Goal: Task Accomplishment & Management: Manage account settings

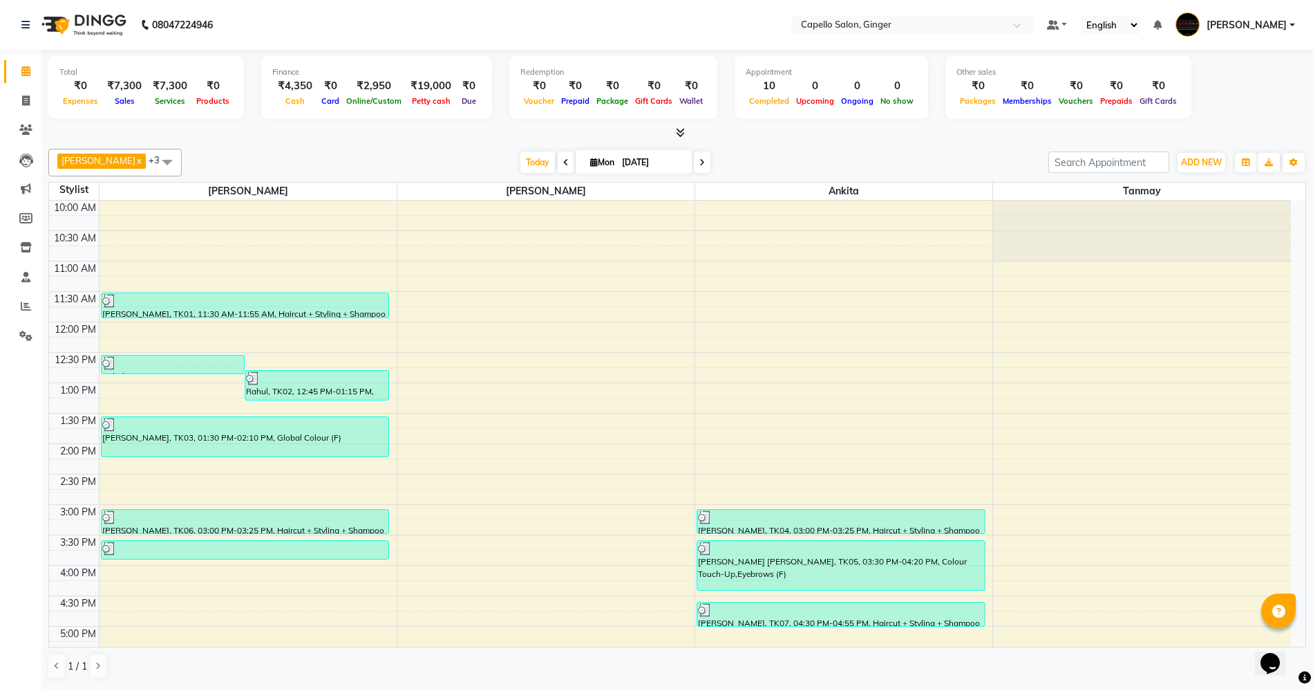
scroll to position [277, 0]
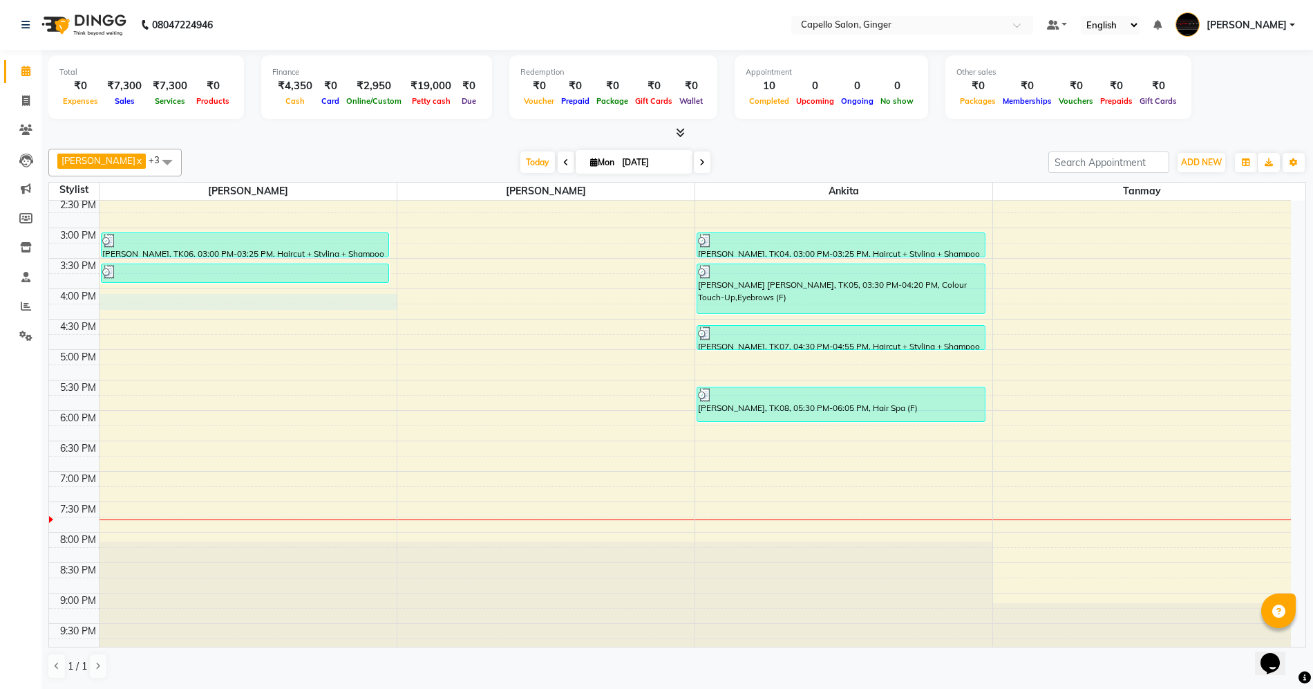
click at [155, 304] on div "10:00 AM 10:30 AM 11:00 AM 11:30 AM 12:00 PM 12:30 PM 1:00 PM 1:30 PM 2:00 PM 2…" at bounding box center [670, 288] width 1242 height 729
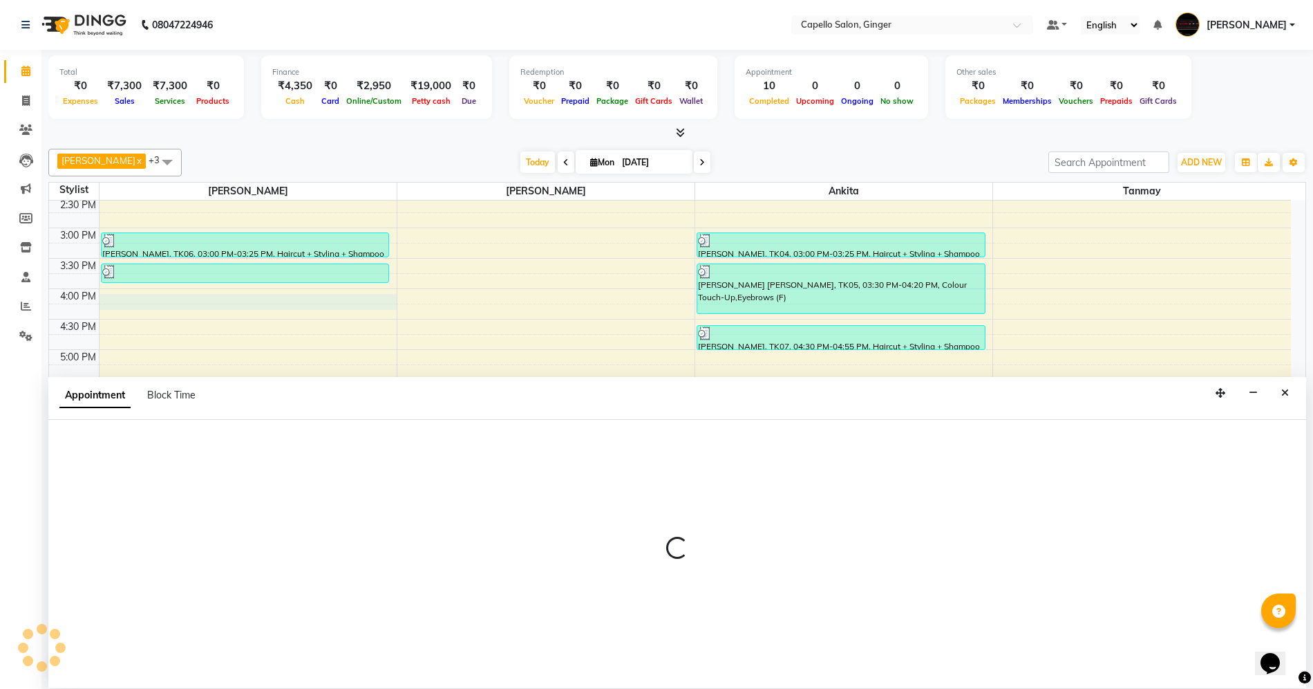
scroll to position [1, 0]
select select "23806"
select select "960"
select select "tentative"
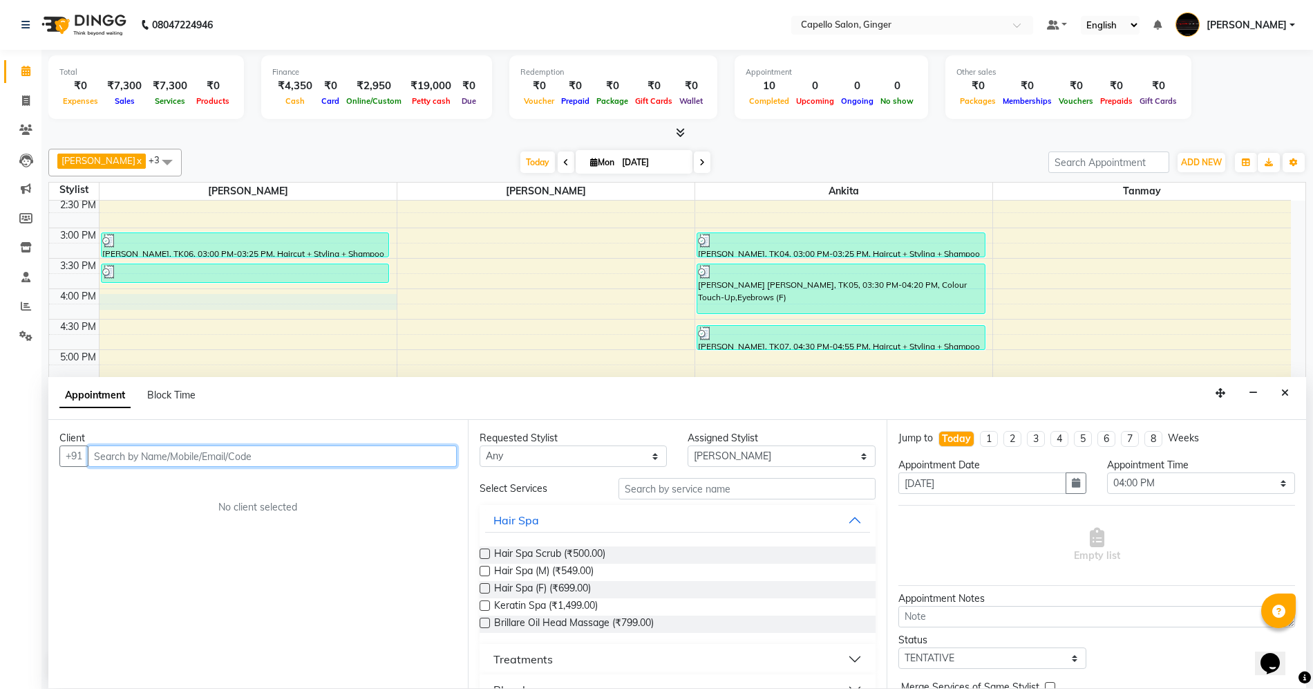
click at [169, 449] on input "text" at bounding box center [272, 455] width 369 height 21
type input "7209576048"
click at [441, 454] on span "Add Client" at bounding box center [428, 455] width 46 height 12
select select "22"
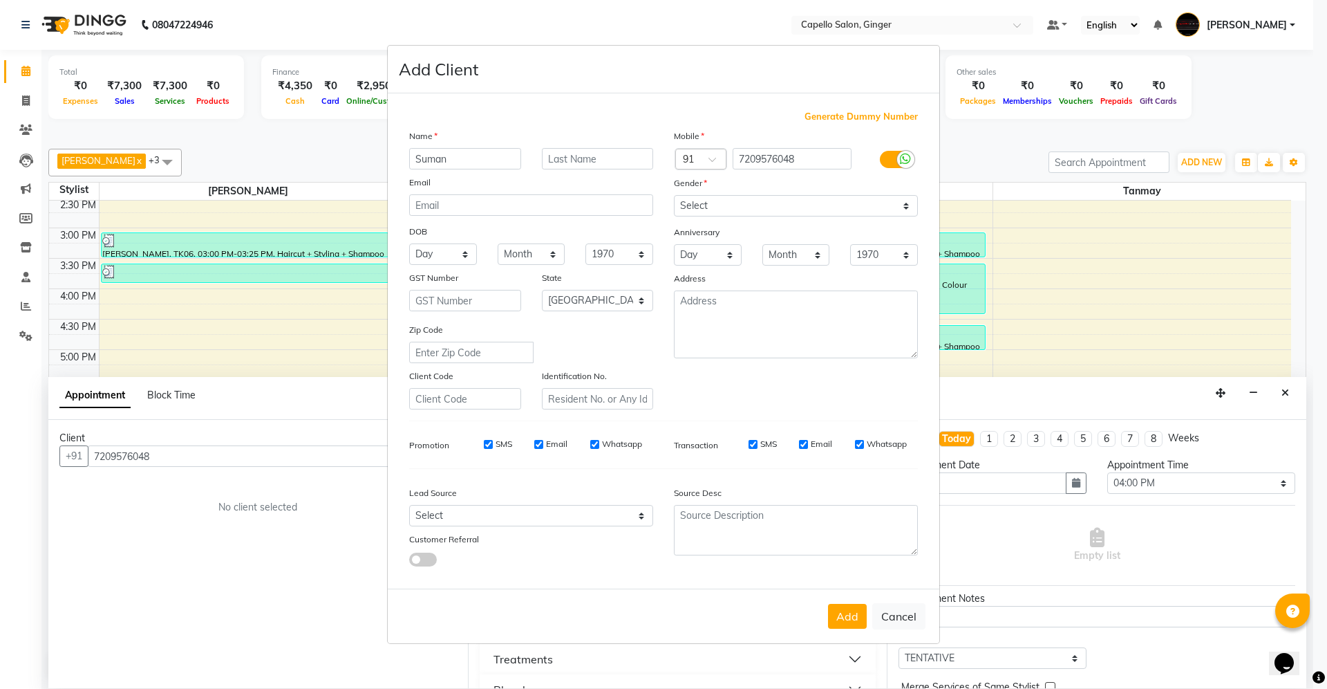
type input "Suman"
click at [711, 209] on select "Select [DEMOGRAPHIC_DATA] [DEMOGRAPHIC_DATA] Other Prefer Not To Say" at bounding box center [796, 205] width 244 height 21
select select "[DEMOGRAPHIC_DATA]"
click at [674, 196] on select "Select [DEMOGRAPHIC_DATA] [DEMOGRAPHIC_DATA] Other Prefer Not To Say" at bounding box center [796, 205] width 244 height 21
click at [849, 612] on button "Add" at bounding box center [847, 616] width 39 height 25
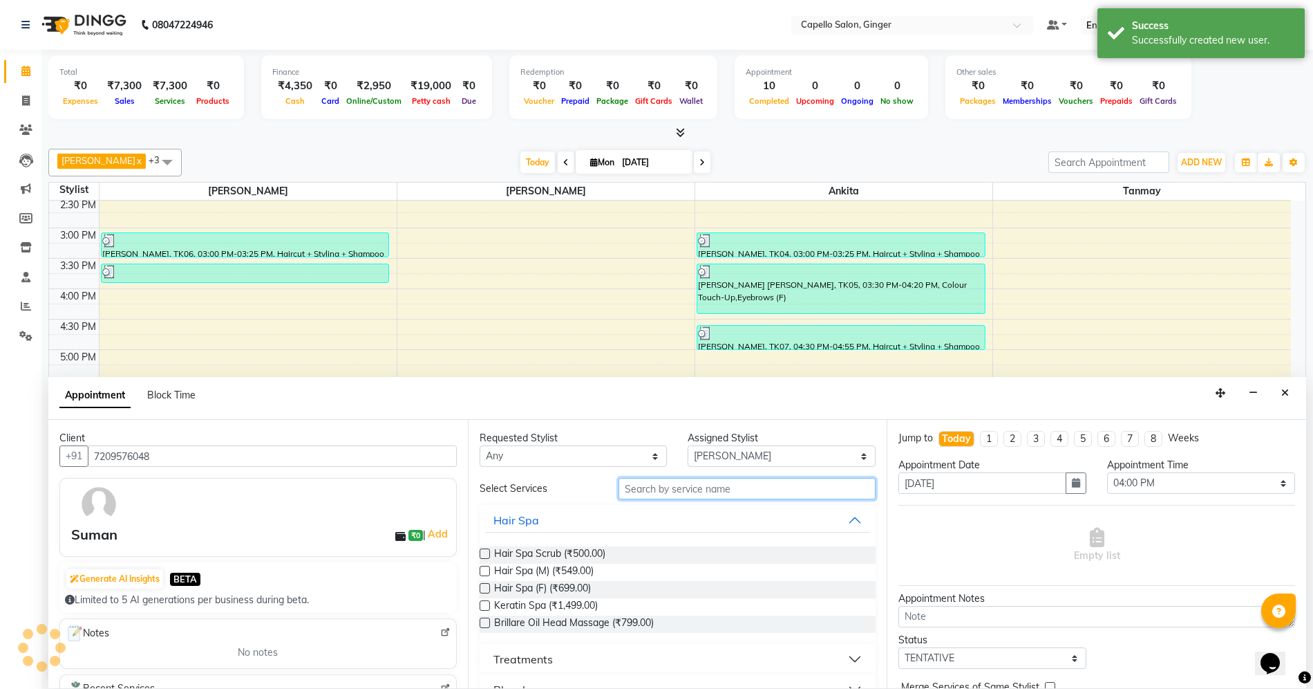
click at [673, 489] on input "text" at bounding box center [747, 488] width 257 height 21
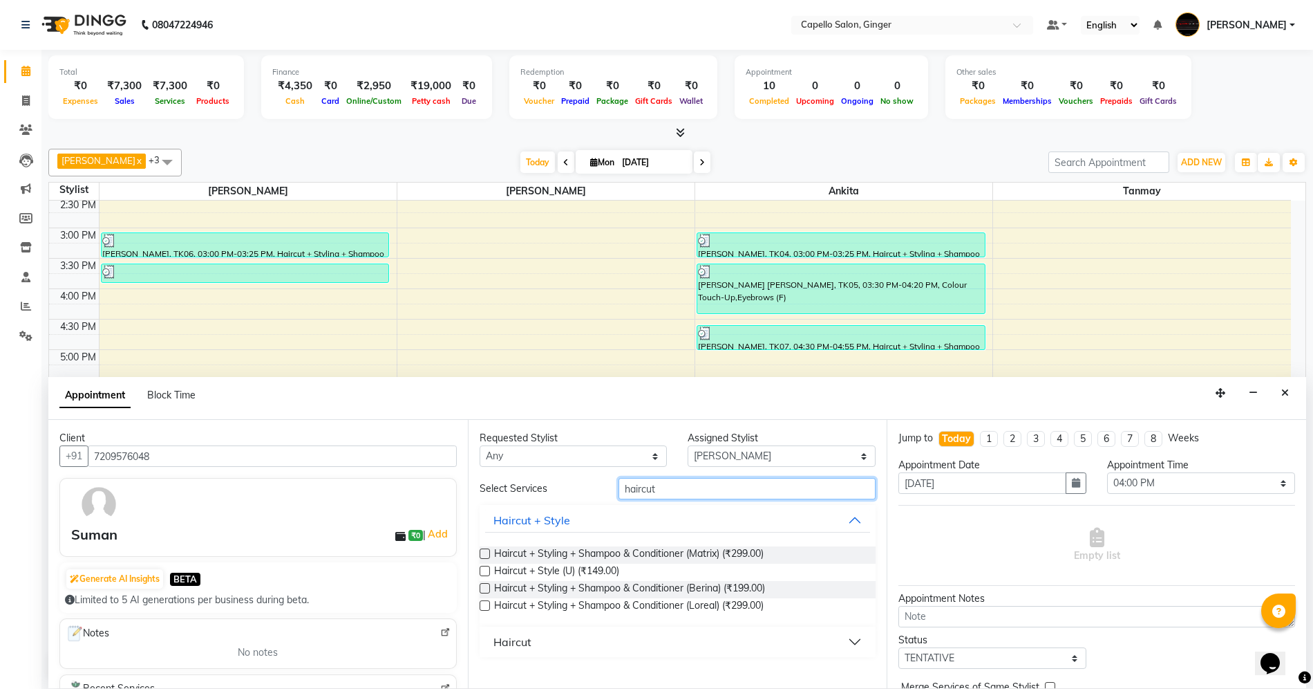
type input "haircut"
click at [516, 637] on div "Haircut" at bounding box center [513, 641] width 38 height 17
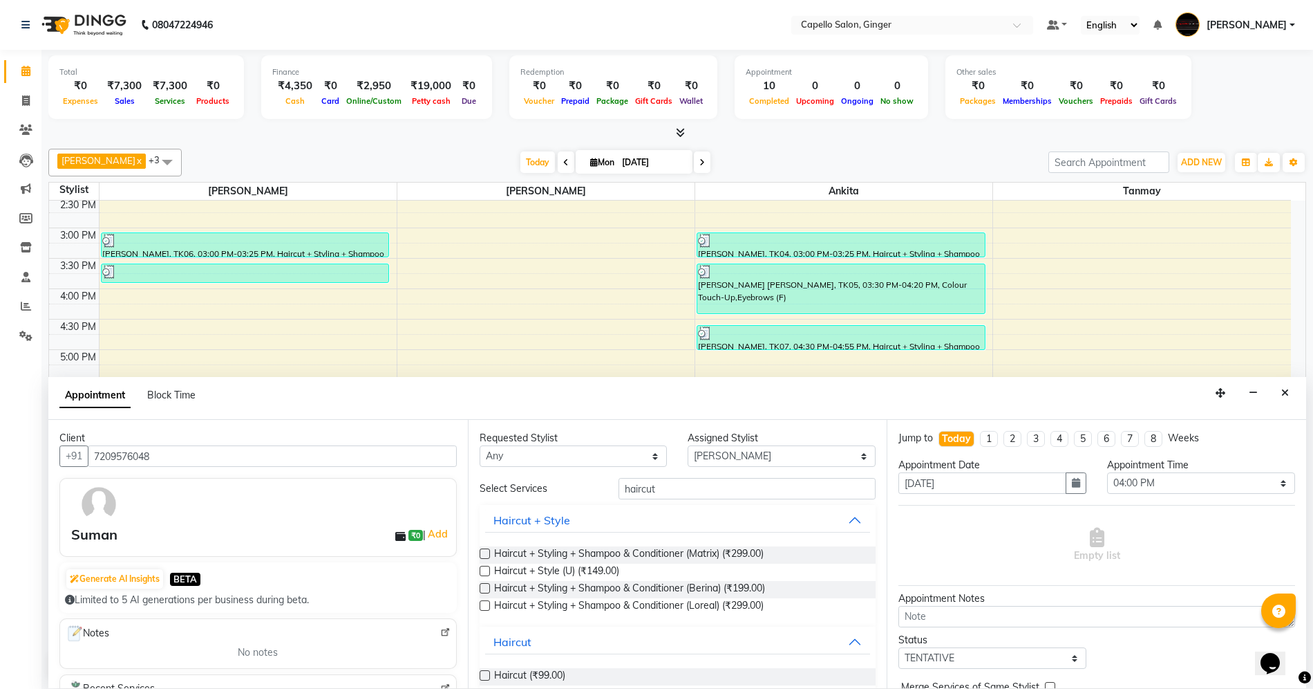
click at [484, 675] on label at bounding box center [485, 675] width 10 height 10
click at [484, 675] on input "checkbox" at bounding box center [484, 676] width 9 height 9
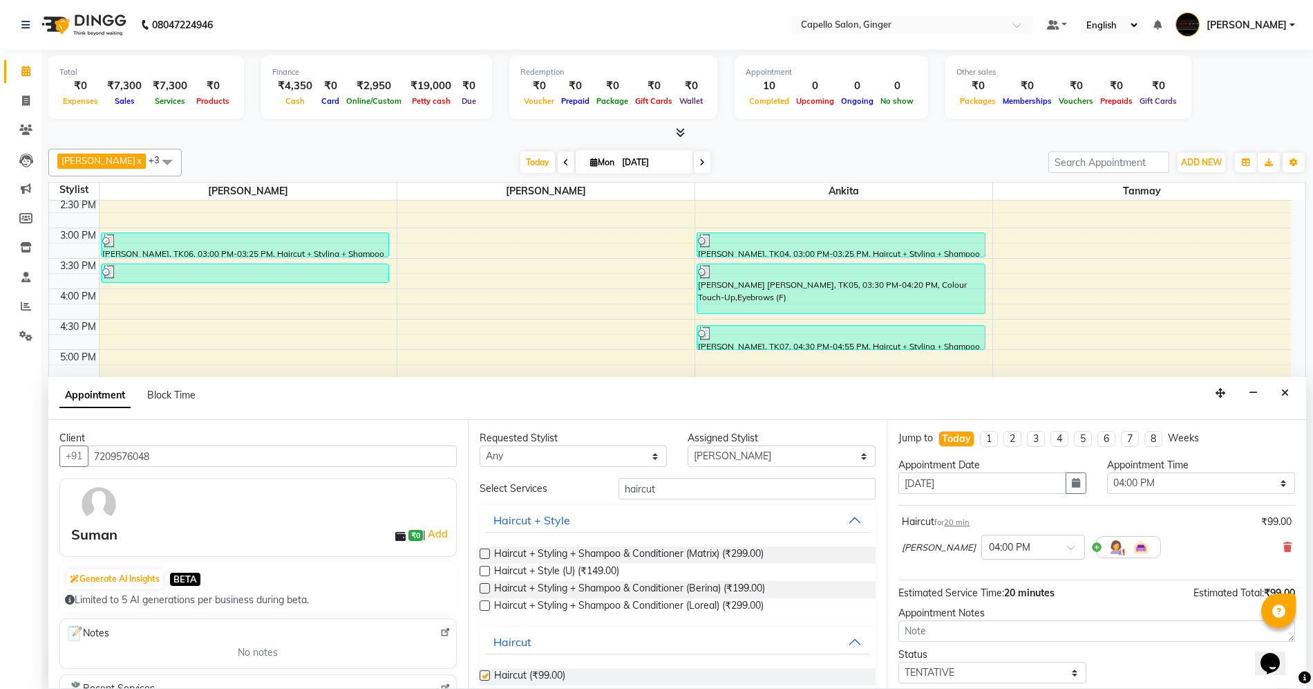
checkbox input "false"
click at [673, 482] on input "haircut" at bounding box center [747, 488] width 257 height 21
type input "h"
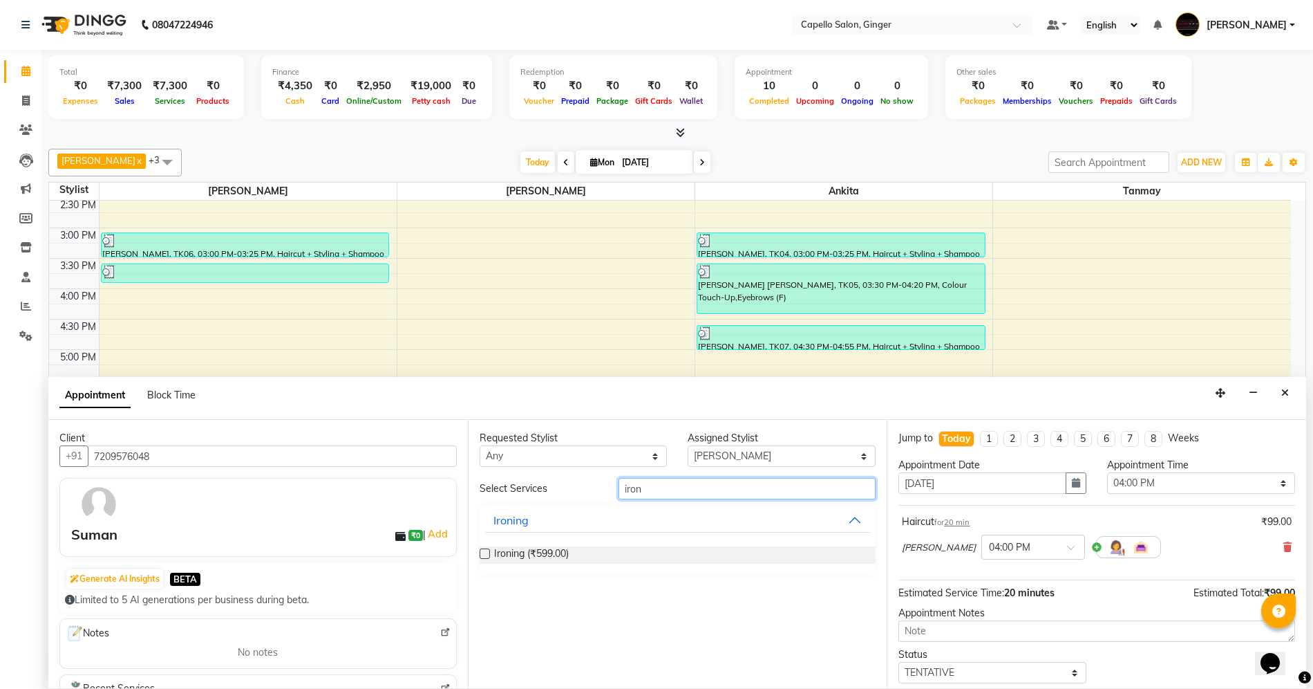
type input "iron"
click at [485, 553] on label at bounding box center [485, 553] width 10 height 10
click at [485, 553] on input "checkbox" at bounding box center [484, 554] width 9 height 9
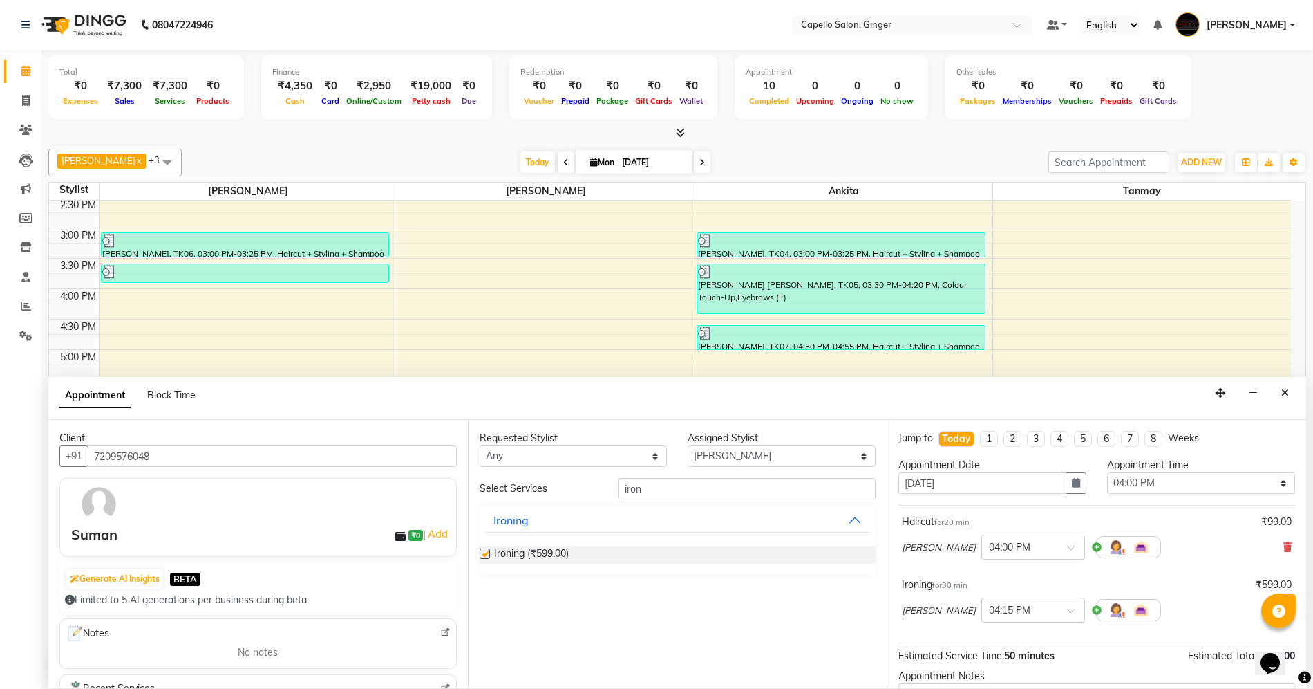
checkbox input "false"
click at [668, 489] on input "iron" at bounding box center [747, 488] width 257 height 21
type input "i"
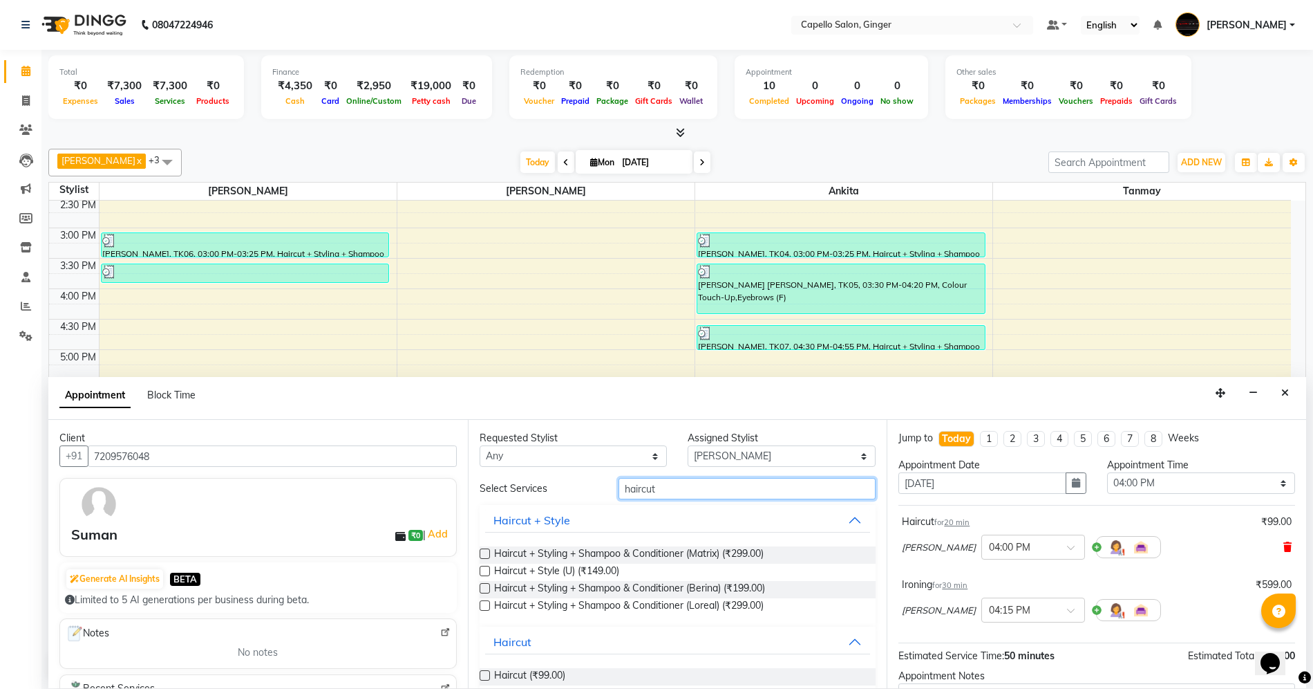
type input "haircut"
click at [1284, 548] on icon at bounding box center [1288, 547] width 8 height 10
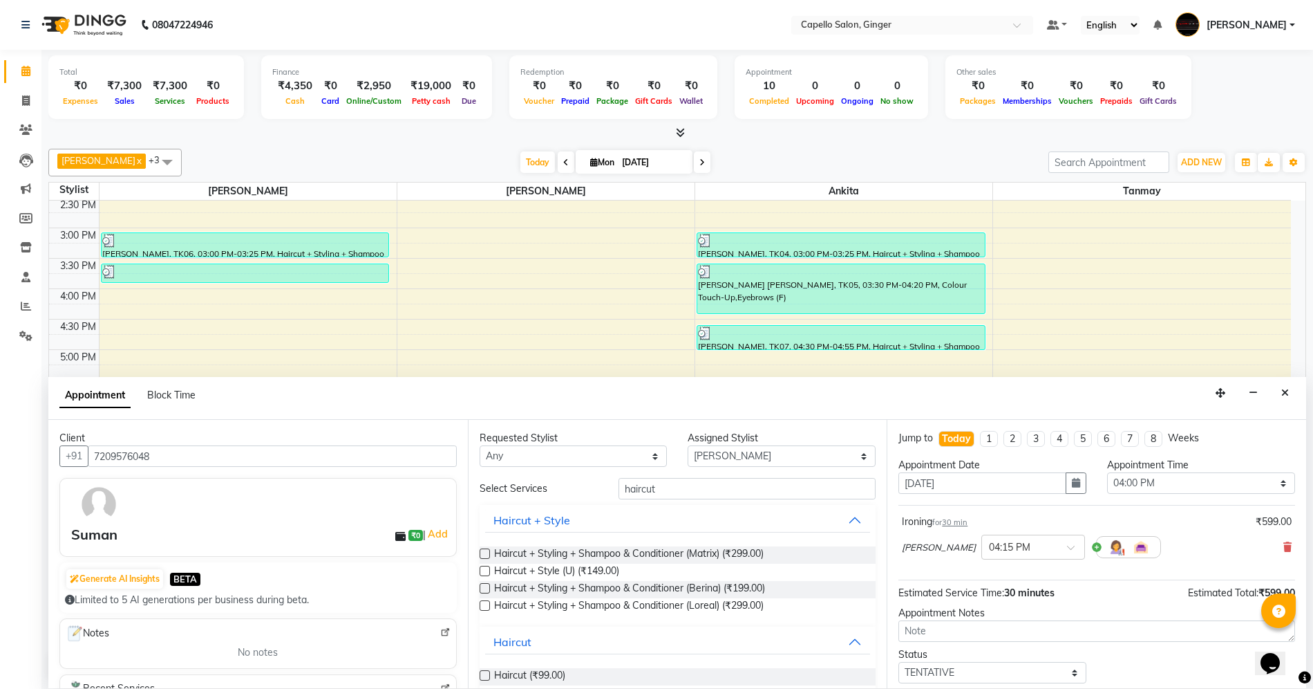
click at [485, 604] on label at bounding box center [485, 605] width 10 height 10
click at [485, 604] on input "checkbox" at bounding box center [484, 606] width 9 height 9
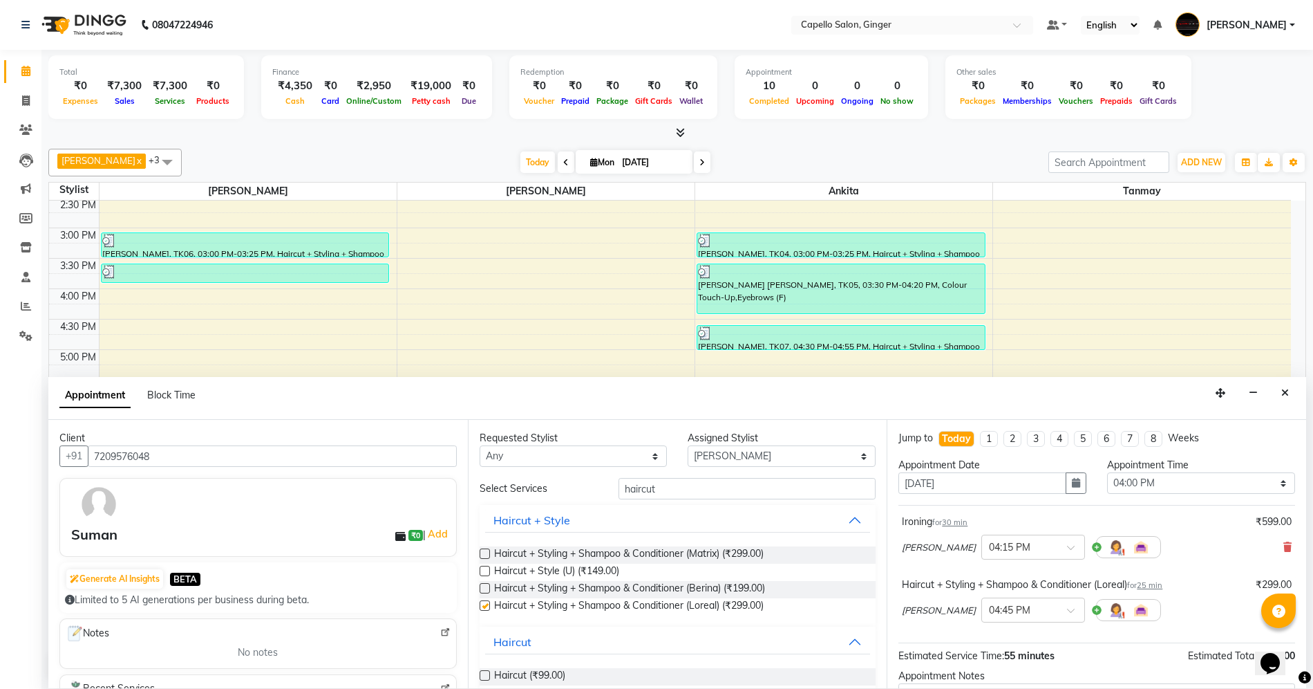
checkbox input "false"
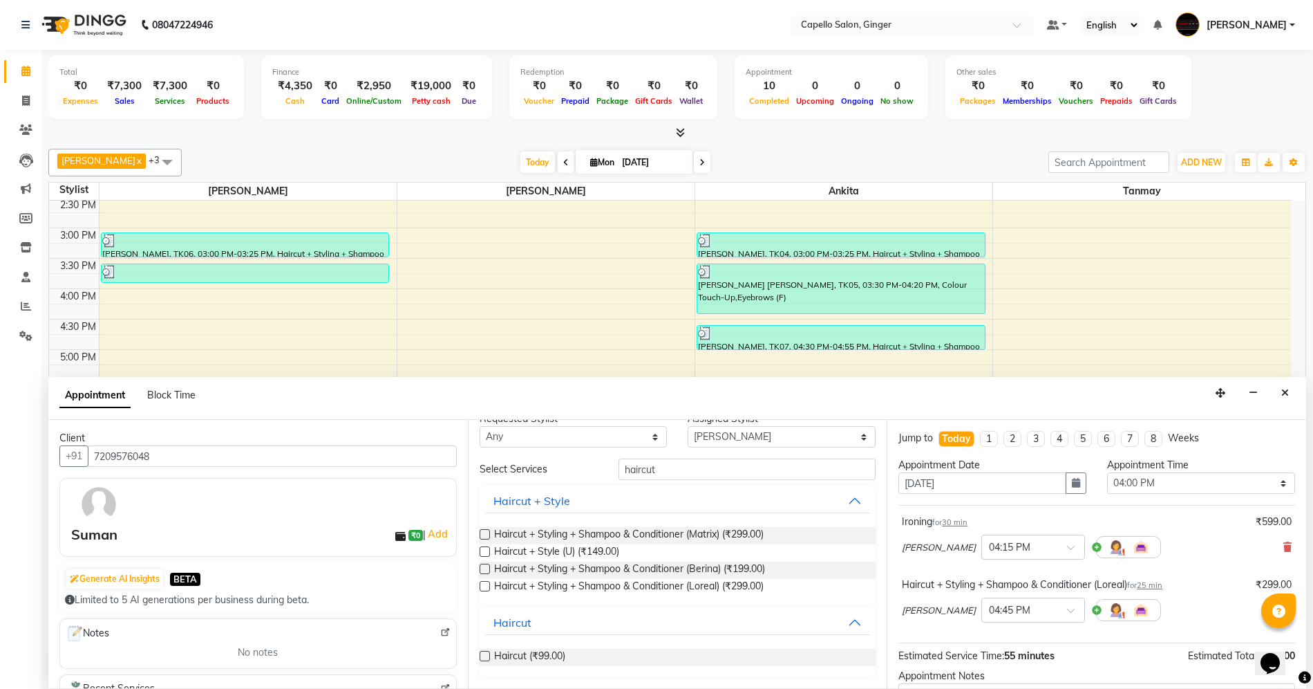
click at [485, 654] on label at bounding box center [485, 656] width 10 height 10
click at [485, 654] on input "checkbox" at bounding box center [484, 657] width 9 height 9
checkbox input "false"
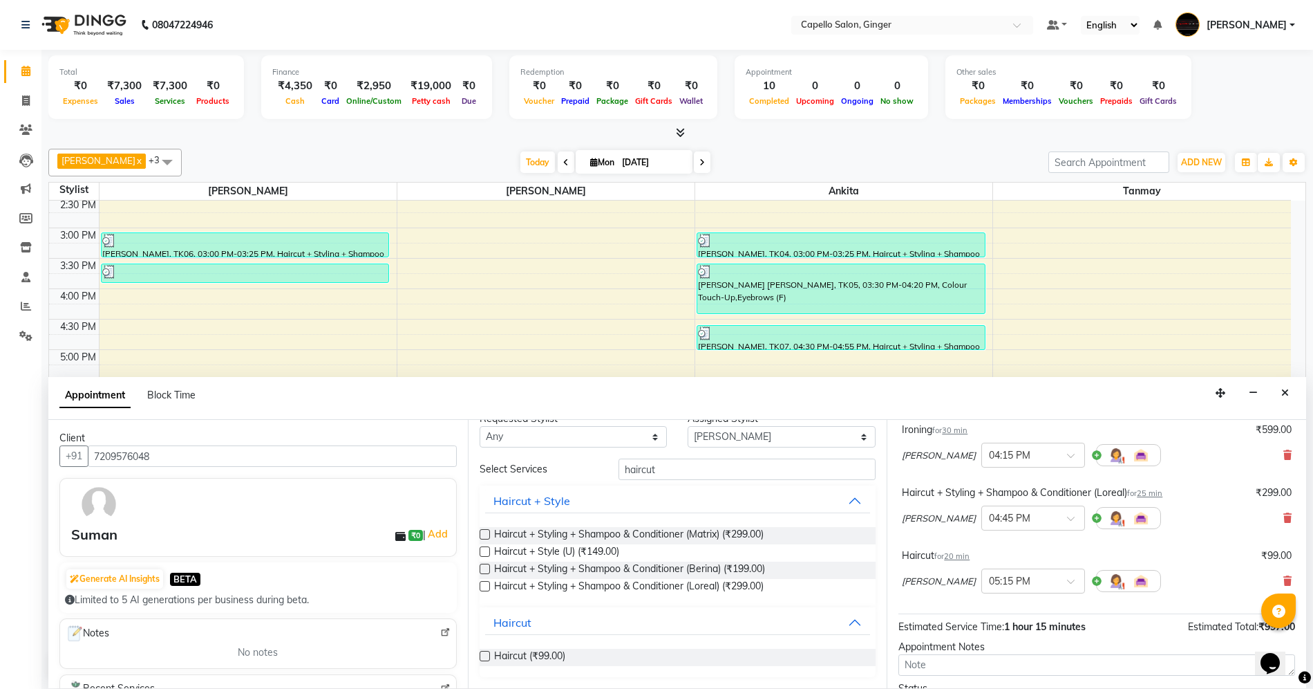
scroll to position [184, 0]
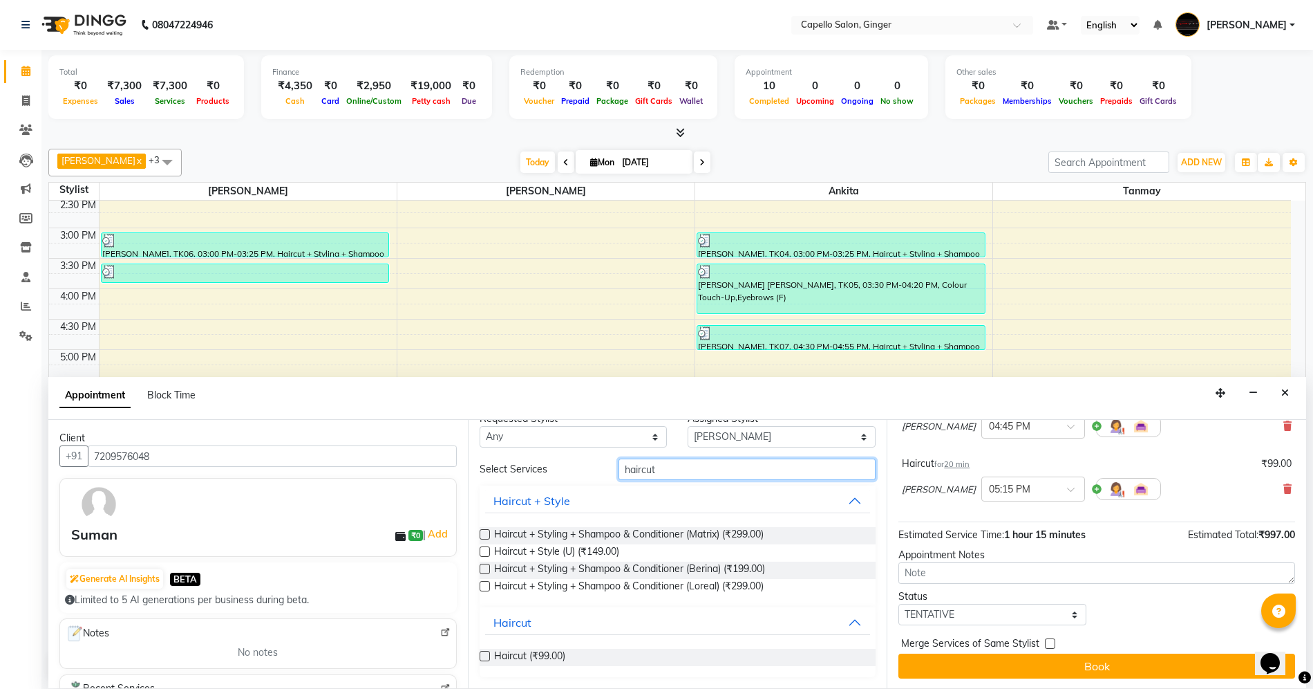
click at [695, 467] on input "haircut" at bounding box center [747, 468] width 257 height 21
type input "h"
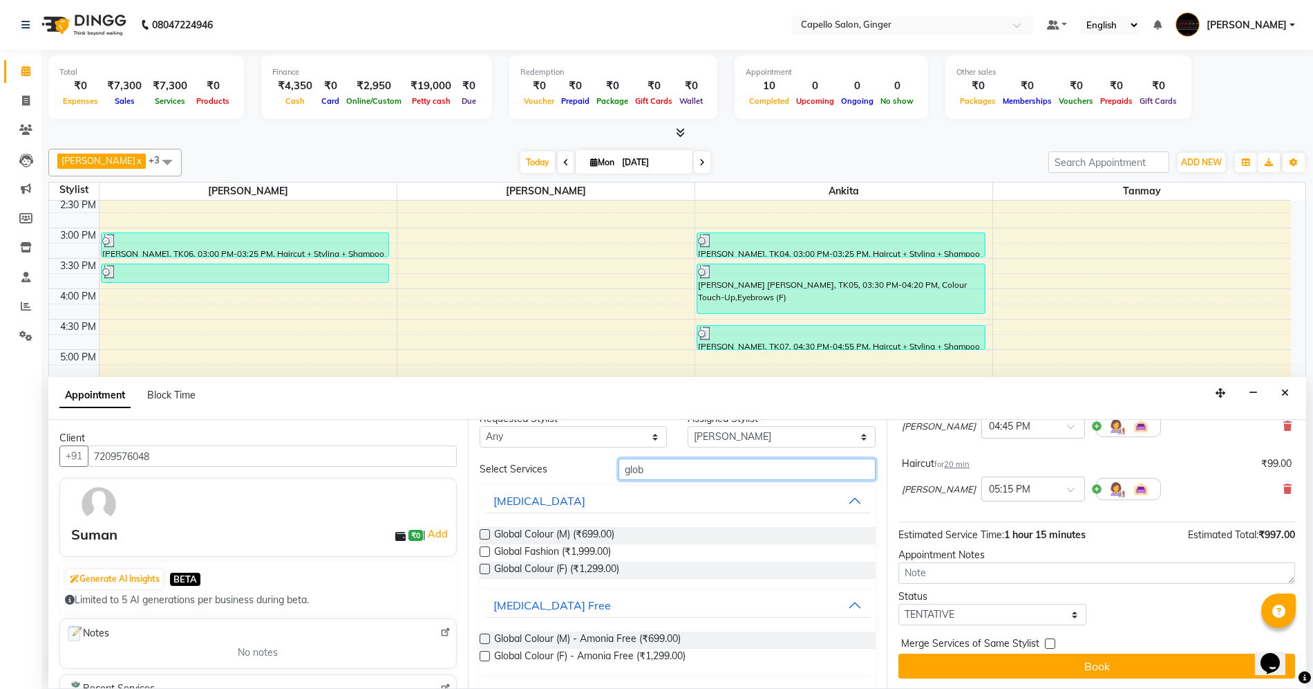
type input "glob"
click at [485, 537] on label at bounding box center [485, 534] width 10 height 10
click at [485, 537] on input "checkbox" at bounding box center [484, 535] width 9 height 9
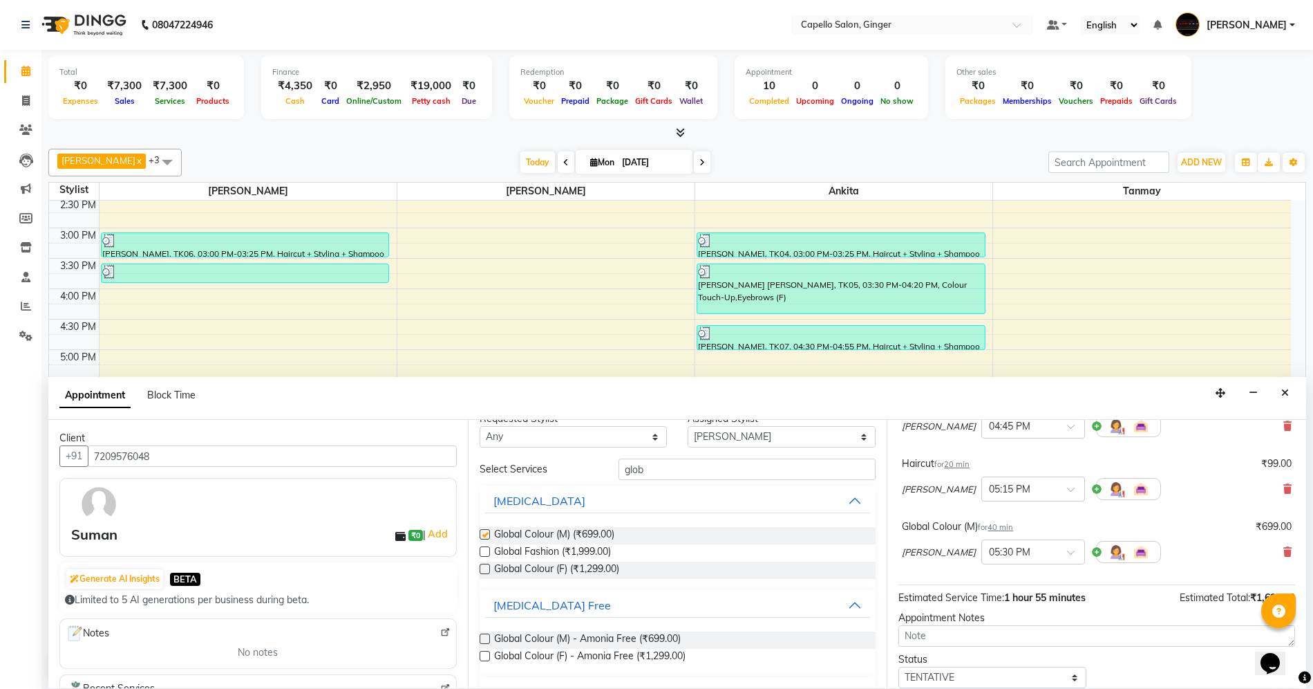
checkbox input "false"
click at [658, 471] on input "glob" at bounding box center [747, 468] width 257 height 21
type input "g"
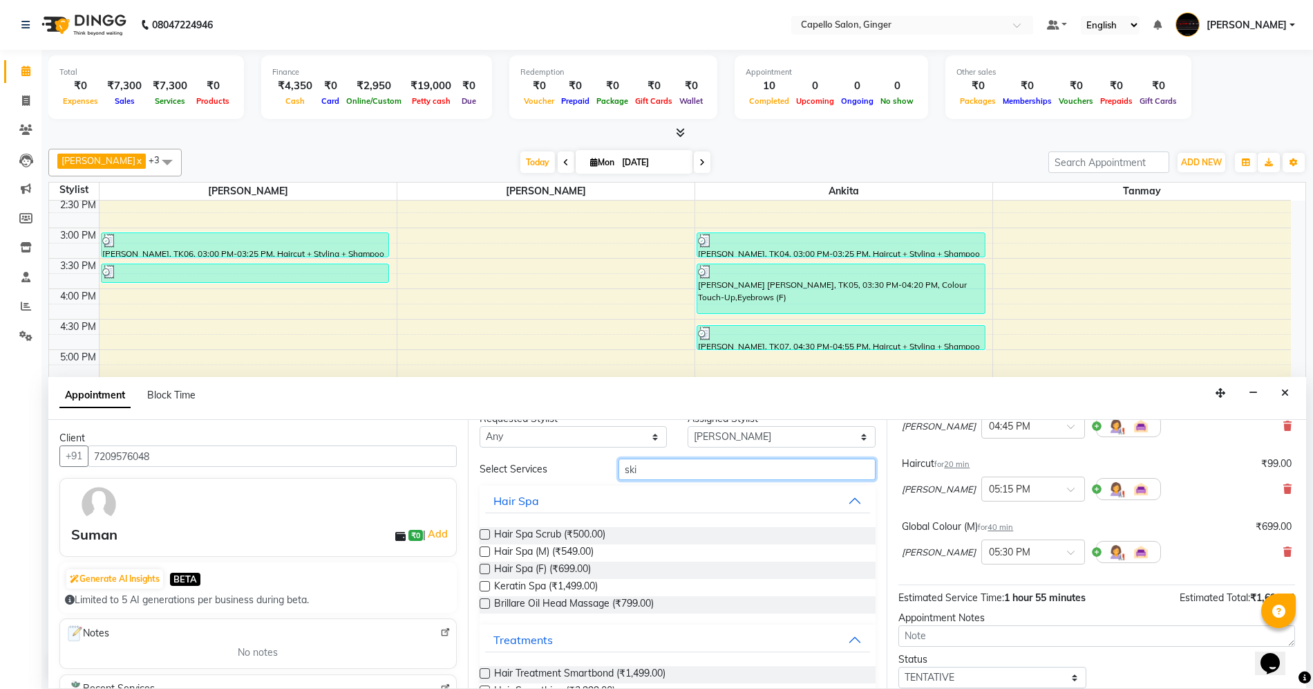
scroll to position [0, 0]
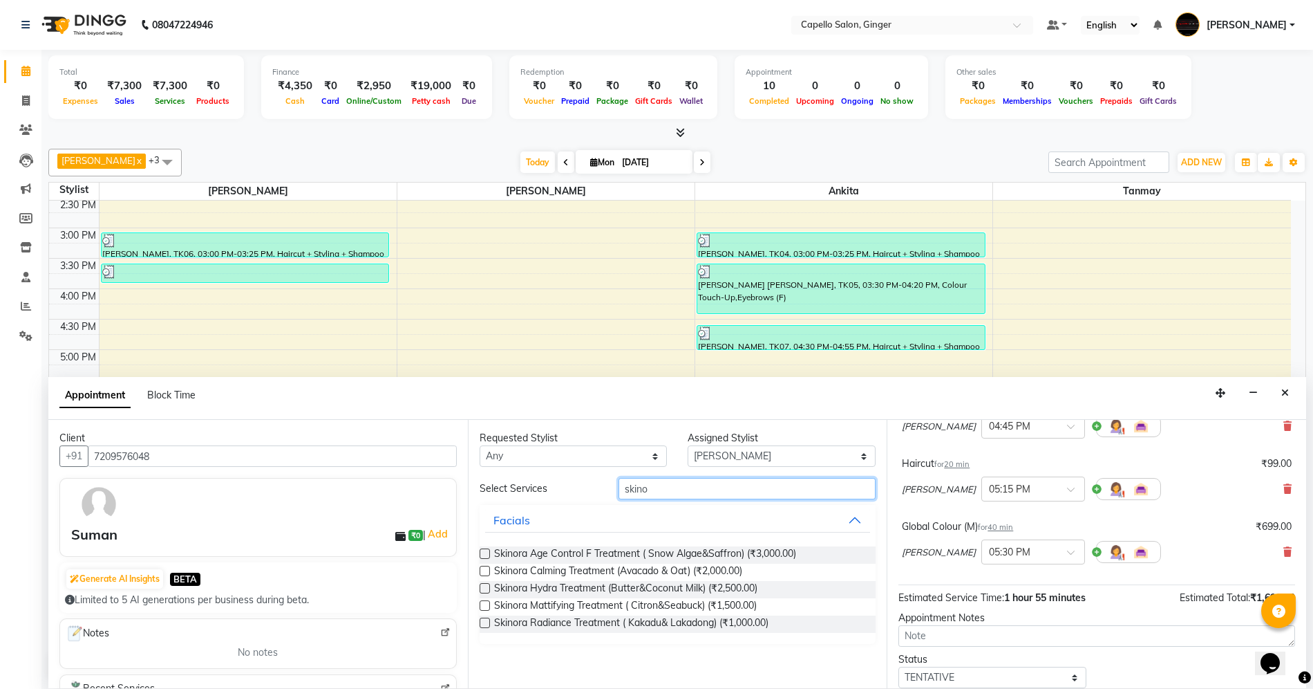
type input "skino"
click at [482, 625] on label at bounding box center [485, 622] width 10 height 10
click at [482, 625] on input "checkbox" at bounding box center [484, 623] width 9 height 9
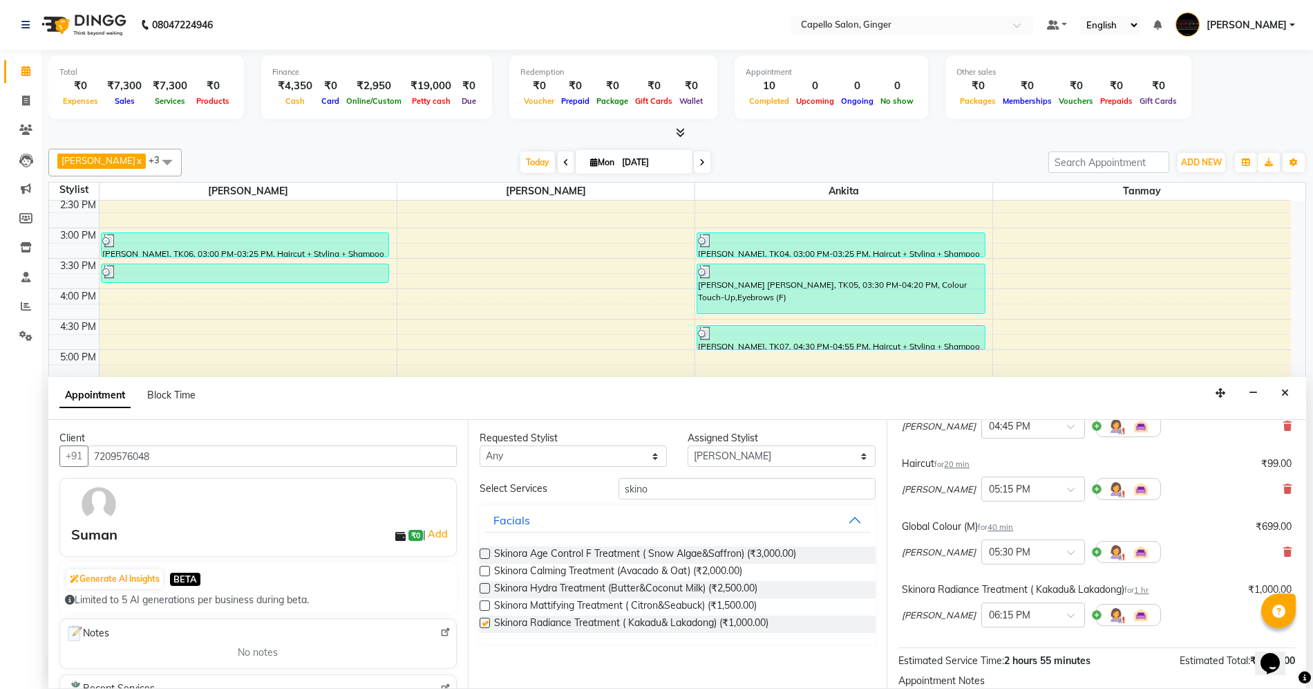
checkbox input "false"
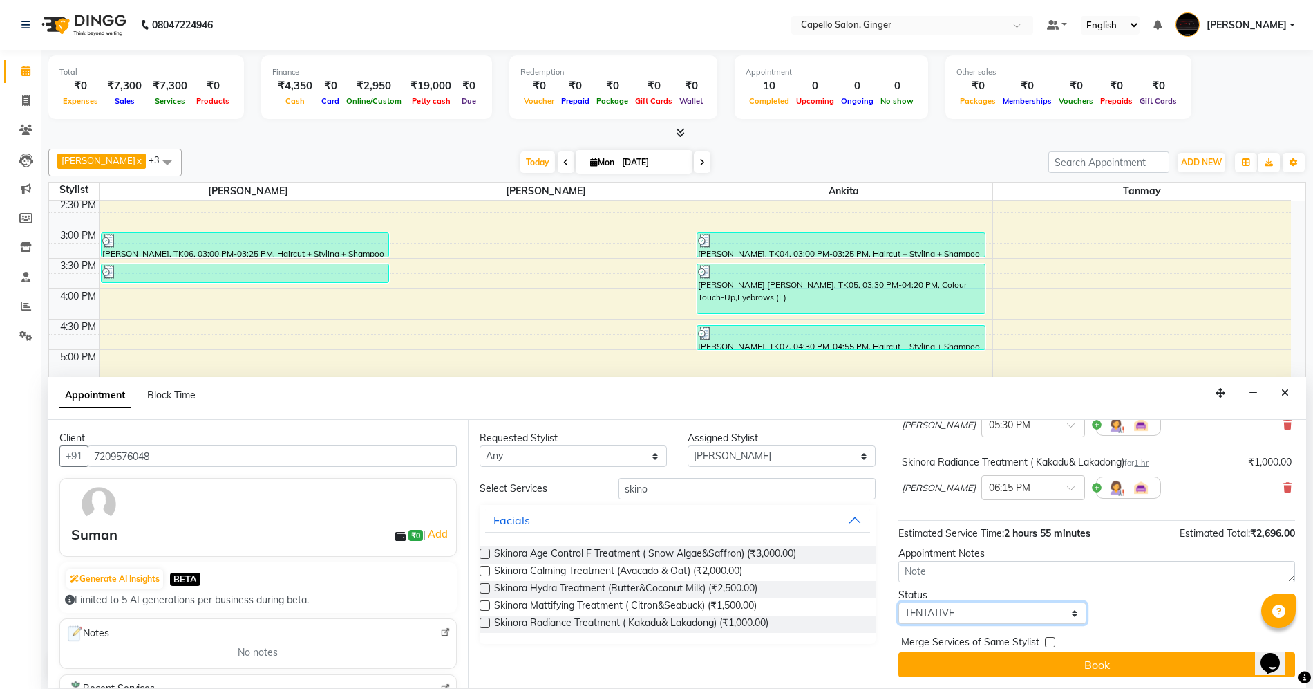
click at [969, 615] on select "Select TENTATIVE CONFIRM CHECK-IN UPCOMING" at bounding box center [993, 612] width 188 height 21
select select "confirm booking"
click at [899, 602] on select "Select TENTATIVE CONFIRM CHECK-IN UPCOMING" at bounding box center [993, 612] width 188 height 21
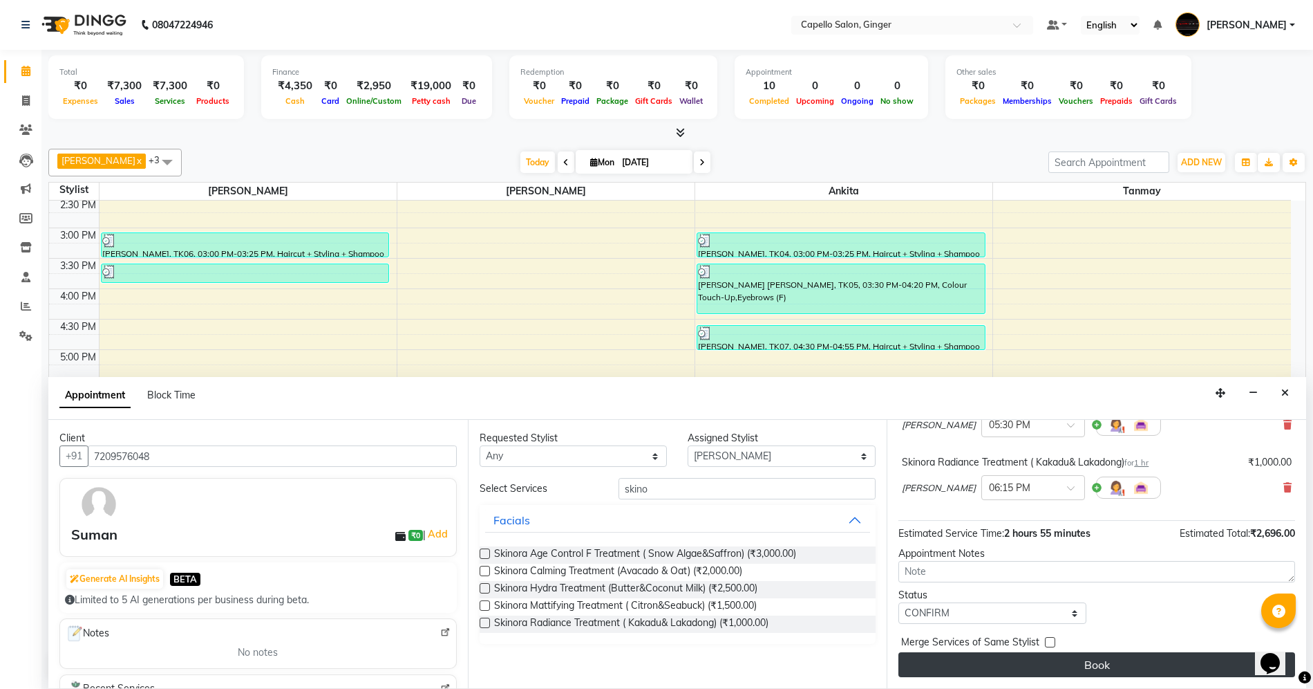
click at [955, 662] on button "Book" at bounding box center [1097, 664] width 397 height 25
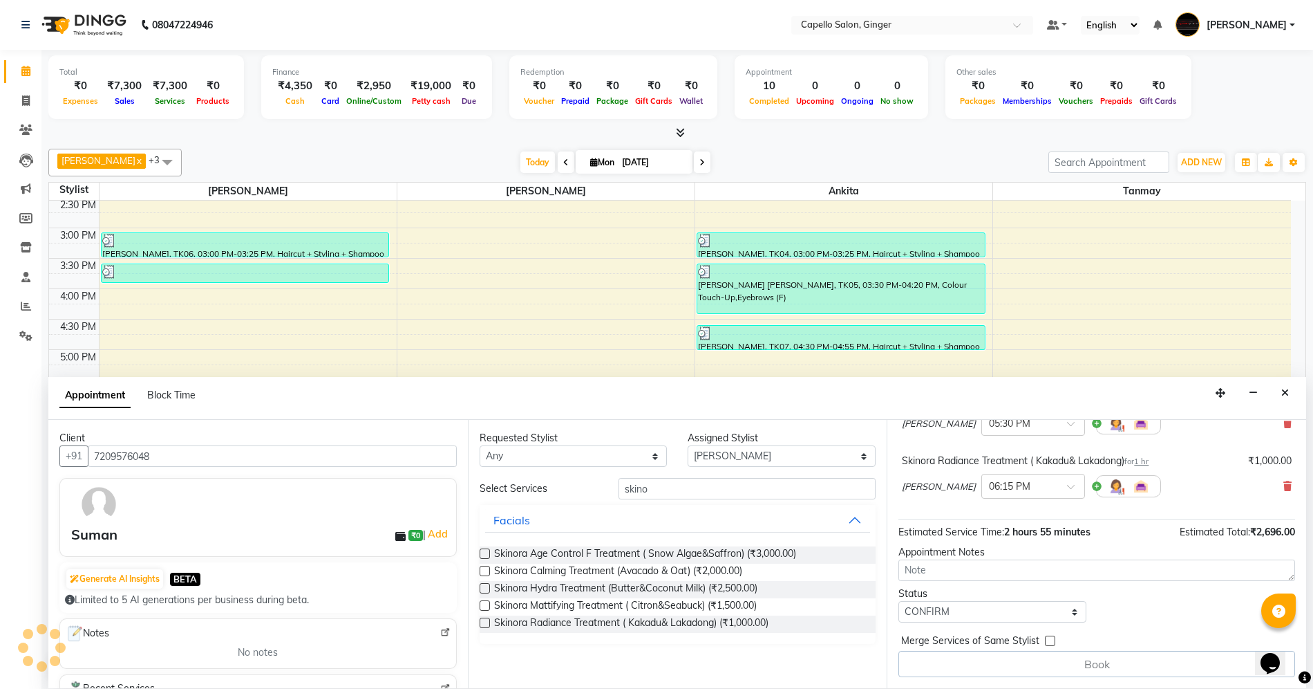
scroll to position [0, 0]
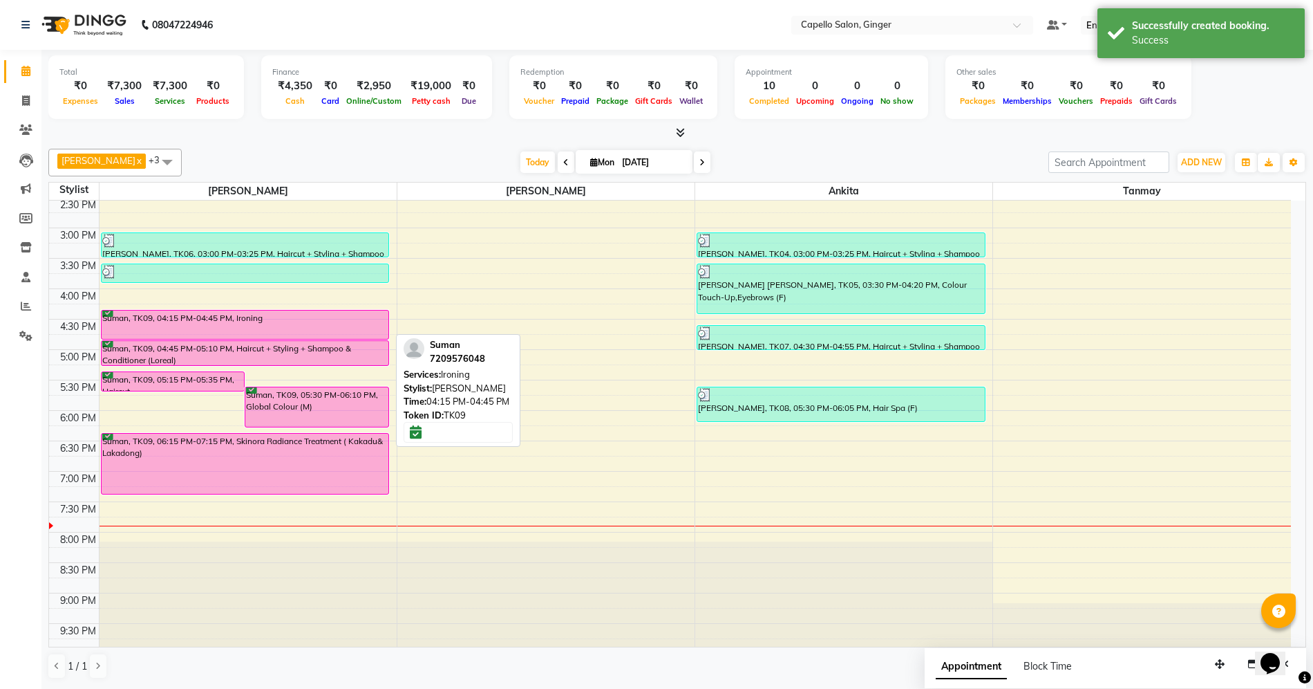
click at [301, 333] on div "Suman, TK09, 04:15 PM-04:45 PM, Ironing" at bounding box center [246, 324] width 288 height 28
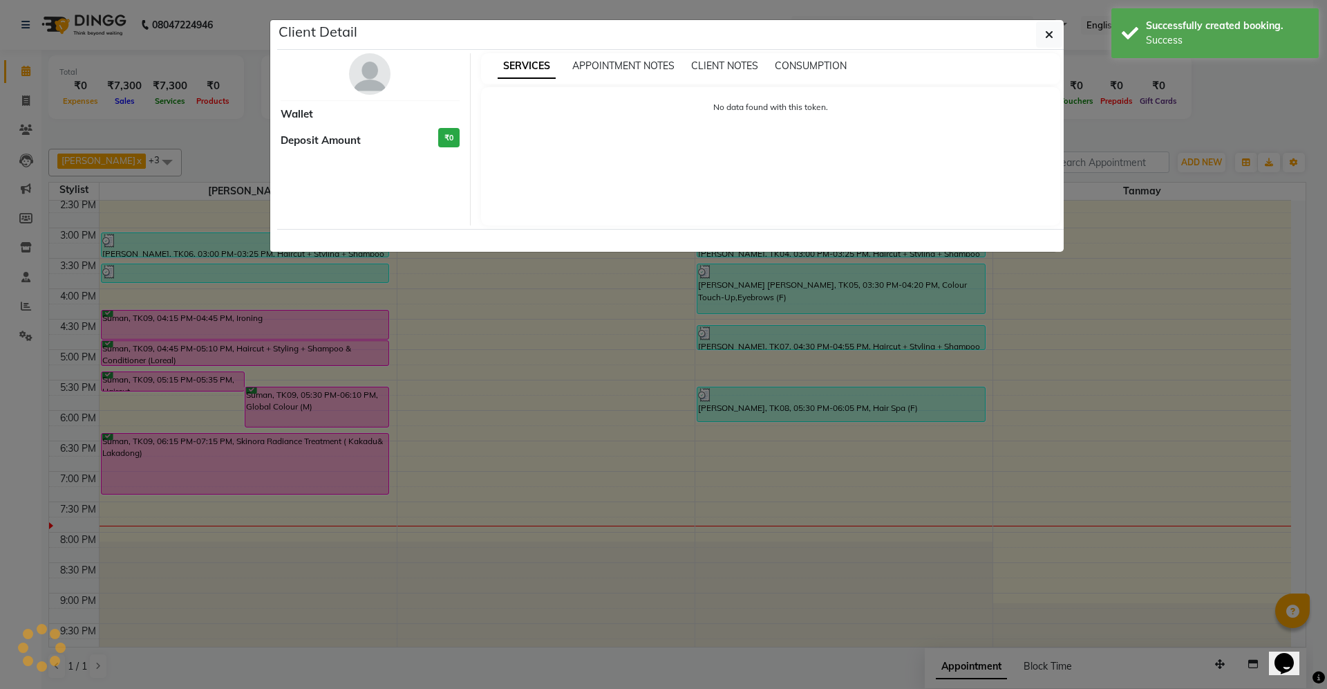
select select "6"
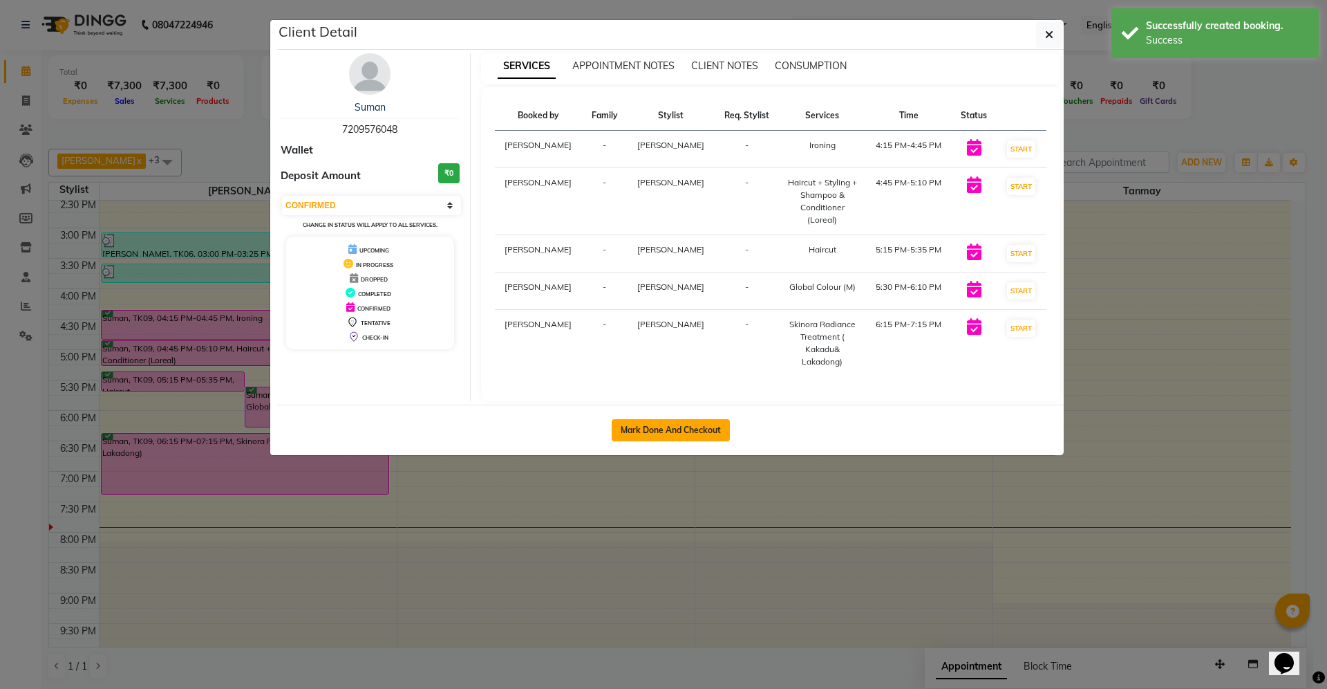
click at [669, 429] on button "Mark Done And Checkout" at bounding box center [671, 430] width 118 height 22
select select "service"
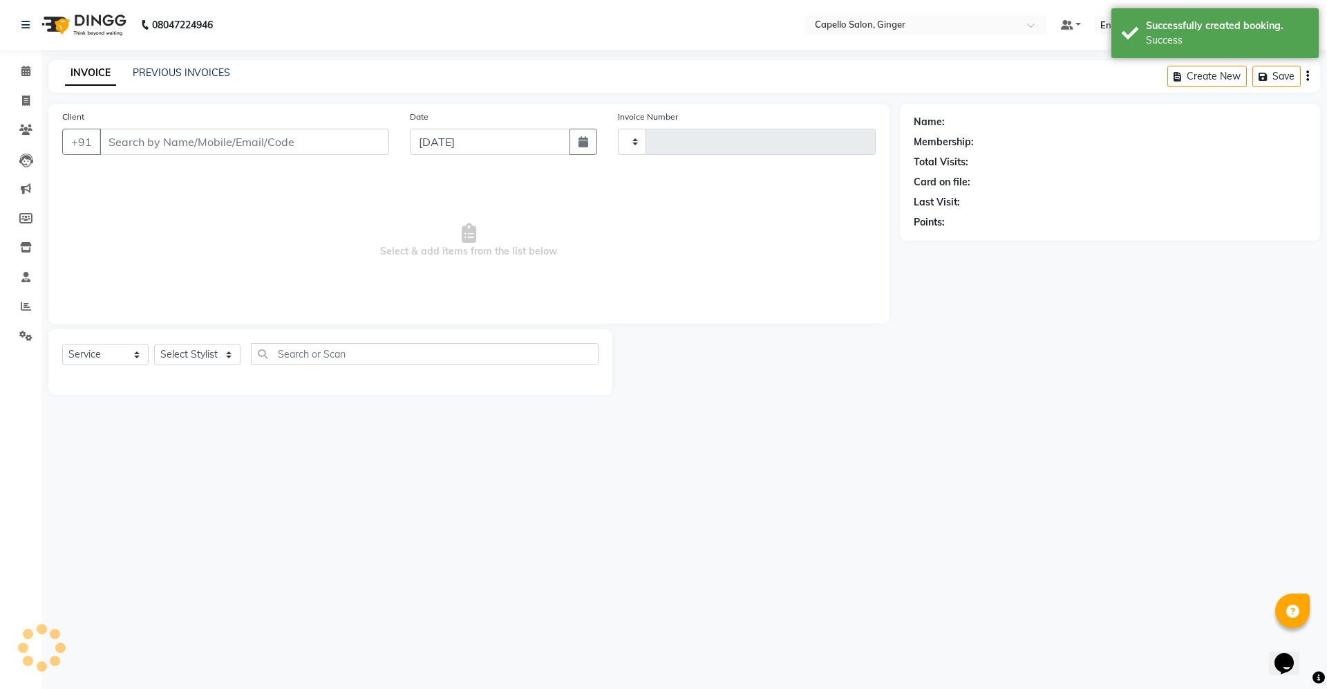
type input "1854"
select select "832"
type input "7209576048"
select select "23806"
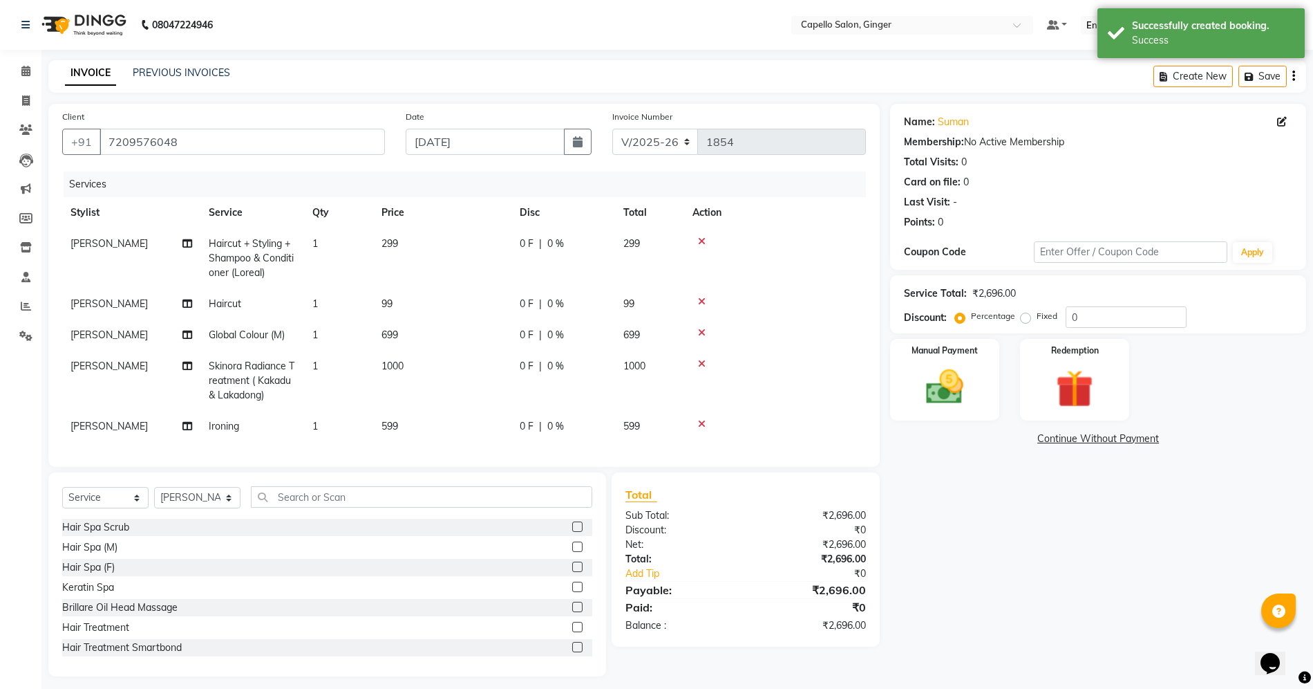
click at [404, 250] on td "299" at bounding box center [442, 258] width 138 height 60
select select "23806"
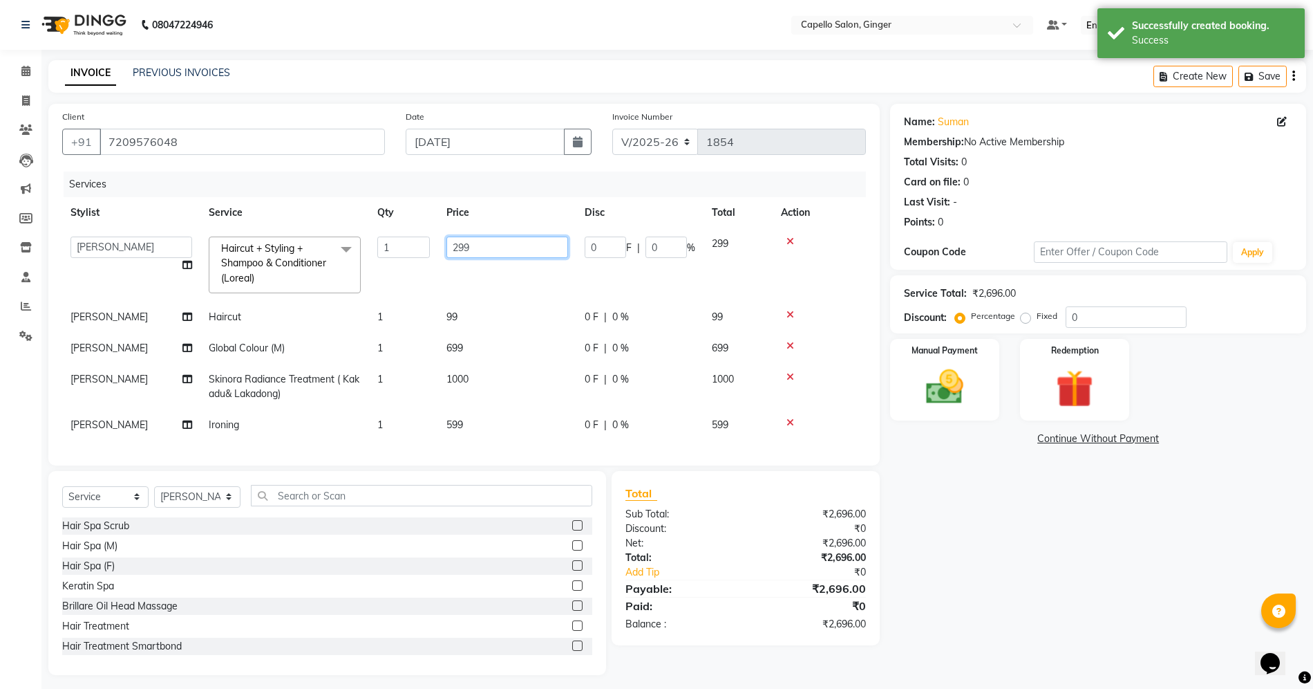
click at [496, 250] on input "299" at bounding box center [508, 246] width 122 height 21
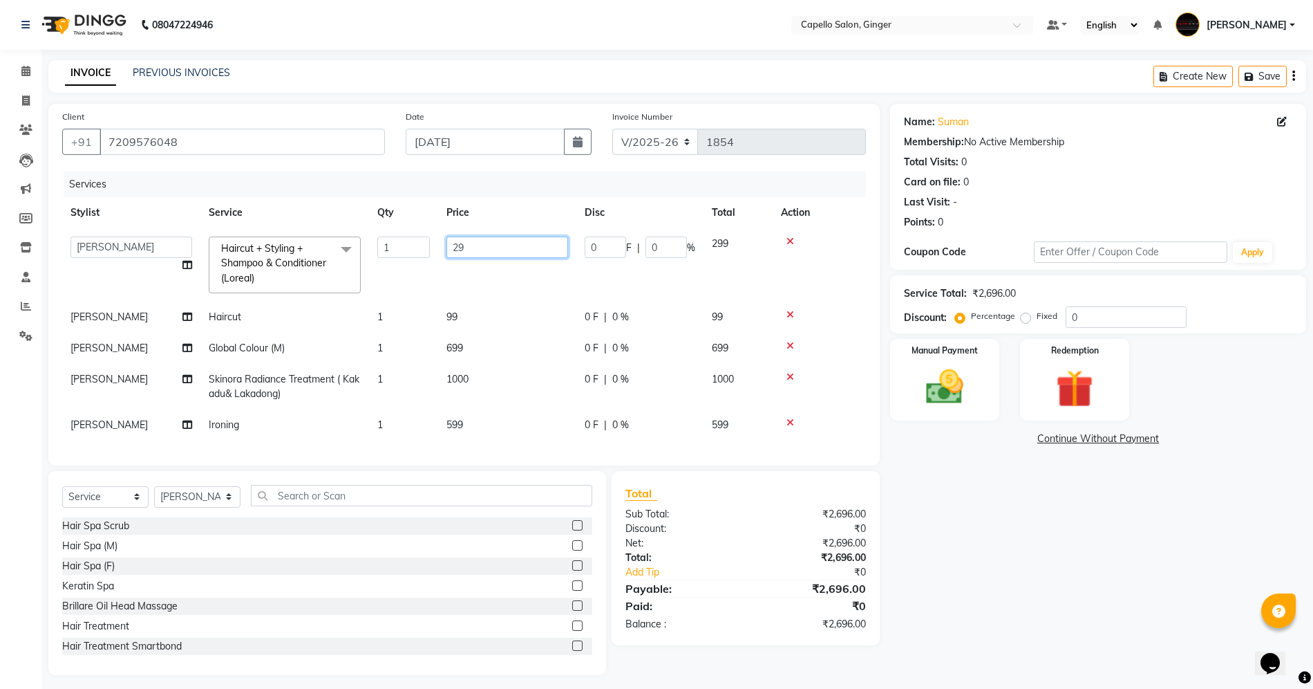
type input "2"
type input "500"
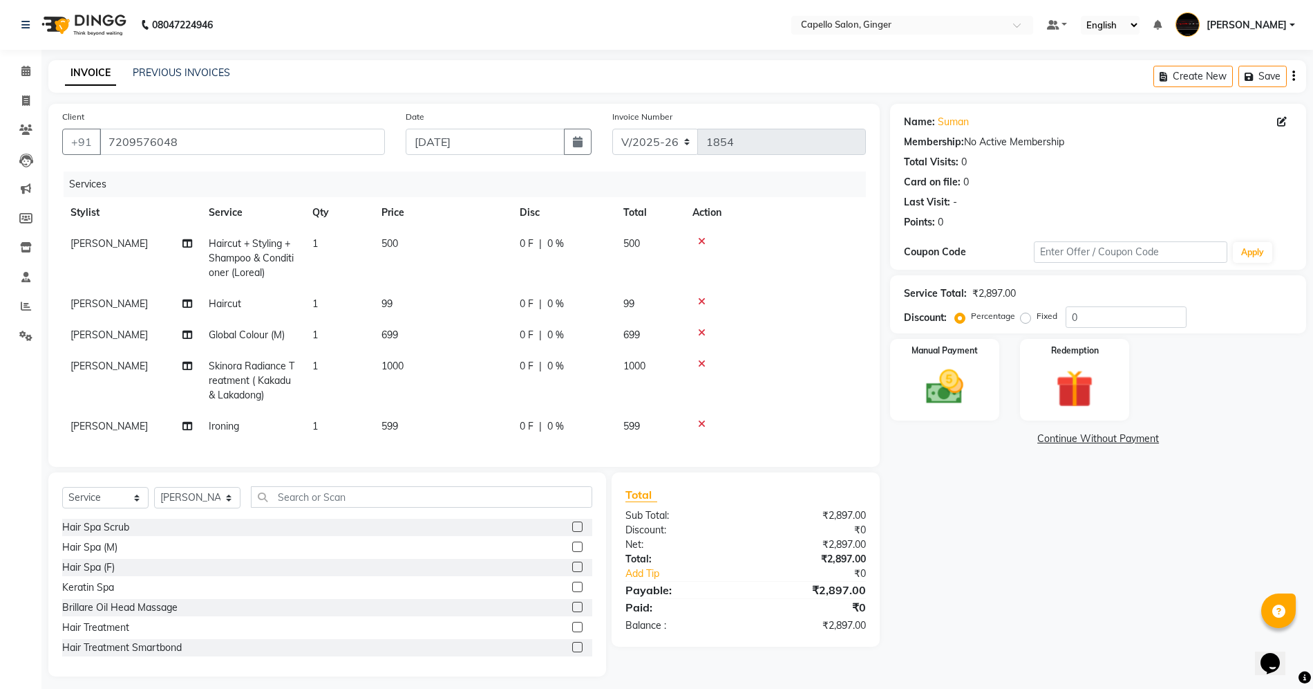
click at [453, 319] on tbody "[PERSON_NAME] Haircut + Styling + Shampoo & Conditioner (Loreal) 1 500 0 F | 0 …" at bounding box center [464, 335] width 804 height 214
drag, startPoint x: 385, startPoint y: 308, endPoint x: 459, endPoint y: 311, distance: 74.0
click at [386, 308] on span "99" at bounding box center [387, 303] width 11 height 12
select select "23806"
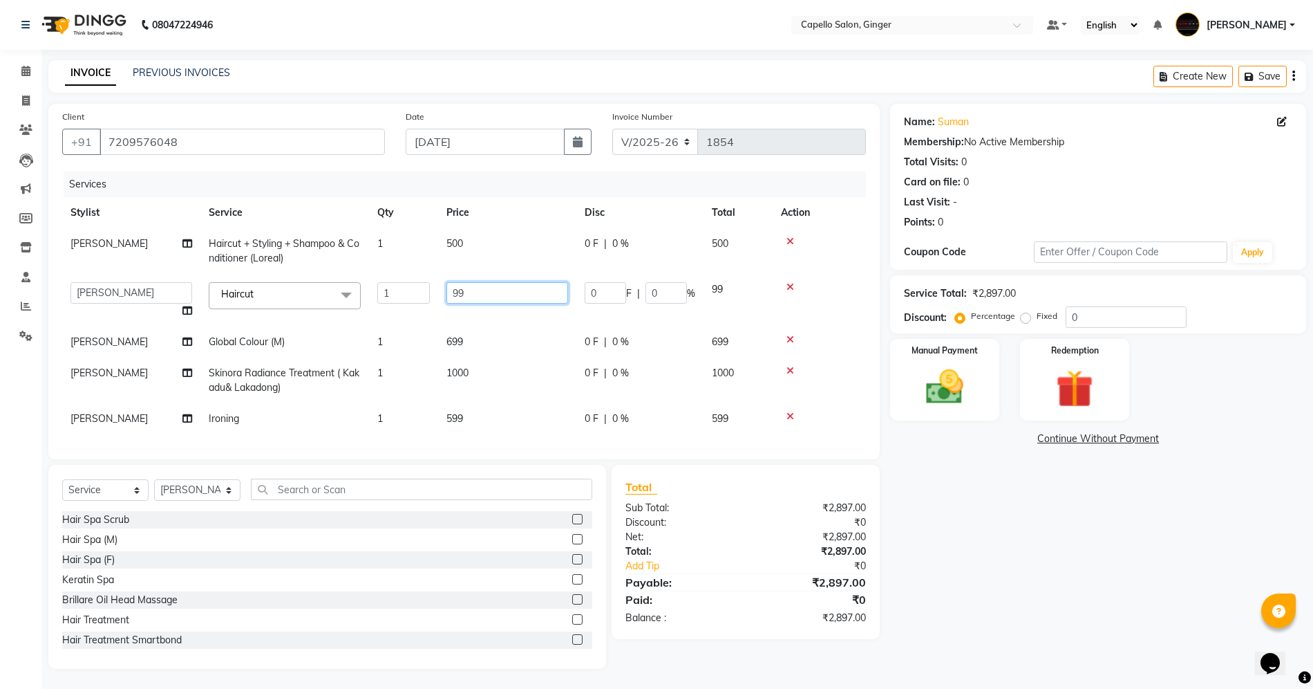
click at [487, 294] on input "99" at bounding box center [508, 292] width 122 height 21
type input "9"
type input "200"
click at [447, 344] on td "699" at bounding box center [507, 341] width 138 height 31
select select "23806"
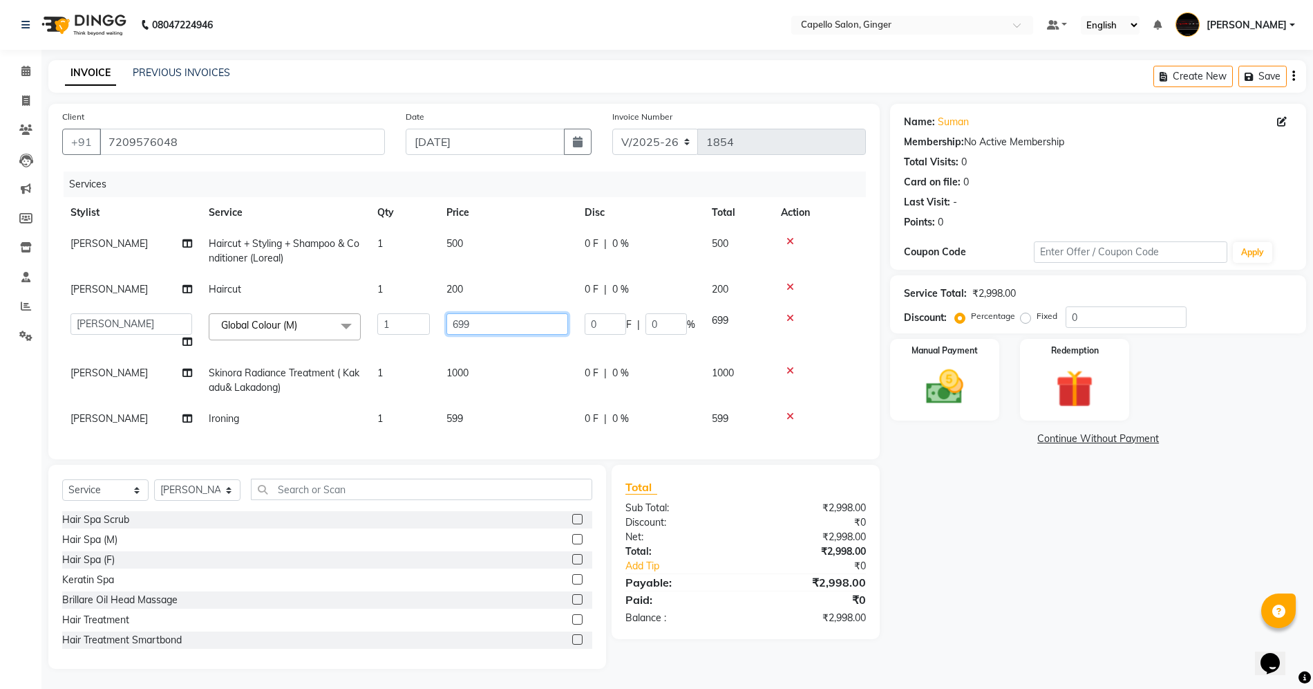
click at [487, 322] on input "699" at bounding box center [508, 323] width 122 height 21
type input "6"
type input "1000"
click at [447, 368] on td "1000" at bounding box center [507, 380] width 138 height 46
select select "23806"
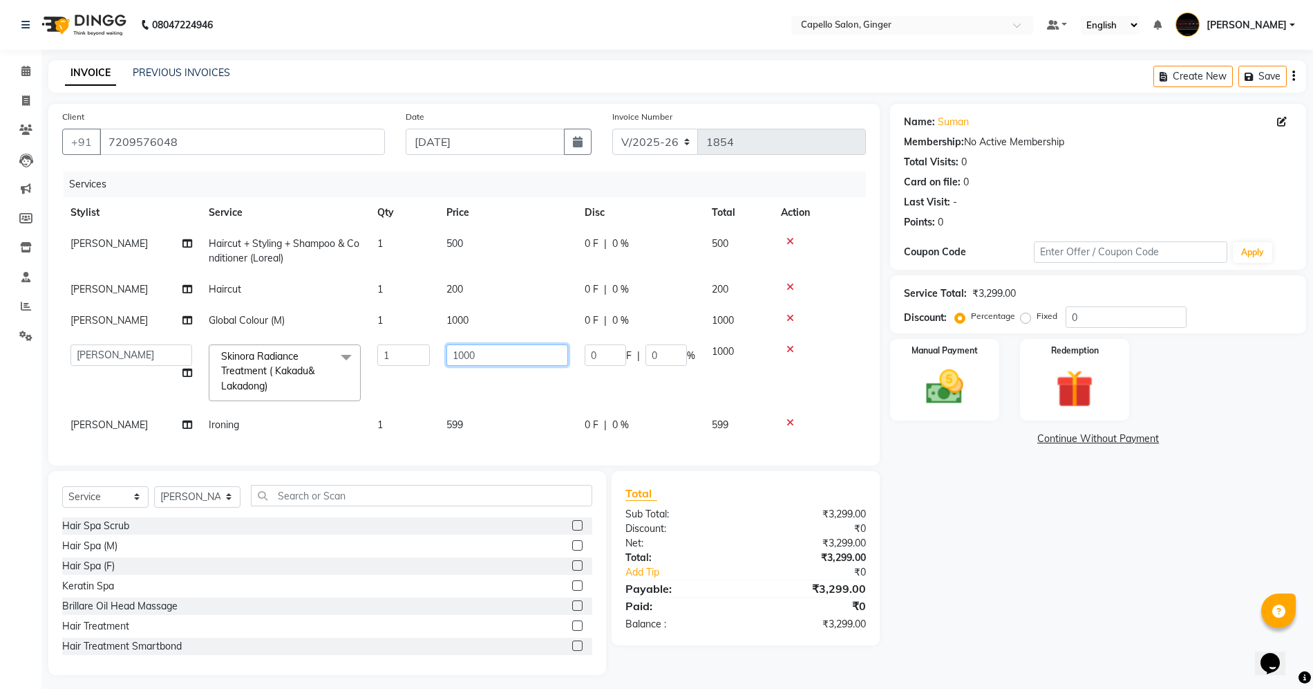
click at [460, 355] on input "1000" at bounding box center [508, 354] width 122 height 21
type input "2000"
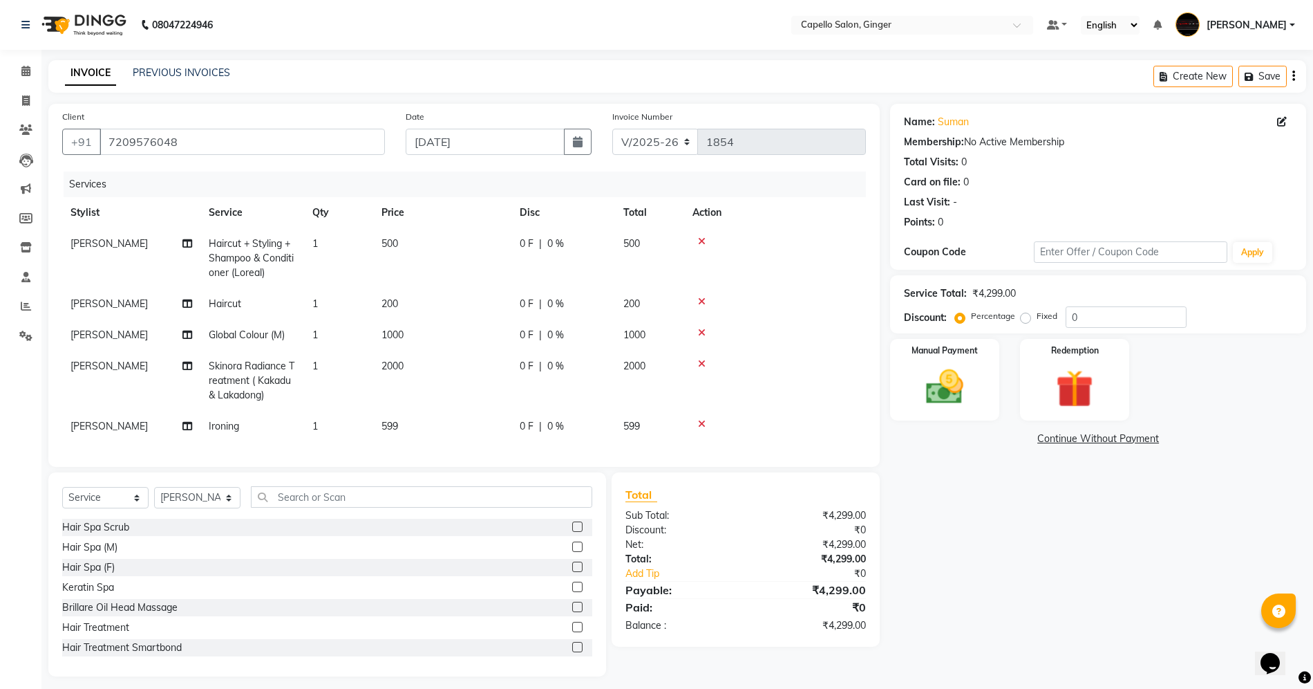
click at [465, 391] on td "2000" at bounding box center [442, 380] width 138 height 60
select select "23806"
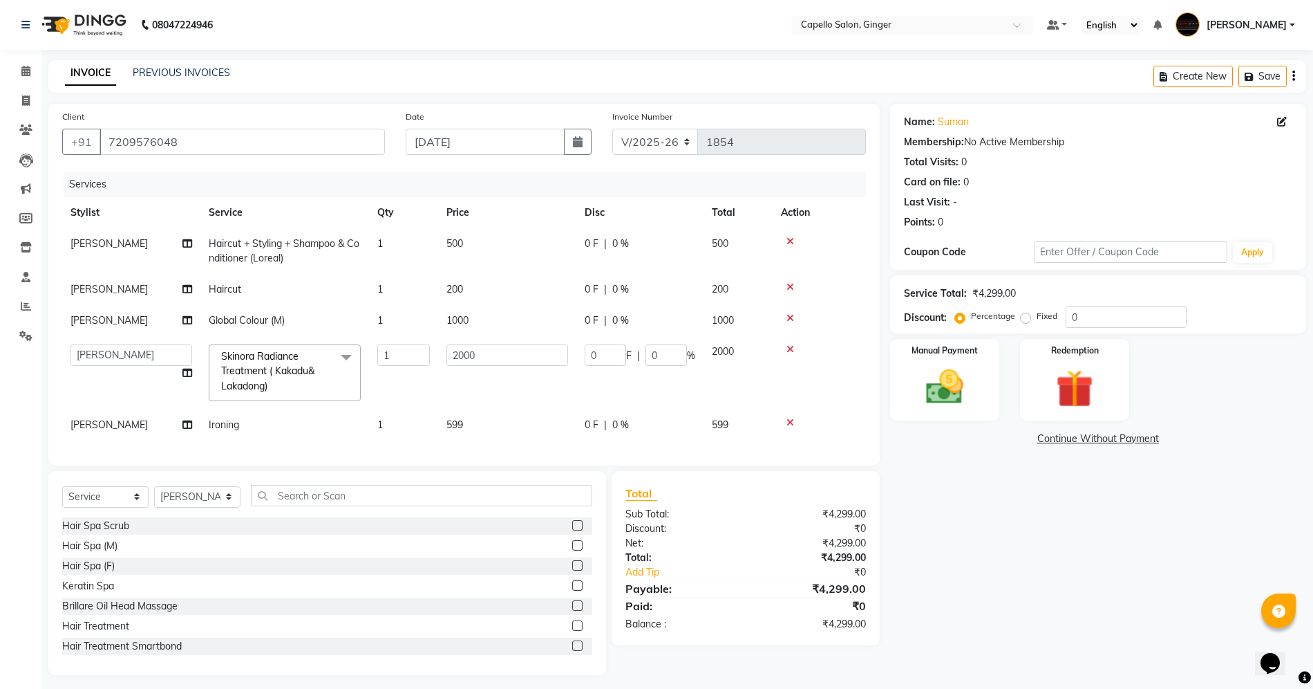
click at [463, 426] on span "599" at bounding box center [455, 424] width 17 height 12
select select "23806"
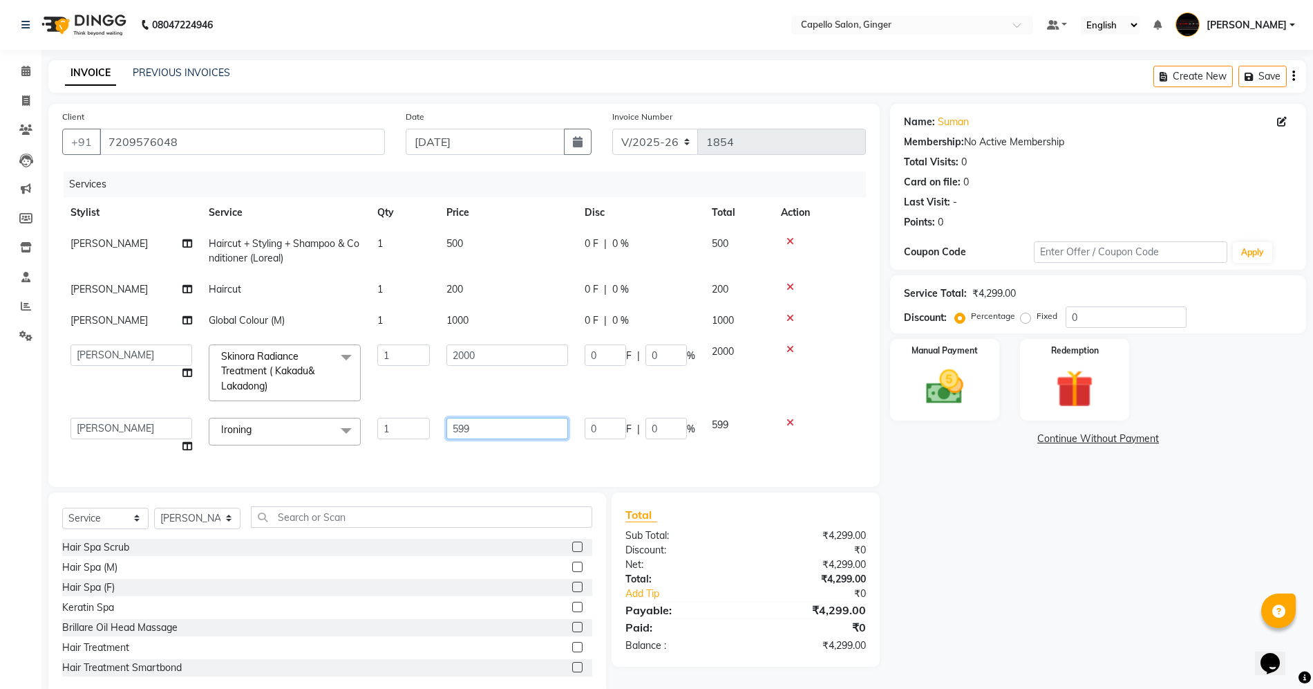
click at [494, 430] on input "599" at bounding box center [508, 428] width 122 height 21
type input "5"
type input "700"
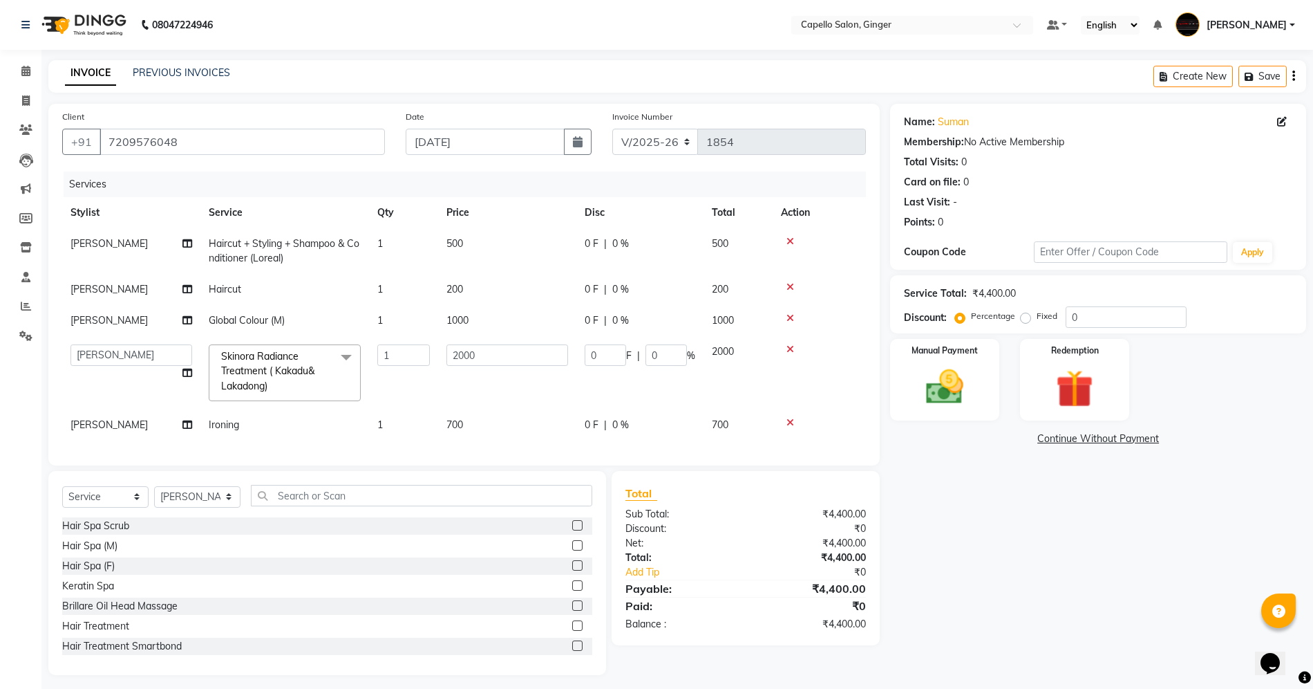
click at [502, 451] on div "Services Stylist Service Qty Price Disc Total Action [PERSON_NAME] Haircut + St…" at bounding box center [464, 311] width 804 height 280
click at [939, 393] on img at bounding box center [945, 386] width 64 height 45
click at [1035, 438] on span "UPI" at bounding box center [1036, 439] width 21 height 16
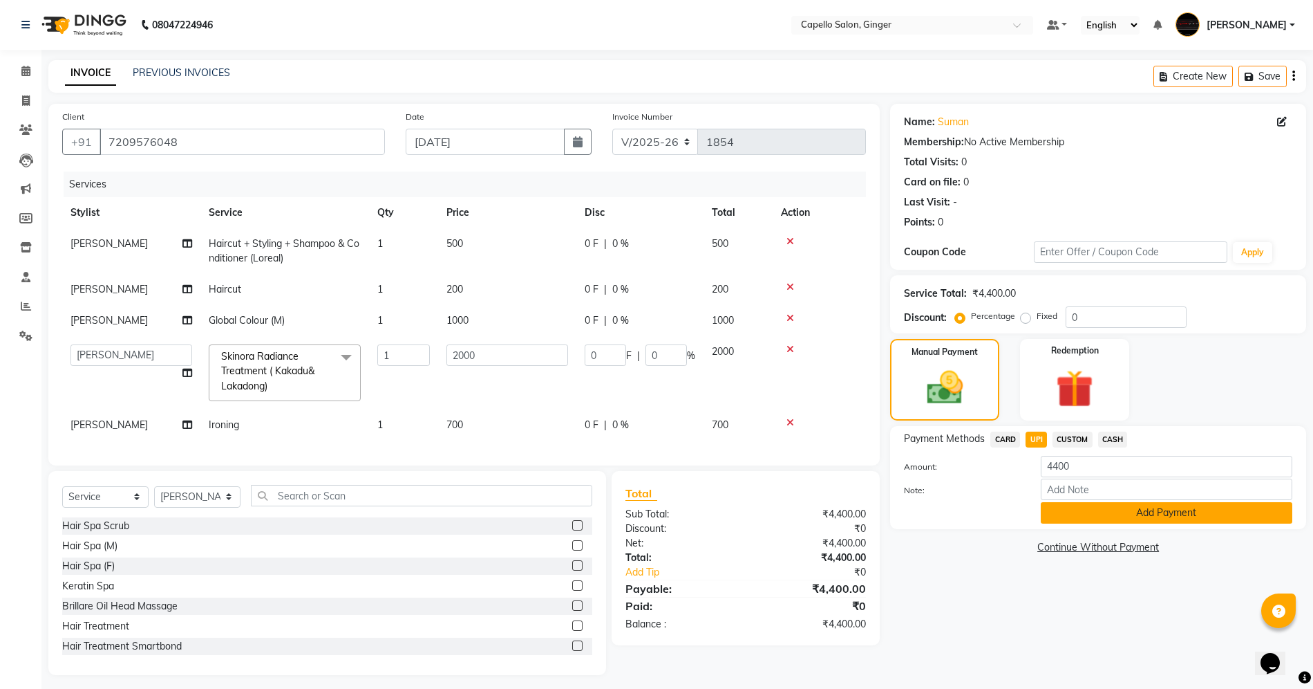
click at [1056, 512] on button "Add Payment" at bounding box center [1167, 512] width 252 height 21
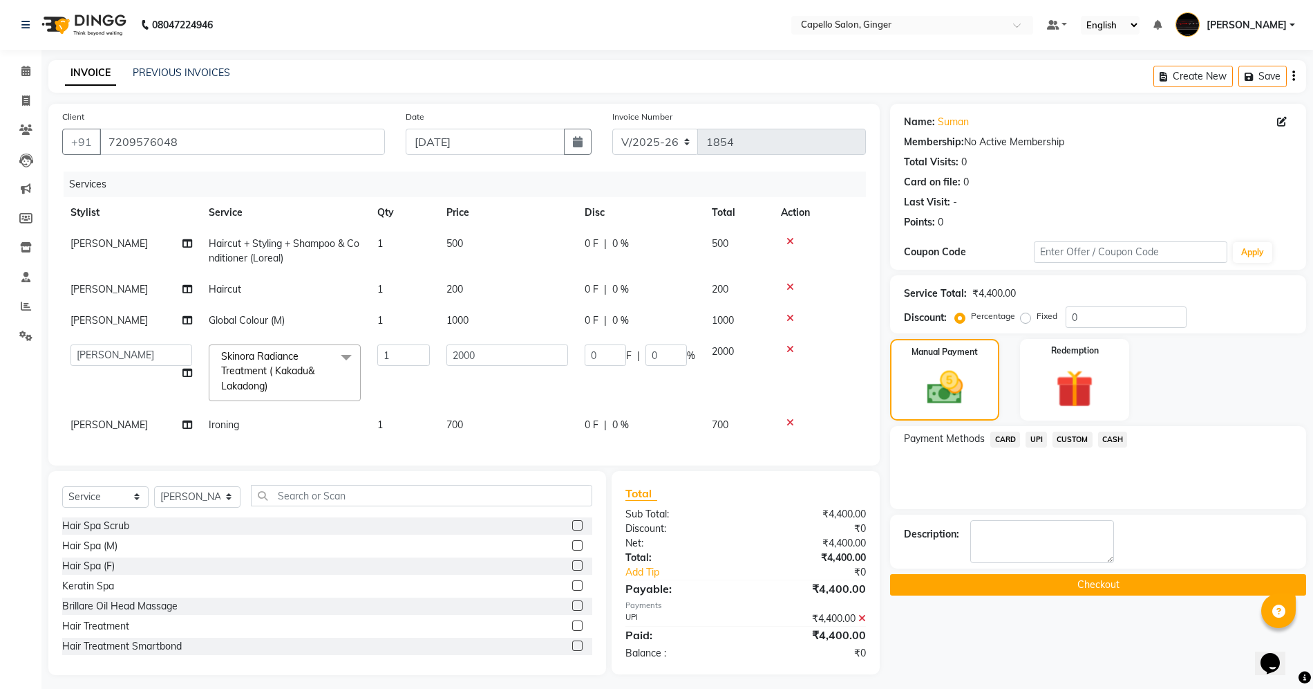
click at [1067, 585] on button "Checkout" at bounding box center [1098, 584] width 416 height 21
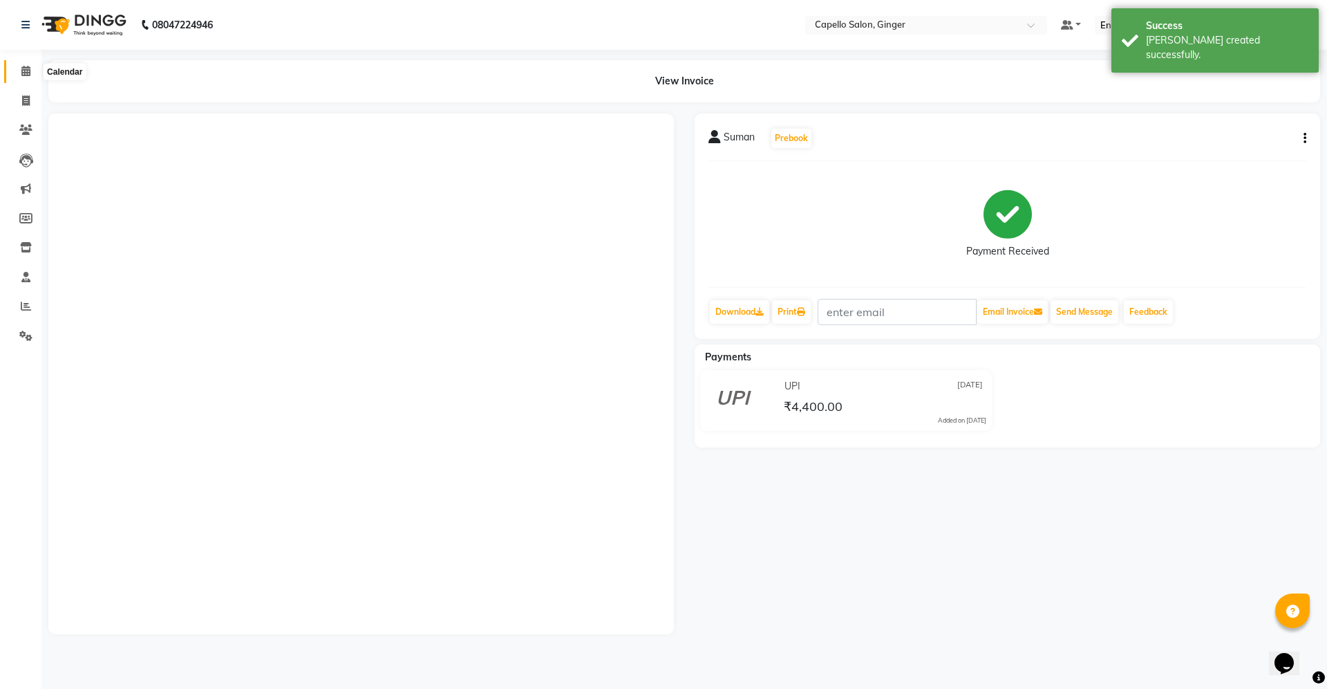
click at [26, 70] on icon at bounding box center [25, 71] width 9 height 10
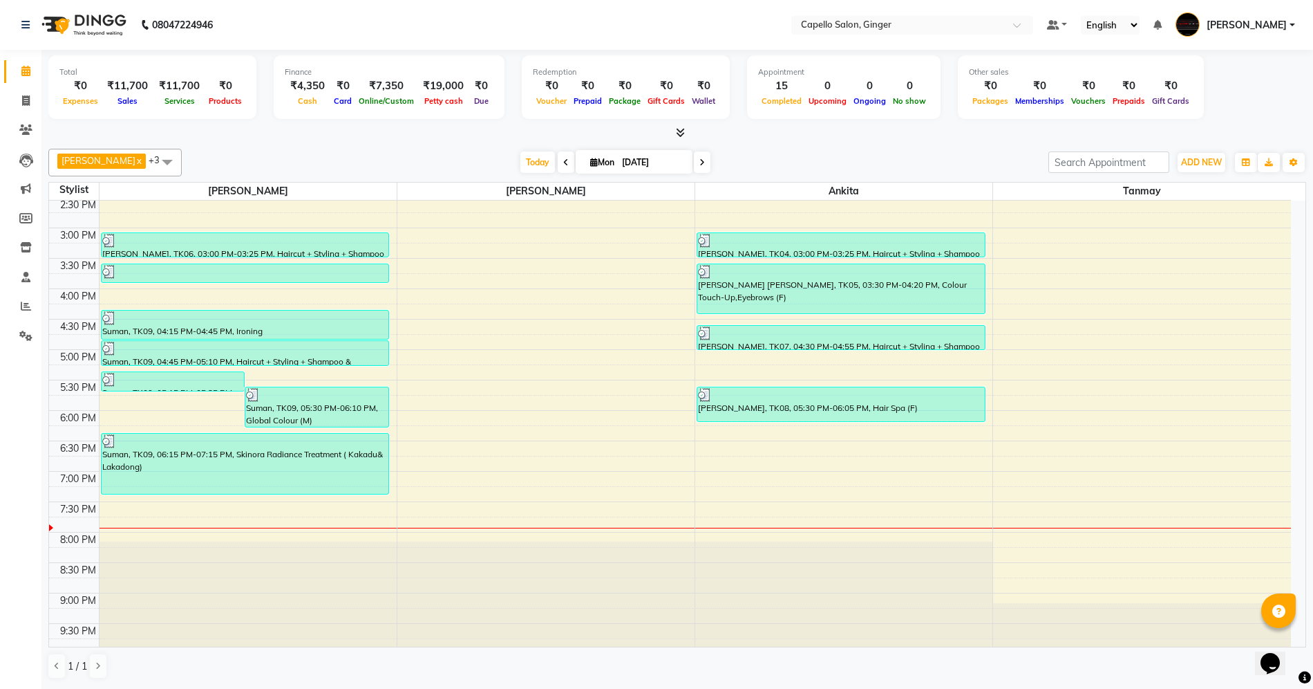
scroll to position [294, 0]
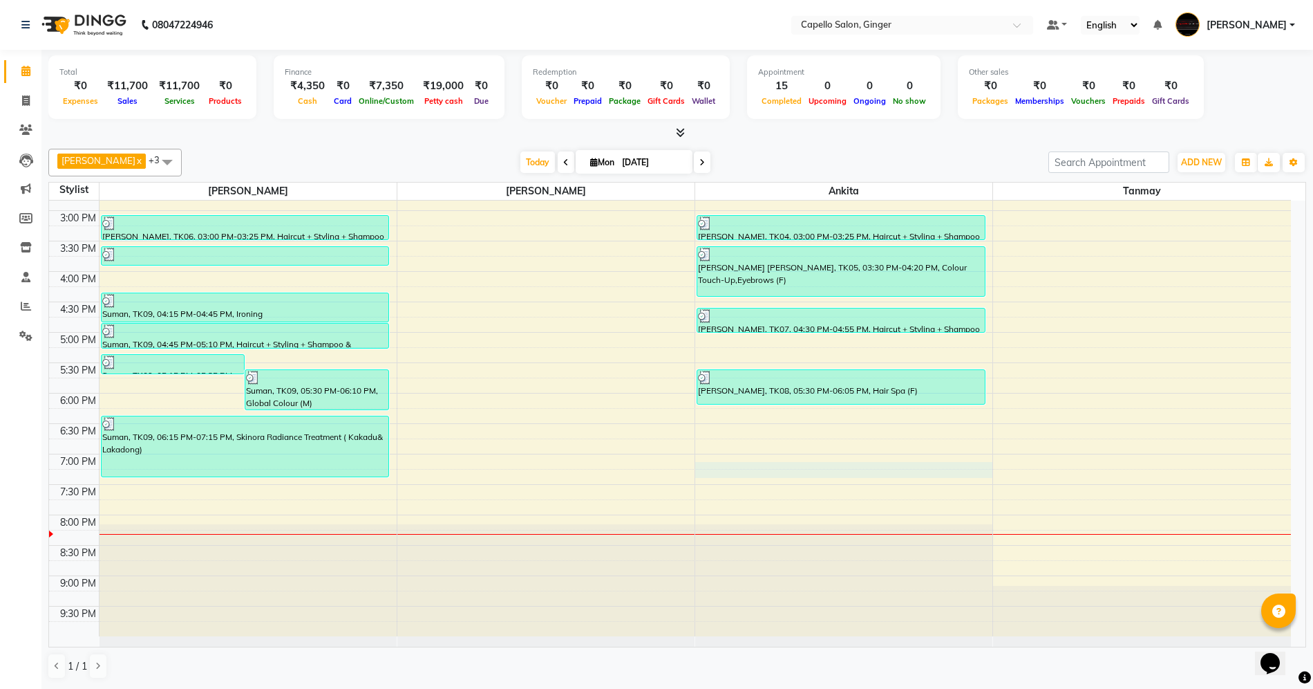
click at [786, 473] on div "10:00 AM 10:30 AM 11:00 AM 11:30 AM 12:00 PM 12:30 PM 1:00 PM 1:30 PM 2:00 PM 2…" at bounding box center [670, 271] width 1242 height 729
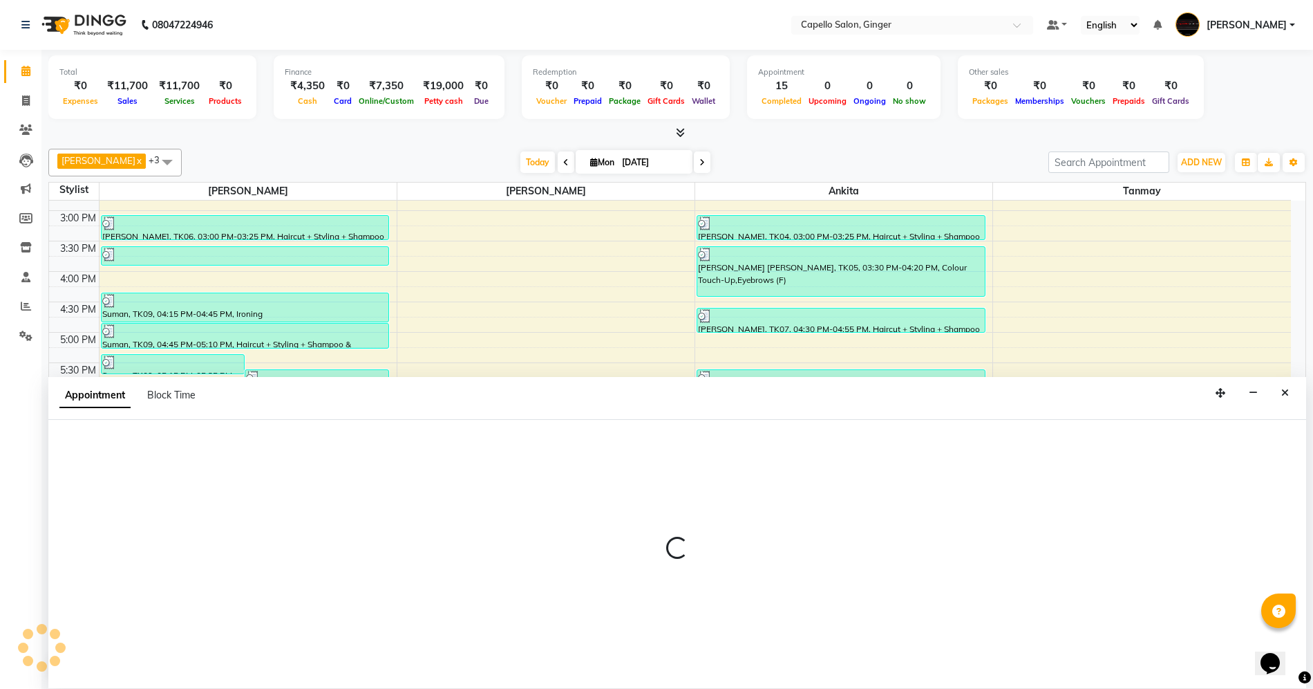
scroll to position [1, 0]
select select "41186"
select select "1140"
select select "tentative"
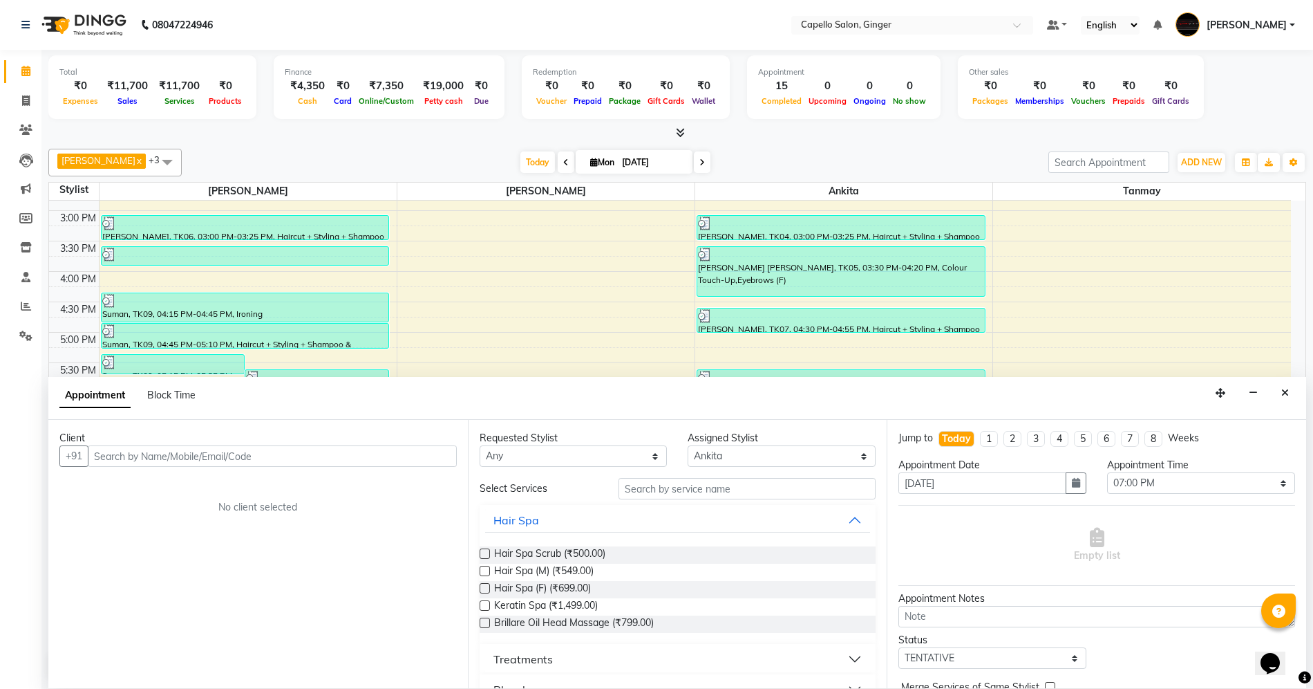
click at [129, 462] on input "text" at bounding box center [272, 455] width 369 height 21
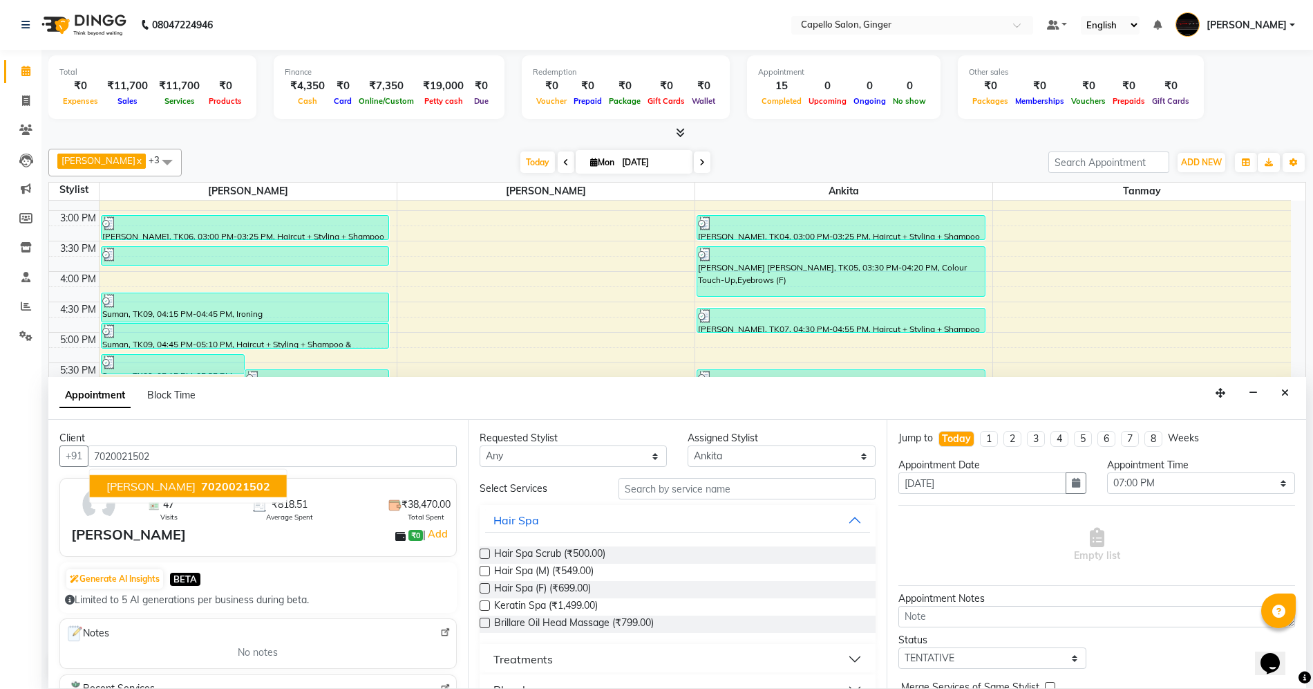
click at [118, 485] on span "[PERSON_NAME]" at bounding box center [150, 486] width 89 height 14
type input "7020021502"
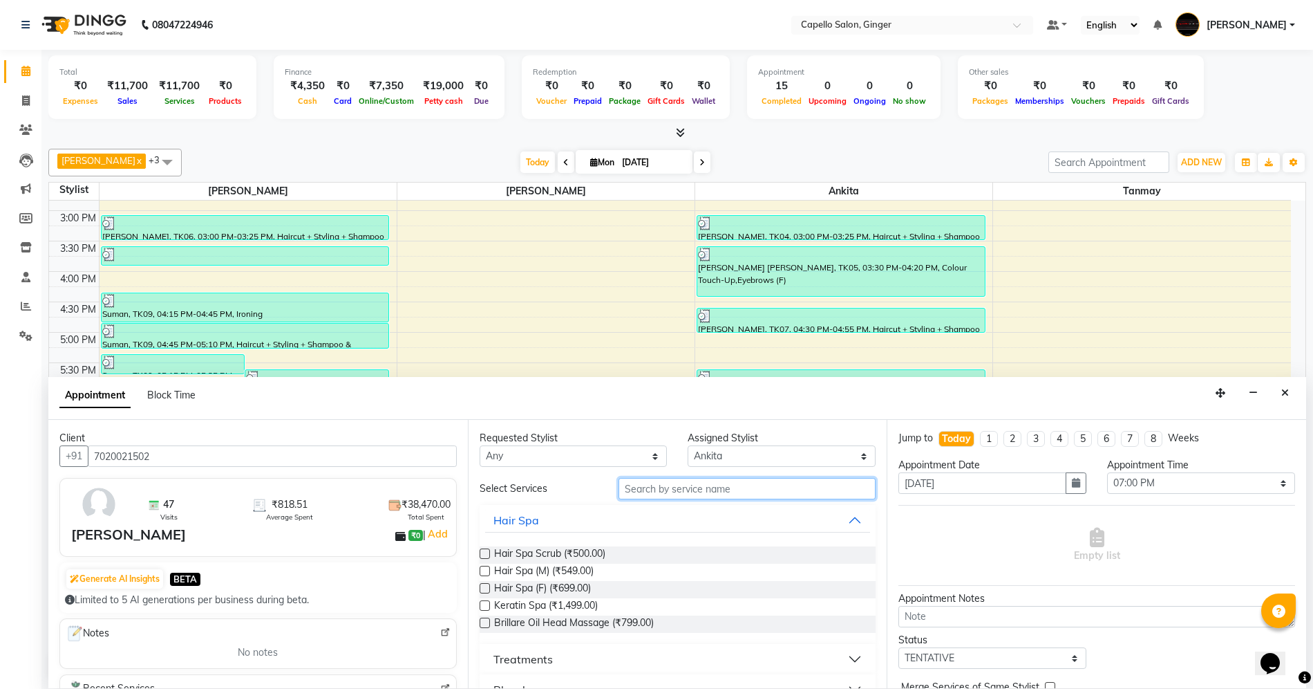
click at [773, 488] on input "text" at bounding box center [747, 488] width 257 height 21
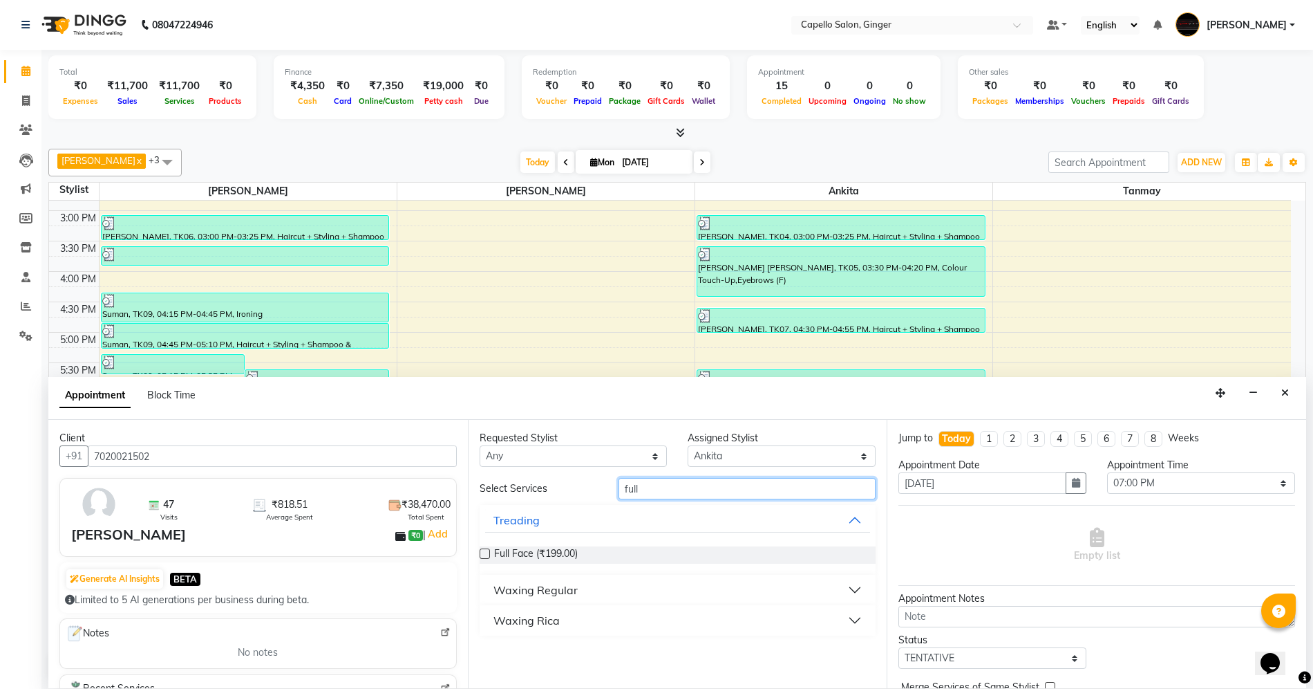
type input "full"
click at [515, 589] on div "Waxing Regular" at bounding box center [536, 589] width 84 height 17
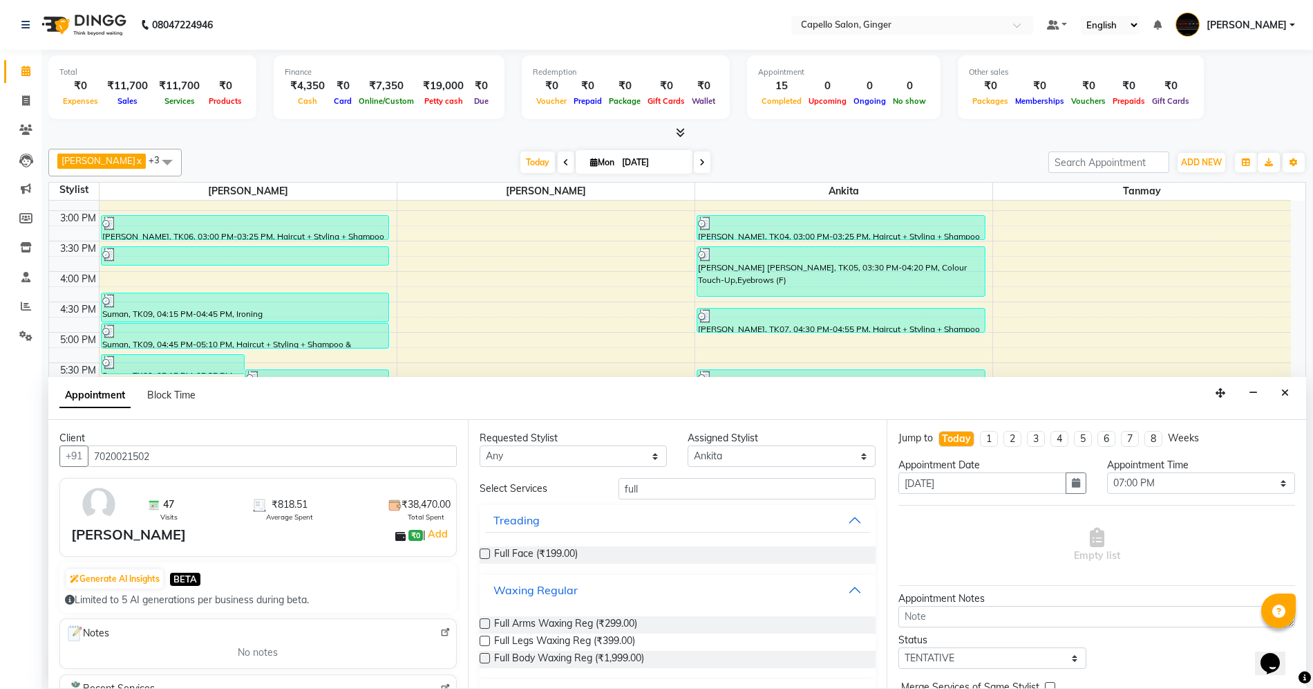
scroll to position [32, 0]
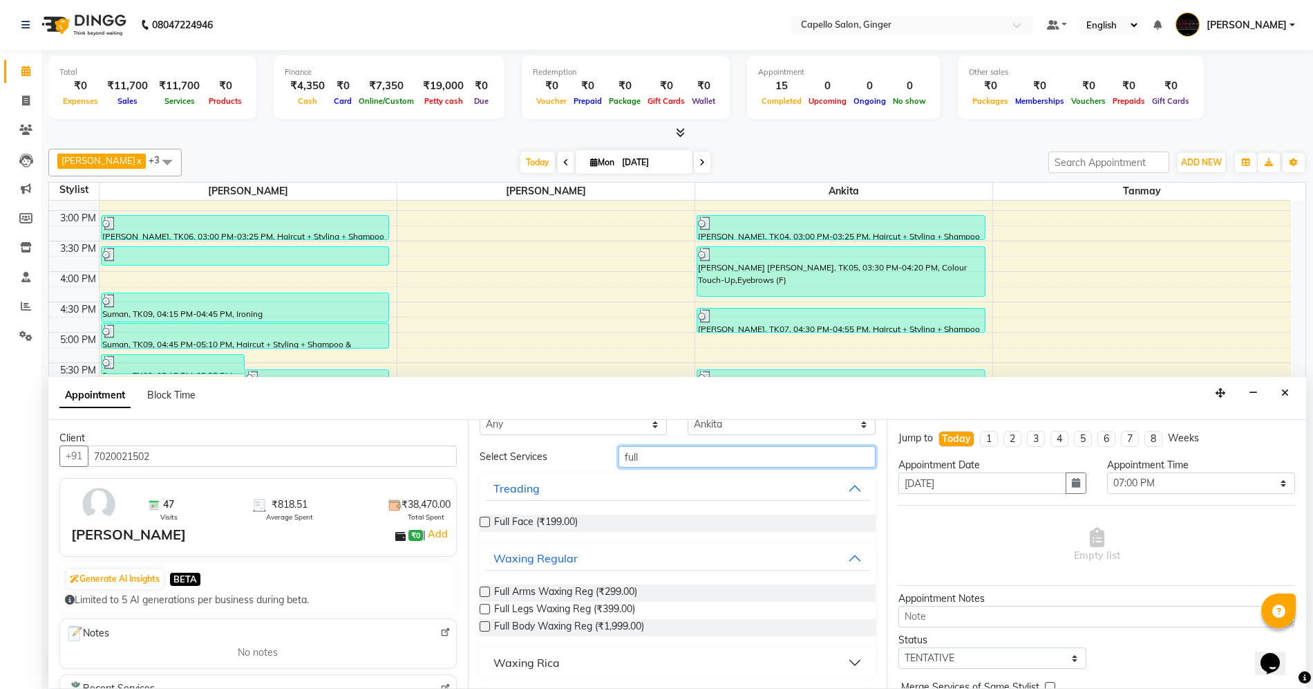
click at [662, 455] on input "full" at bounding box center [747, 456] width 257 height 21
click at [1282, 395] on icon "Close" at bounding box center [1286, 393] width 8 height 10
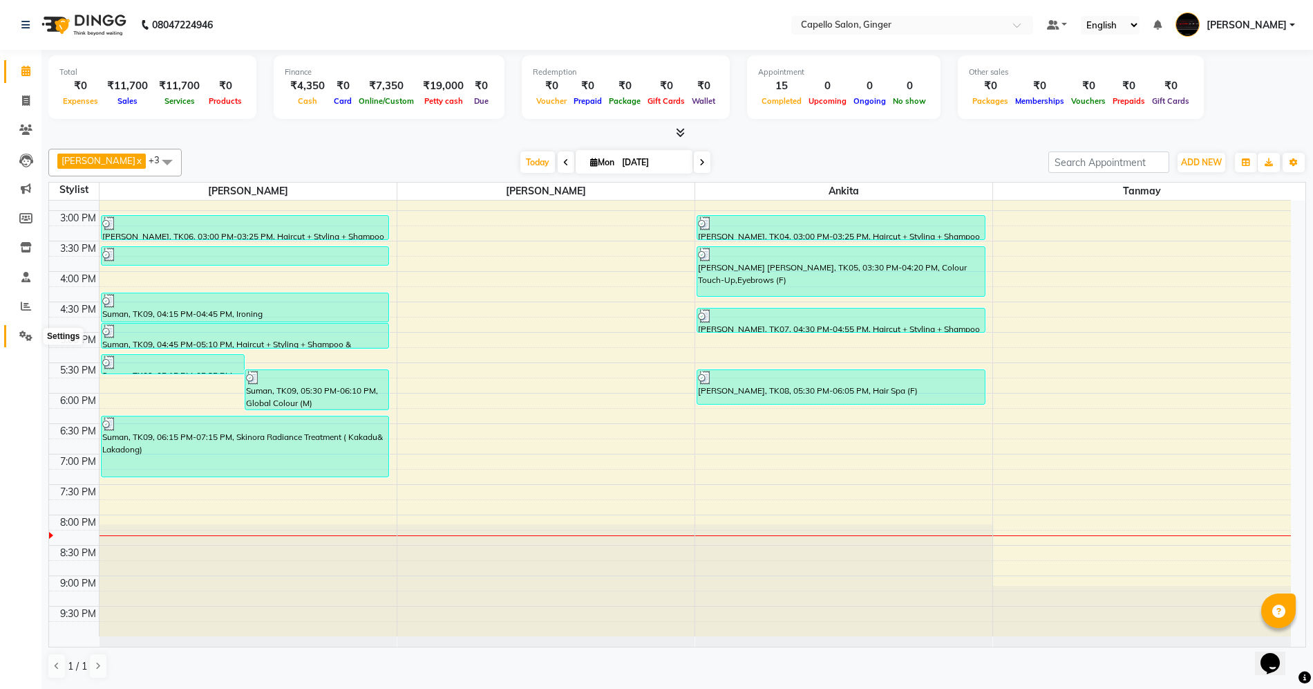
click at [22, 330] on icon at bounding box center [25, 335] width 13 height 10
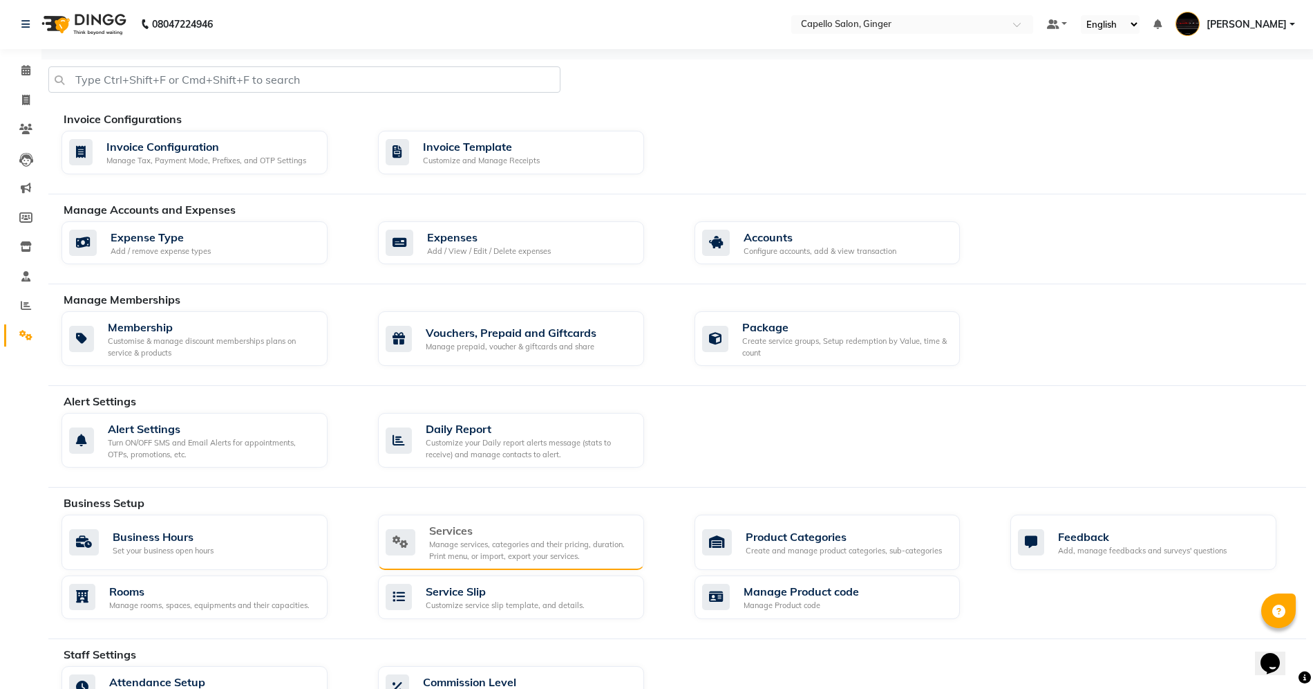
click at [498, 551] on div "Manage services, categories and their pricing, duration. Print menu, or import,…" at bounding box center [531, 550] width 204 height 23
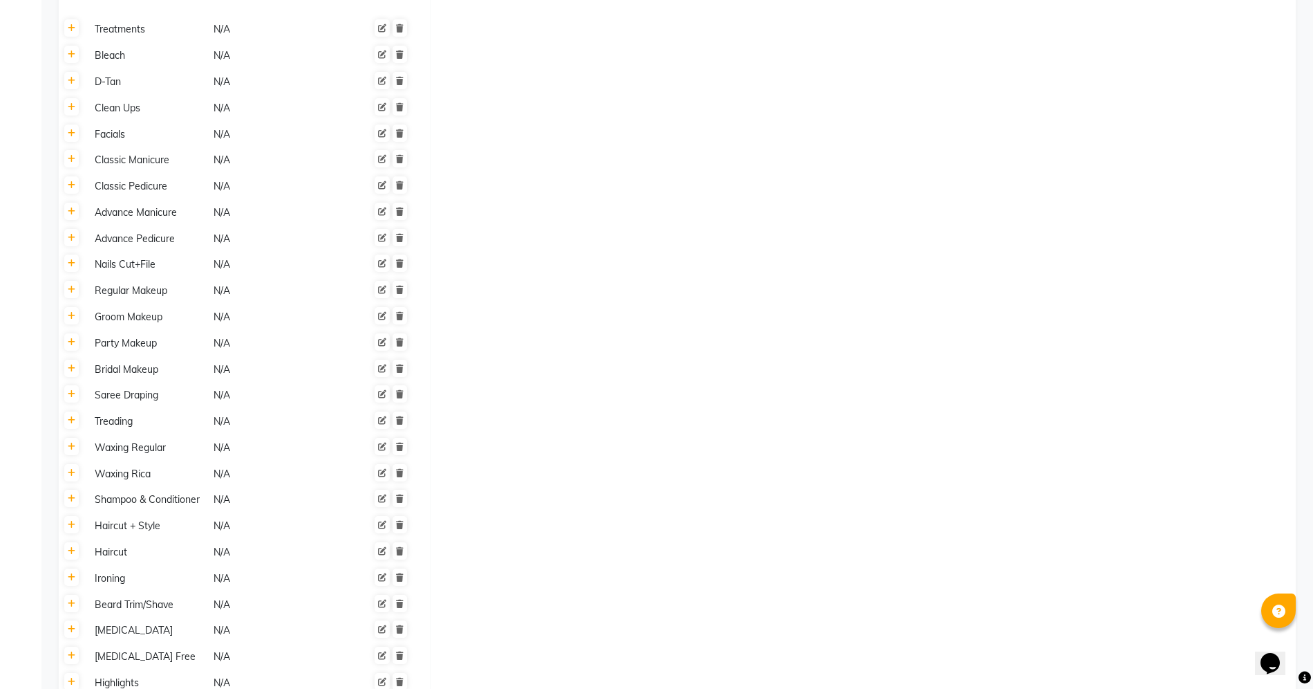
scroll to position [548, 0]
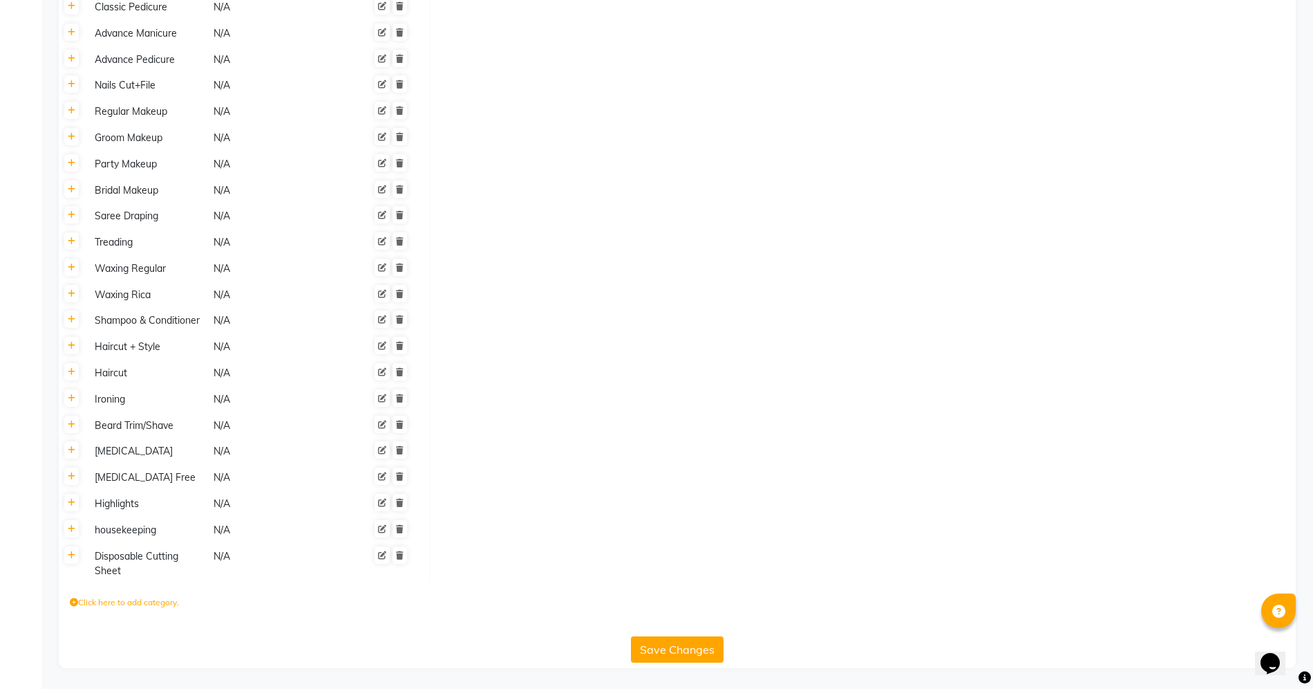
click at [124, 599] on label "Click here to add category." at bounding box center [124, 602] width 109 height 12
click at [127, 606] on input at bounding box center [130, 605] width 121 height 21
type input "D-Tan"
click at [255, 595] on input at bounding box center [256, 605] width 121 height 21
type input "N/A"
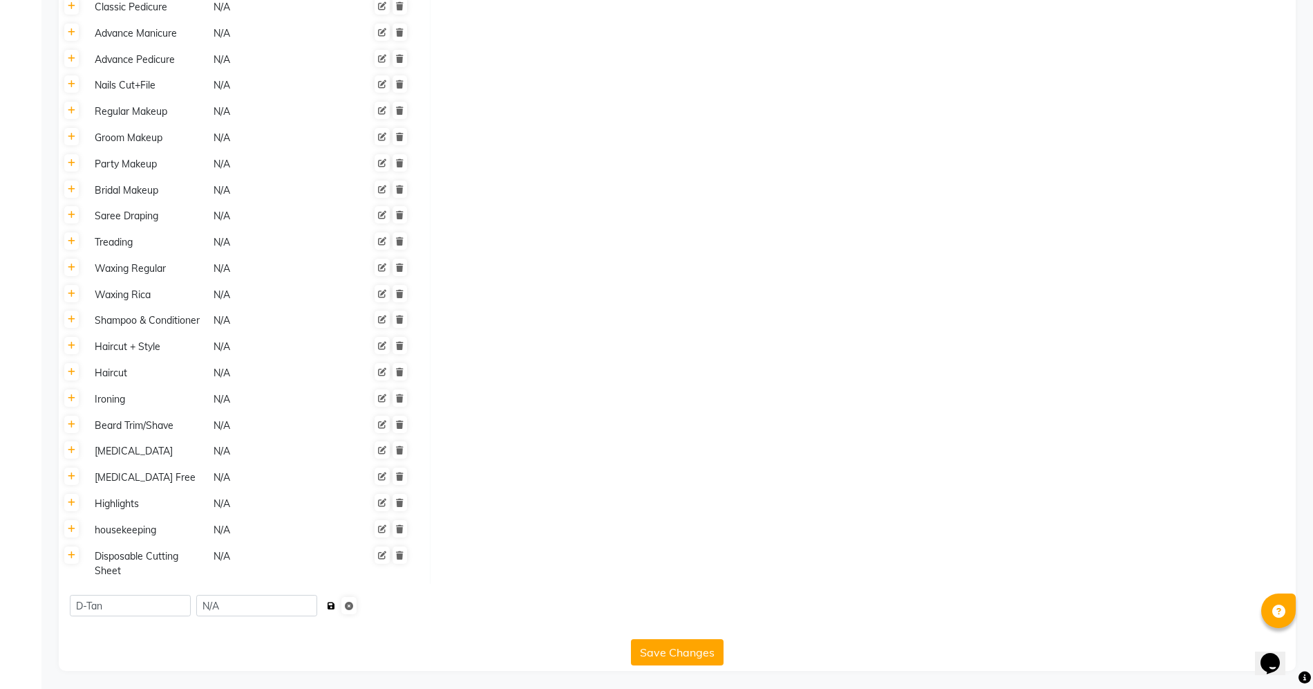
click at [335, 609] on icon "submit" at bounding box center [332, 605] width 8 height 8
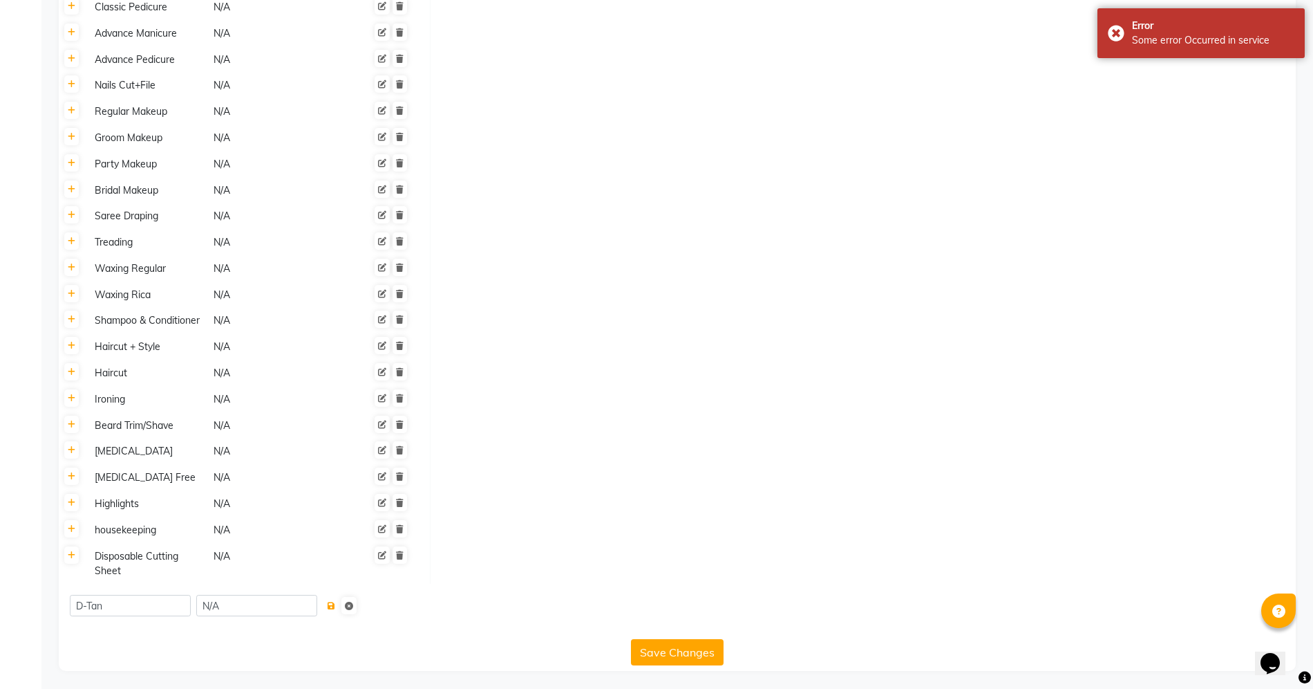
scroll to position [551, 0]
click at [131, 603] on input "D-Tan" at bounding box center [130, 602] width 121 height 21
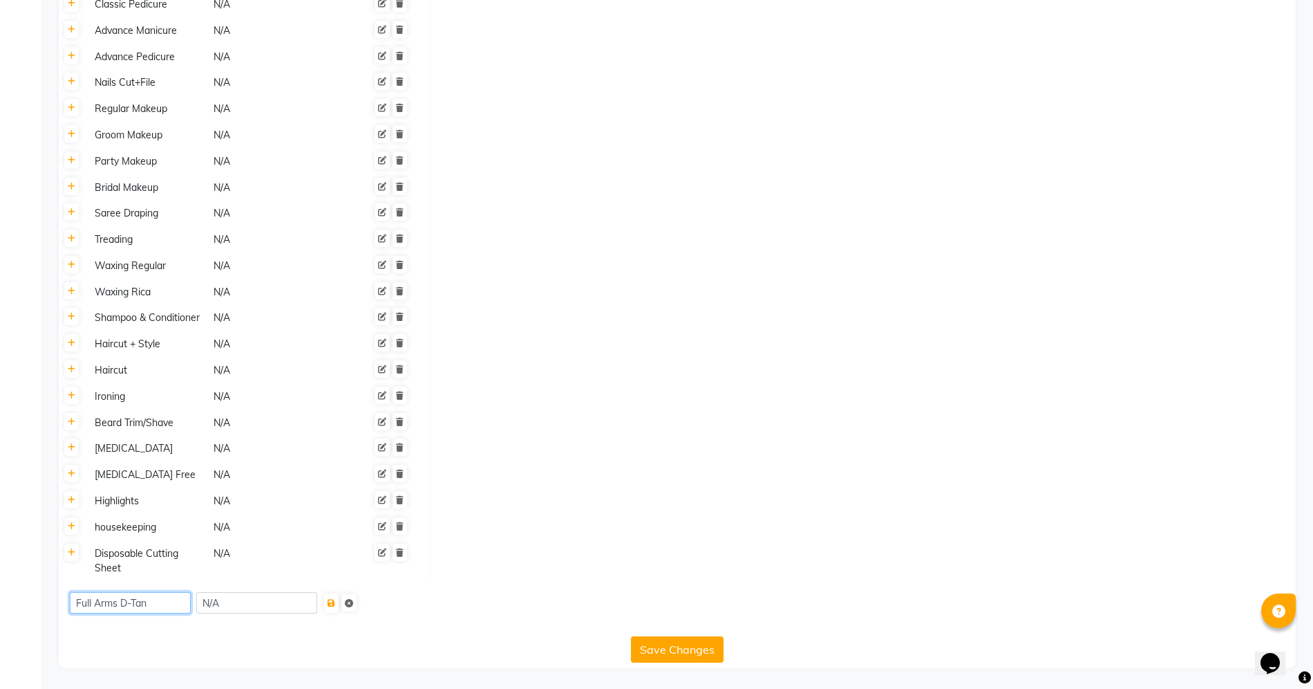
type input "Full Arms D-Tan"
click at [676, 645] on button "Save Changes" at bounding box center [677, 649] width 93 height 26
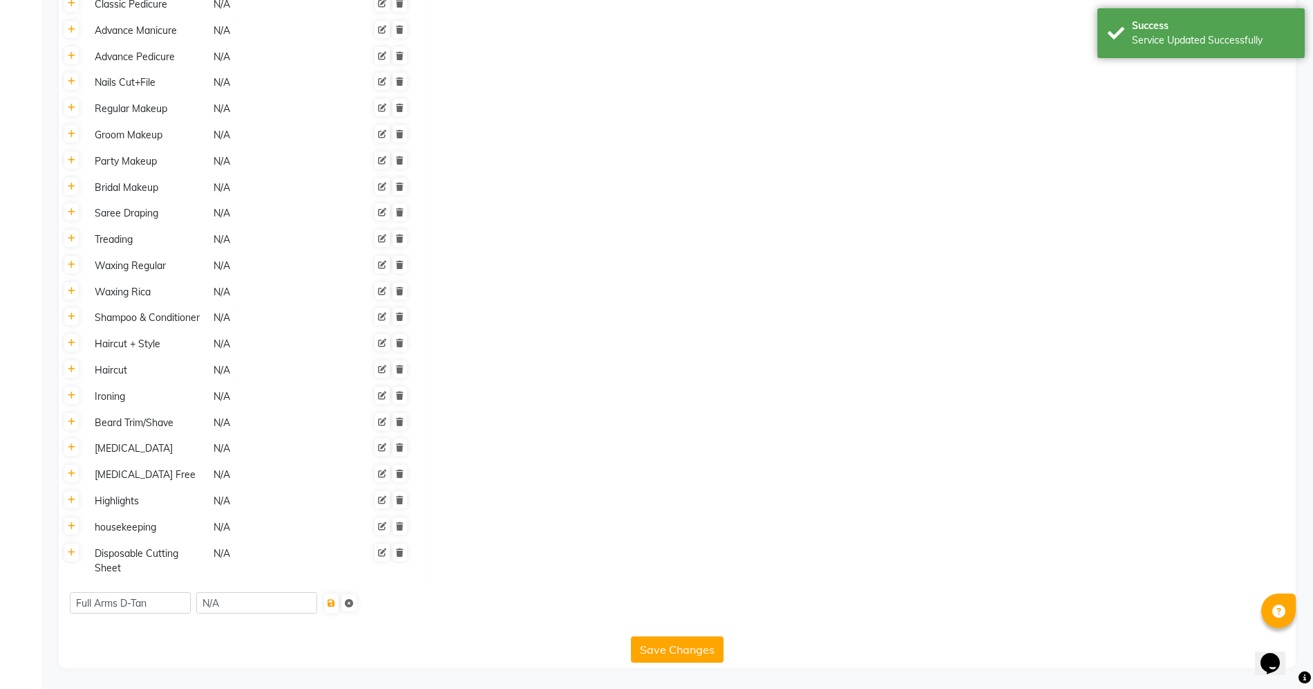
scroll to position [0, 0]
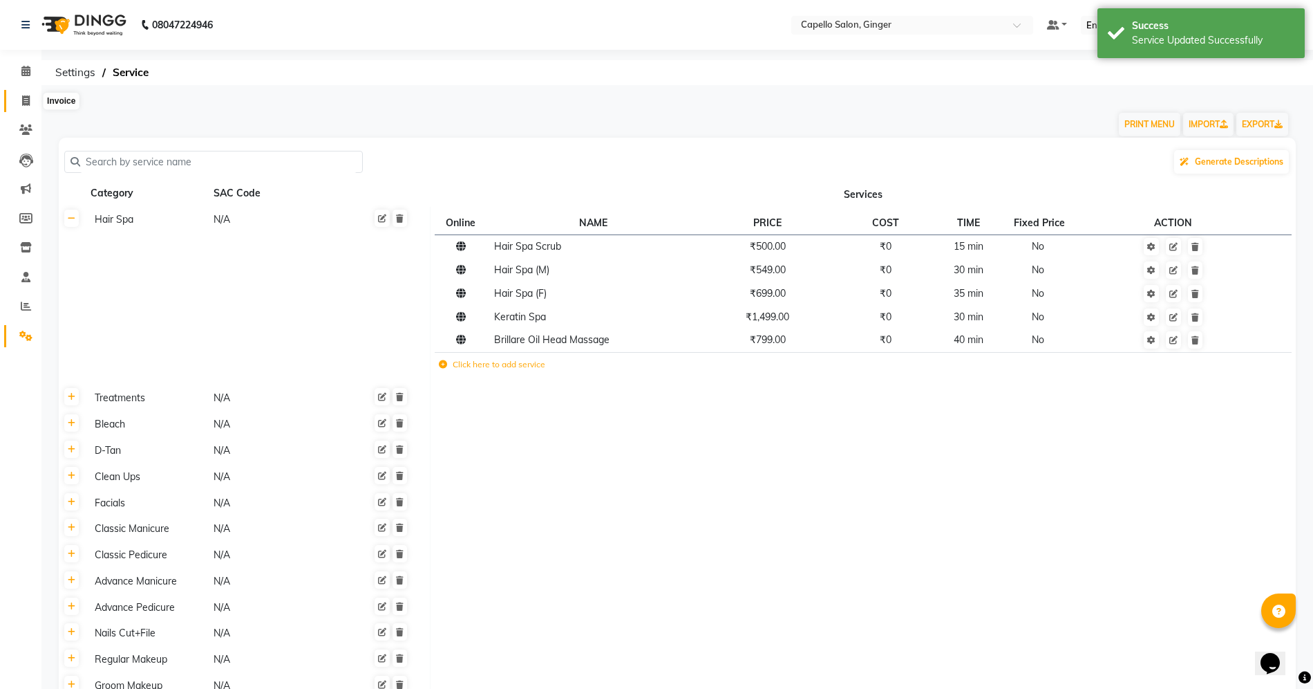
click at [28, 100] on icon at bounding box center [26, 100] width 8 height 10
select select "service"
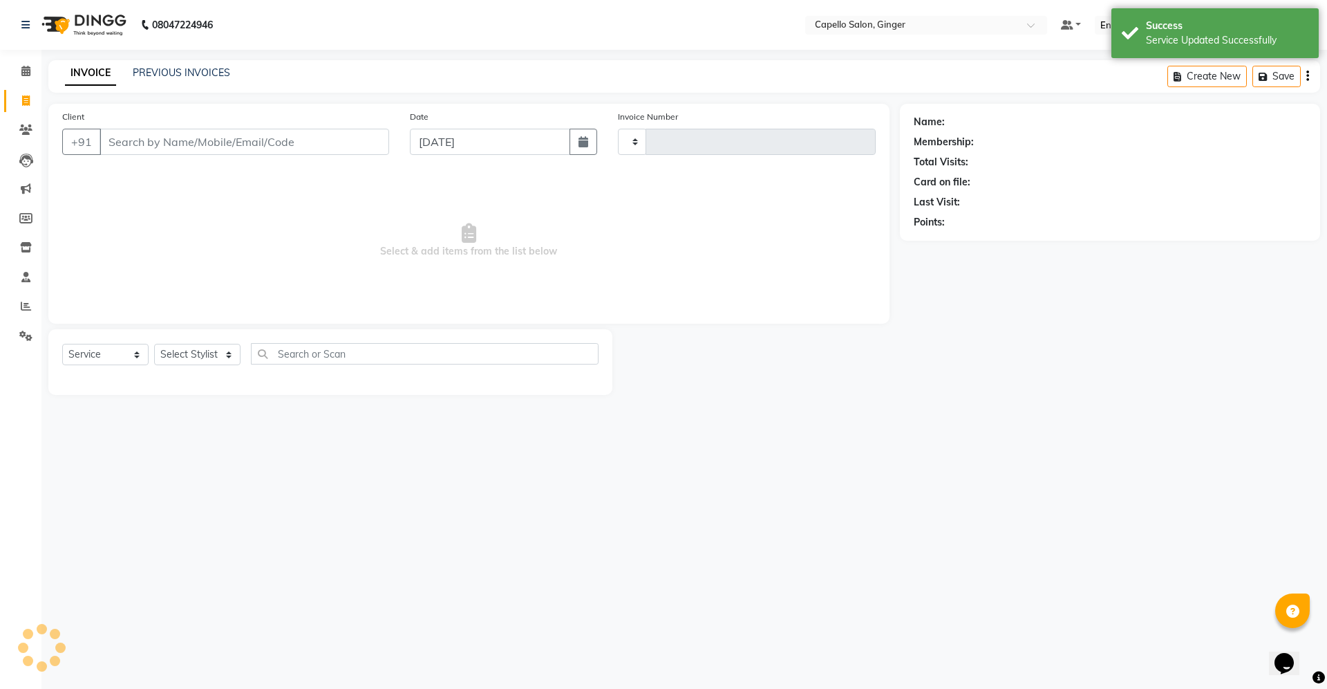
type input "1855"
select select "832"
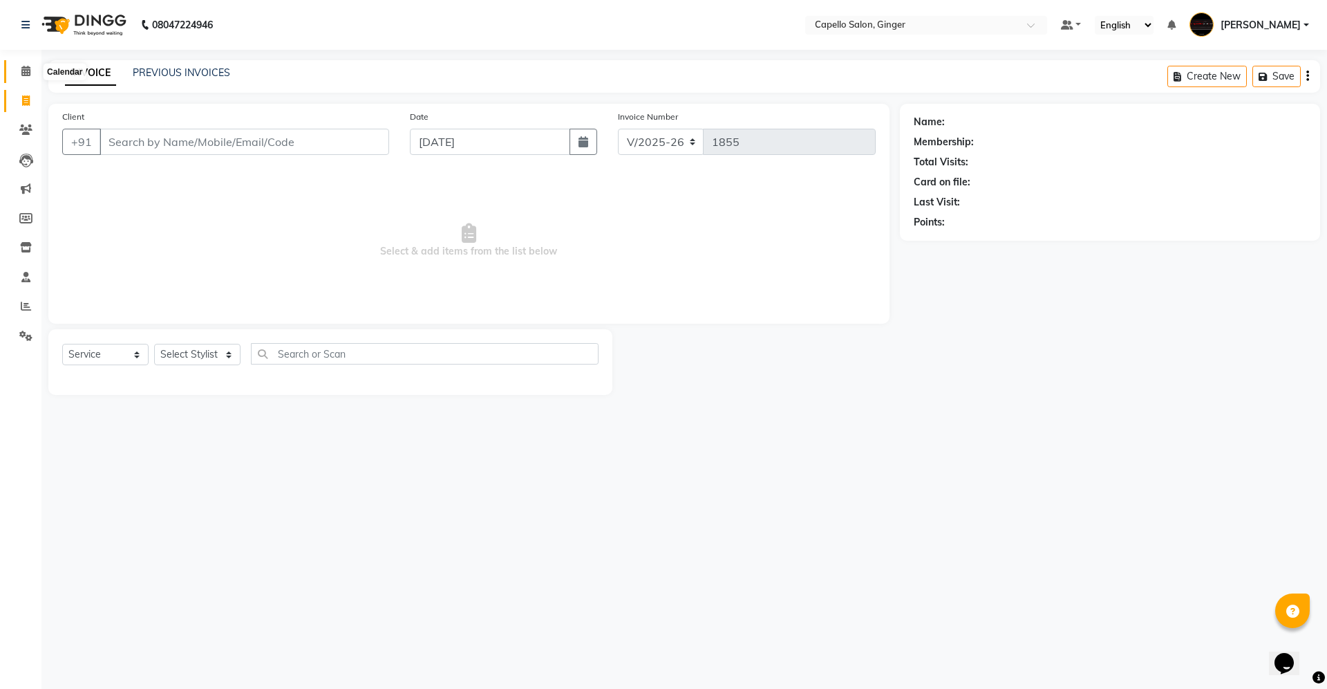
click at [23, 69] on icon at bounding box center [25, 71] width 9 height 10
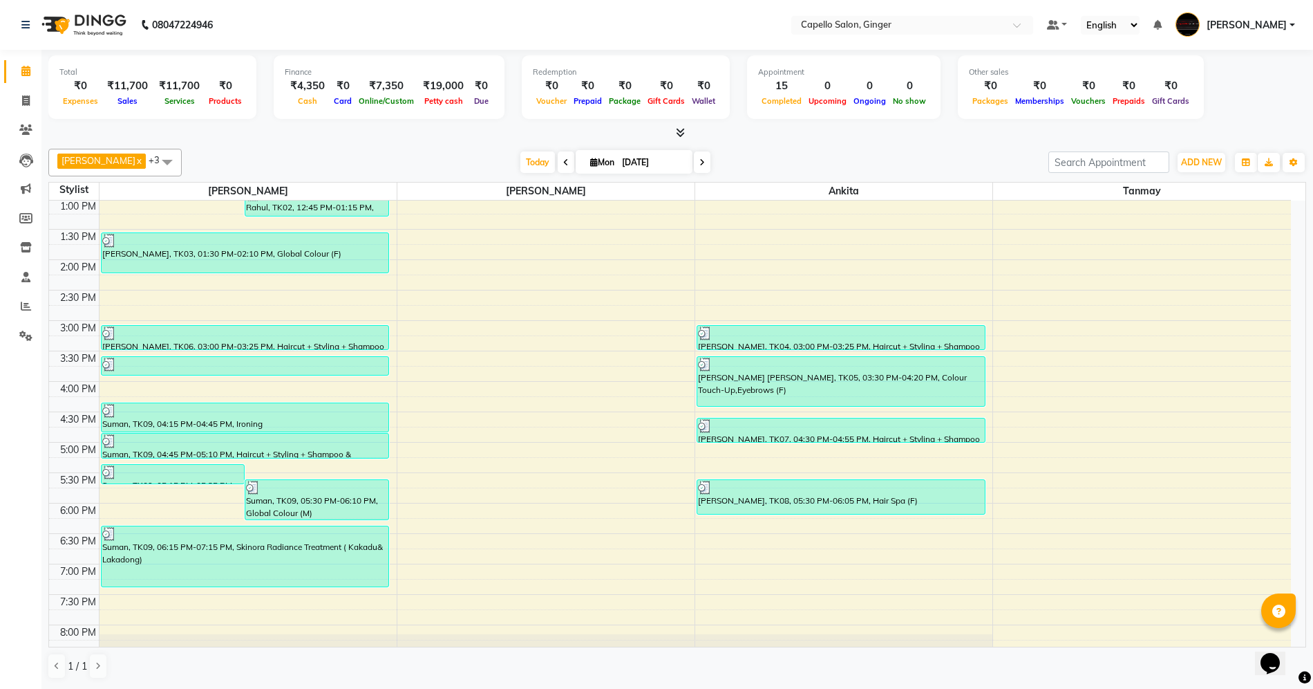
scroll to position [294, 0]
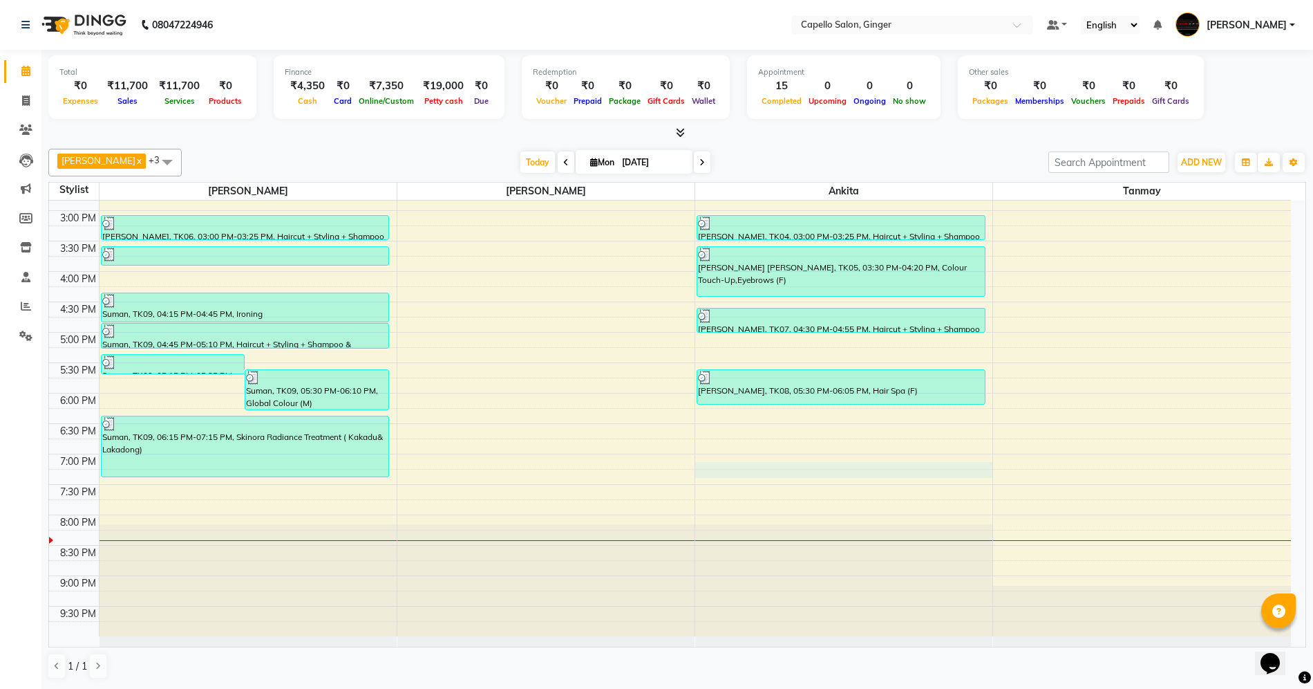
click at [778, 471] on div "10:00 AM 10:30 AM 11:00 AM 11:30 AM 12:00 PM 12:30 PM 1:00 PM 1:30 PM 2:00 PM 2…" at bounding box center [670, 271] width 1242 height 729
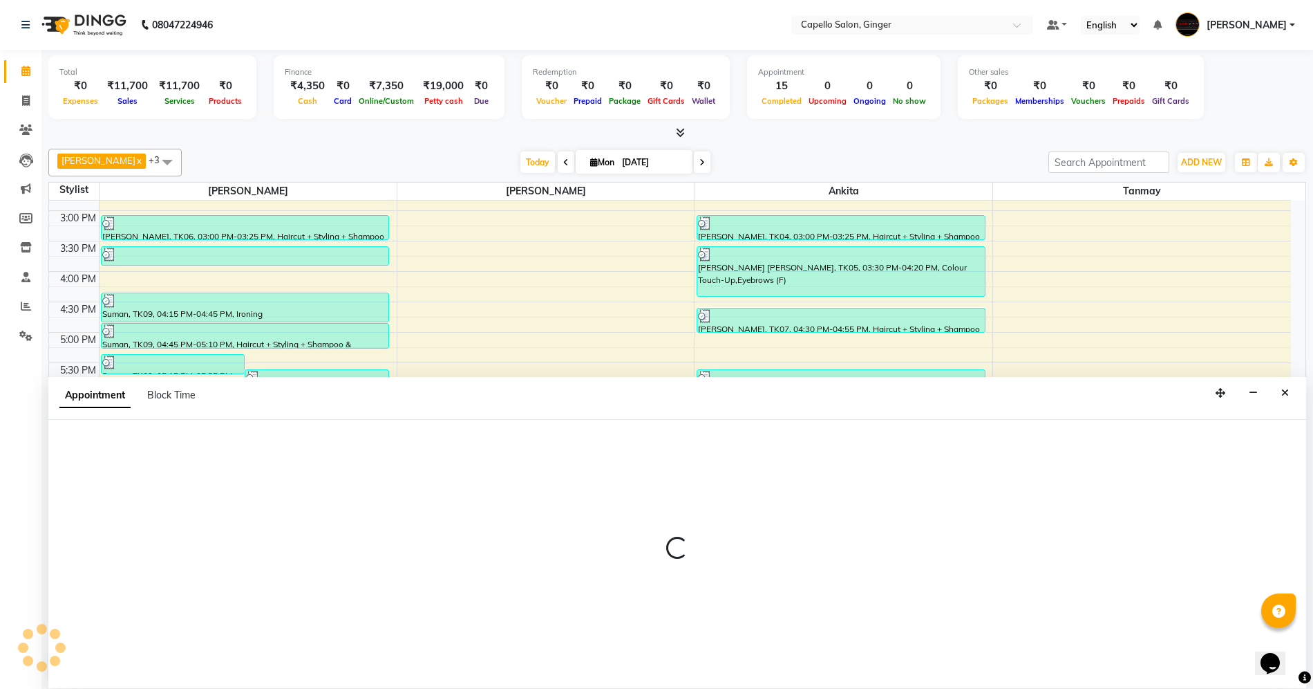
scroll to position [1, 0]
select select "41186"
select select "tentative"
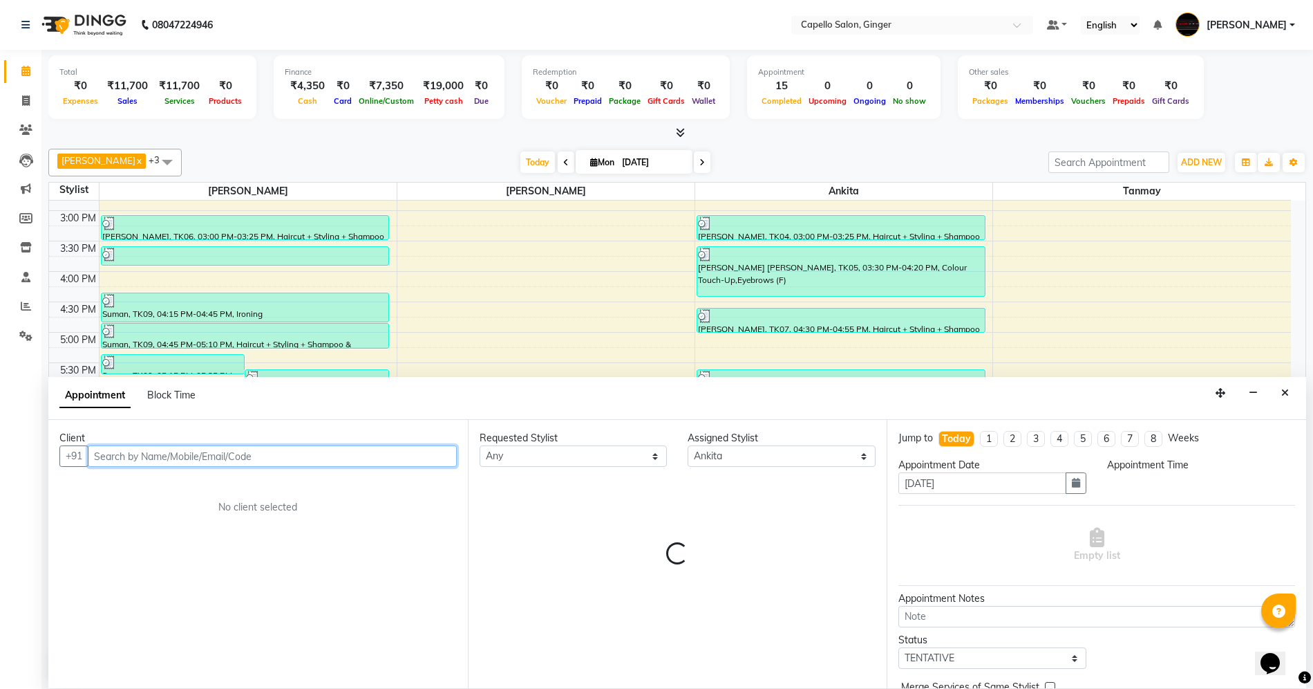
select select "1140"
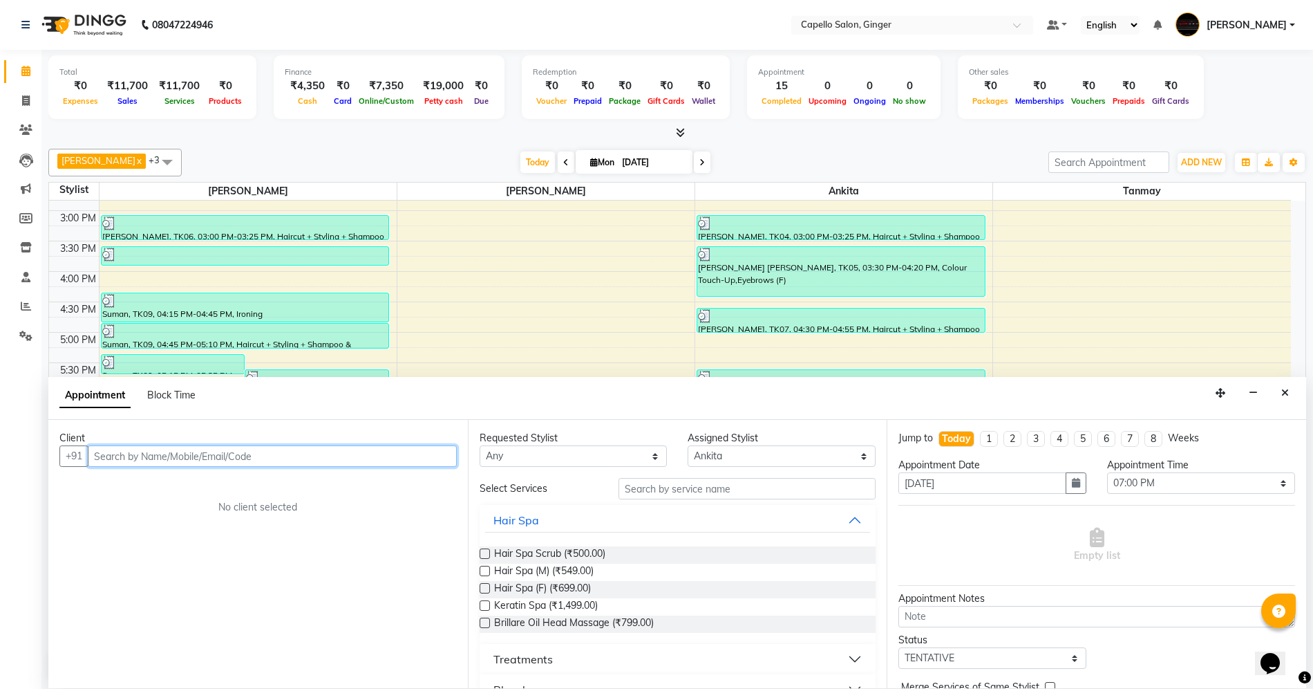
click at [205, 449] on input "text" at bounding box center [272, 455] width 369 height 21
click at [643, 490] on input "text" at bounding box center [747, 488] width 257 height 21
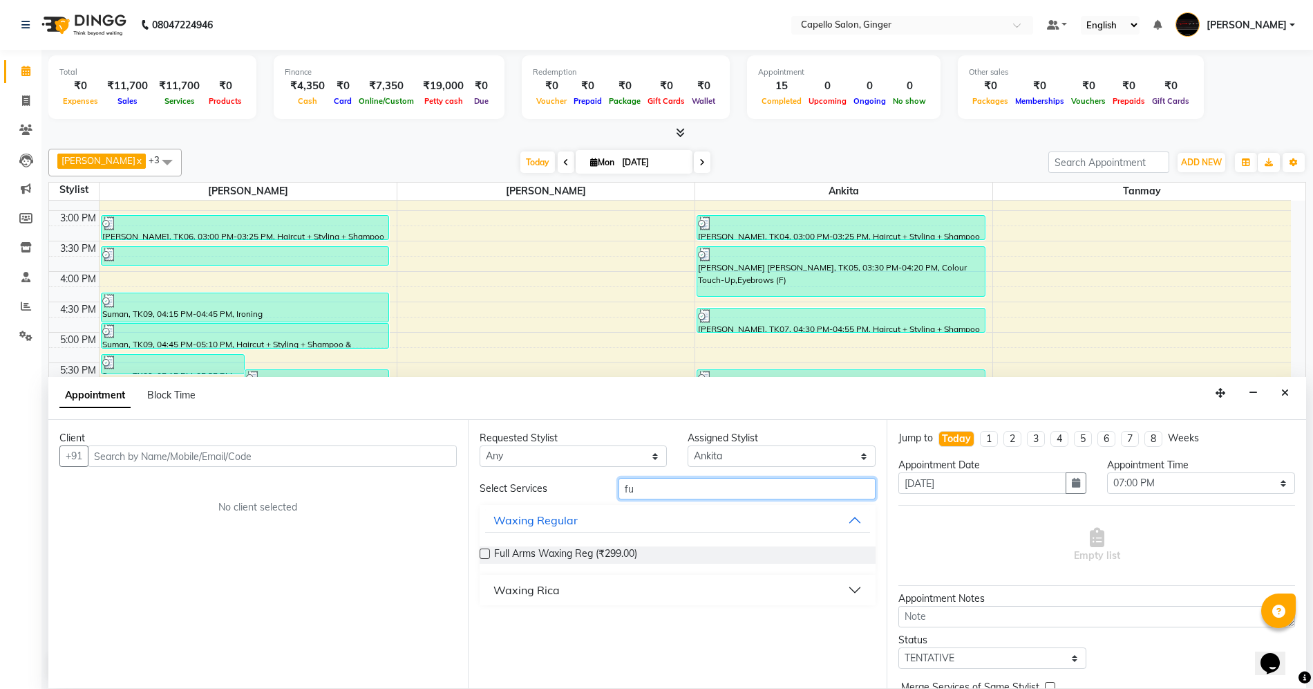
type input "f"
type input "d"
click at [520, 619] on div "D-Tan" at bounding box center [510, 620] width 32 height 17
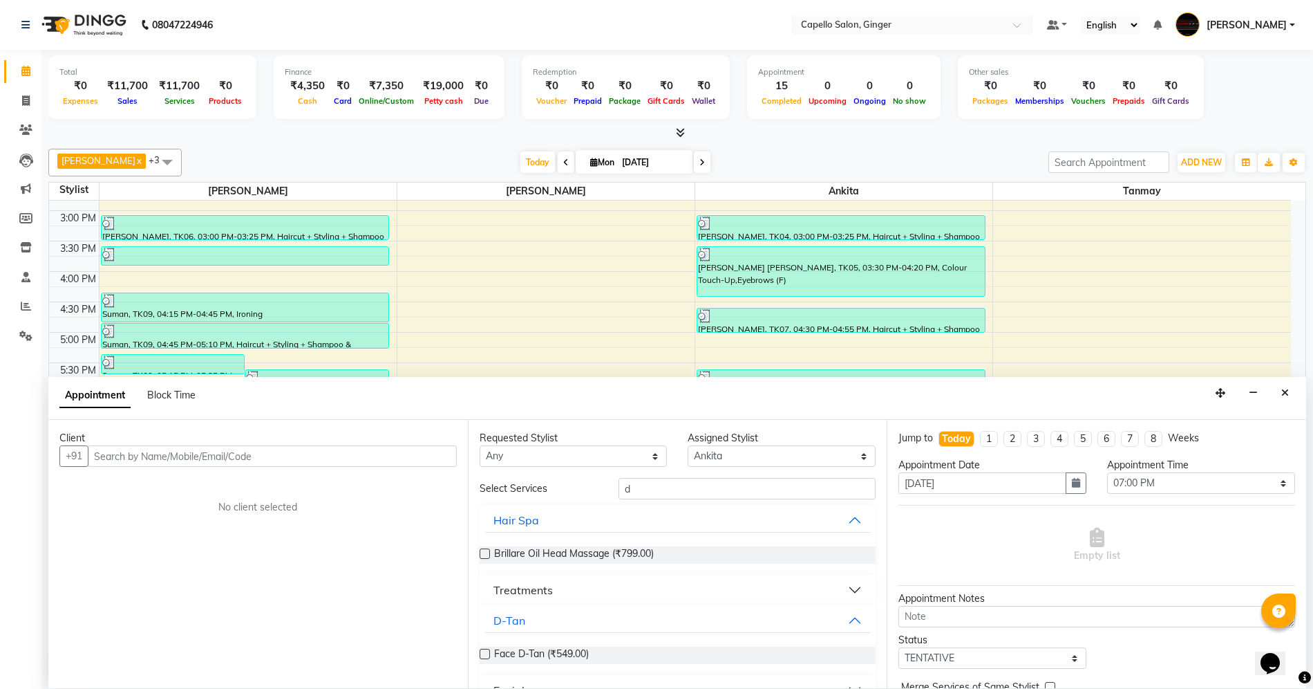
click at [487, 653] on label at bounding box center [485, 653] width 10 height 10
click at [487, 653] on input "checkbox" at bounding box center [484, 655] width 9 height 9
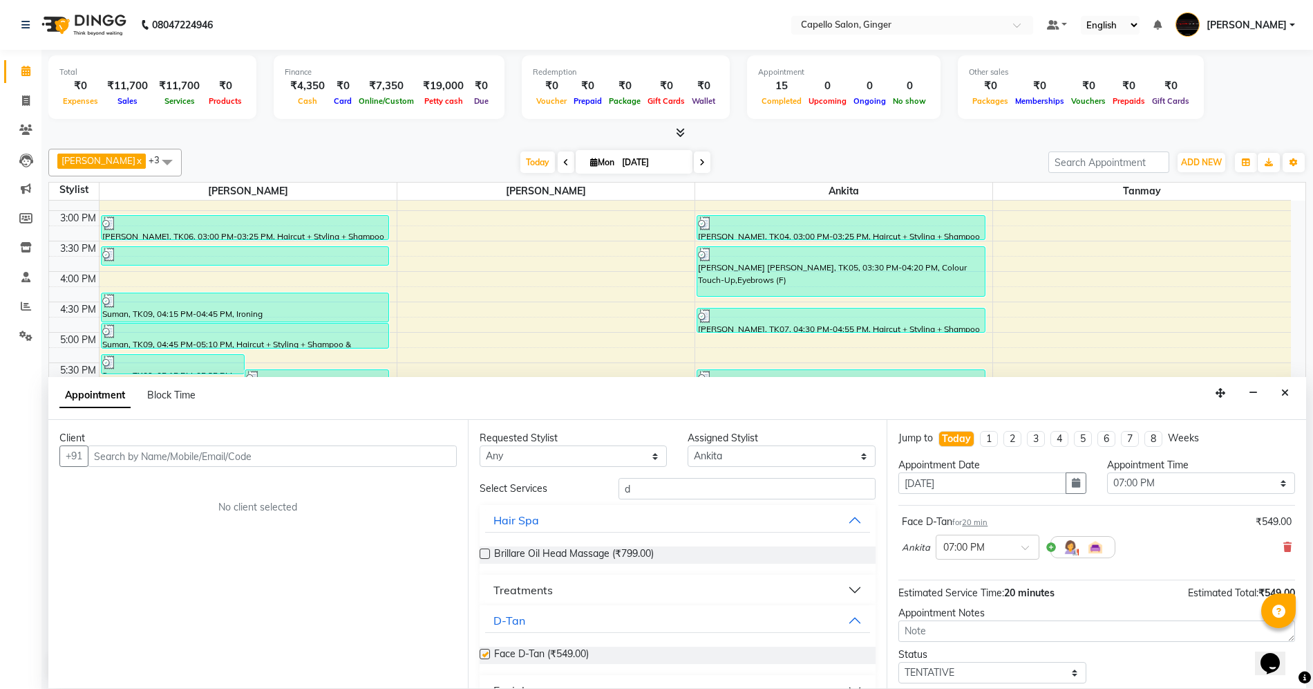
checkbox input "false"
click at [692, 487] on input "d" at bounding box center [747, 488] width 257 height 21
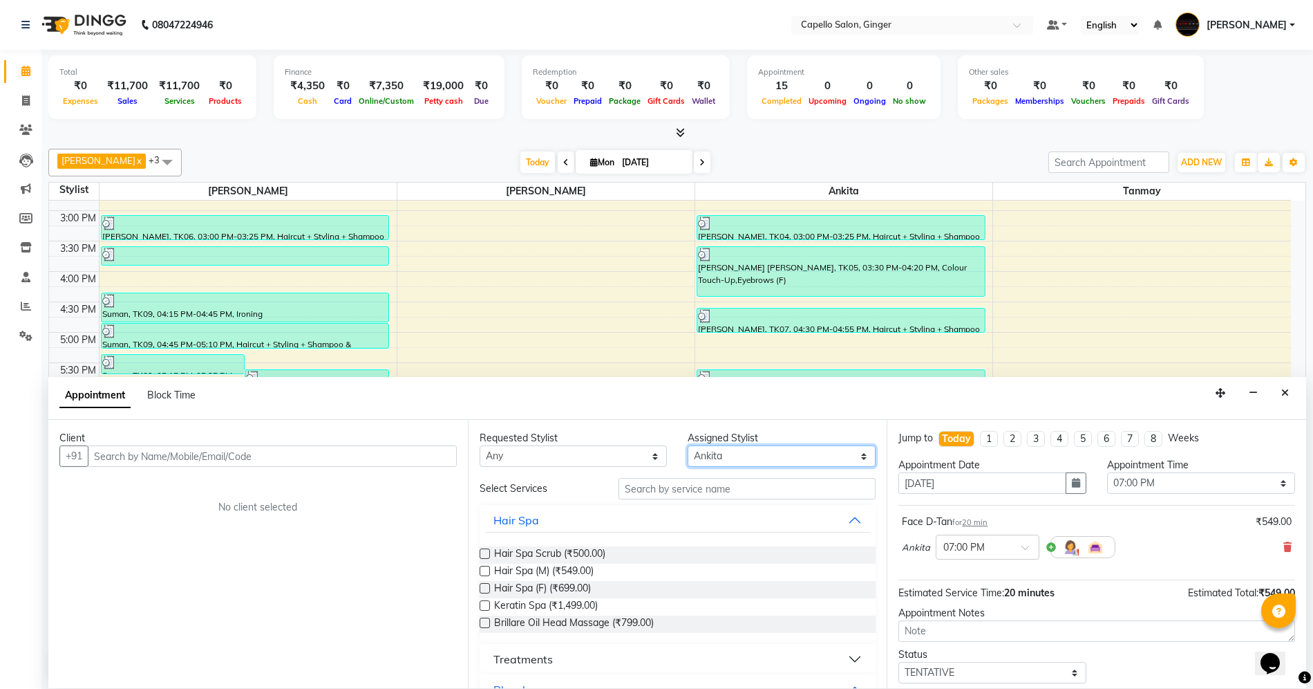
click at [702, 457] on select "Select Admin [PERSON_NAME] [PERSON_NAME] [PERSON_NAME] [PERSON_NAME] [PERSON_NA…" at bounding box center [782, 455] width 188 height 21
select select "23806"
click at [688, 446] on select "Select Admin [PERSON_NAME] [PERSON_NAME] [PERSON_NAME] [PERSON_NAME] [PERSON_NA…" at bounding box center [782, 455] width 188 height 21
click at [676, 493] on input "text" at bounding box center [747, 488] width 257 height 21
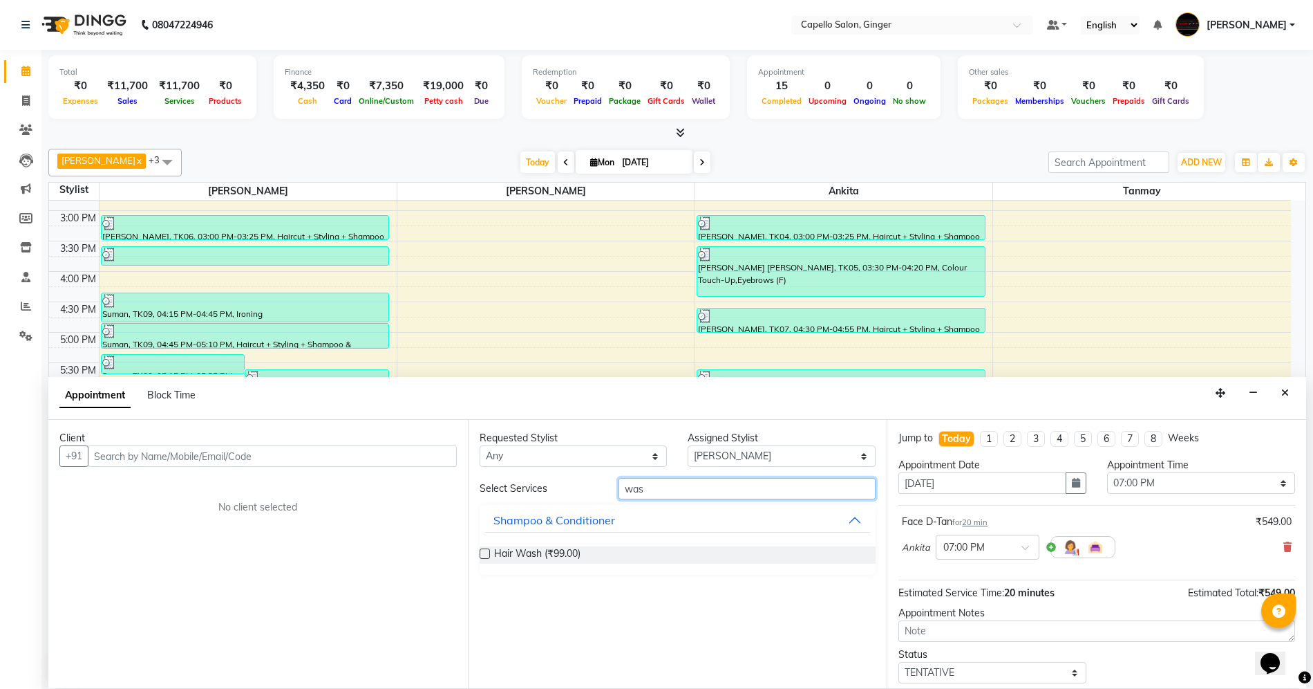
type input "was"
click at [485, 557] on label at bounding box center [485, 553] width 10 height 10
click at [485, 557] on input "checkbox" at bounding box center [484, 554] width 9 height 9
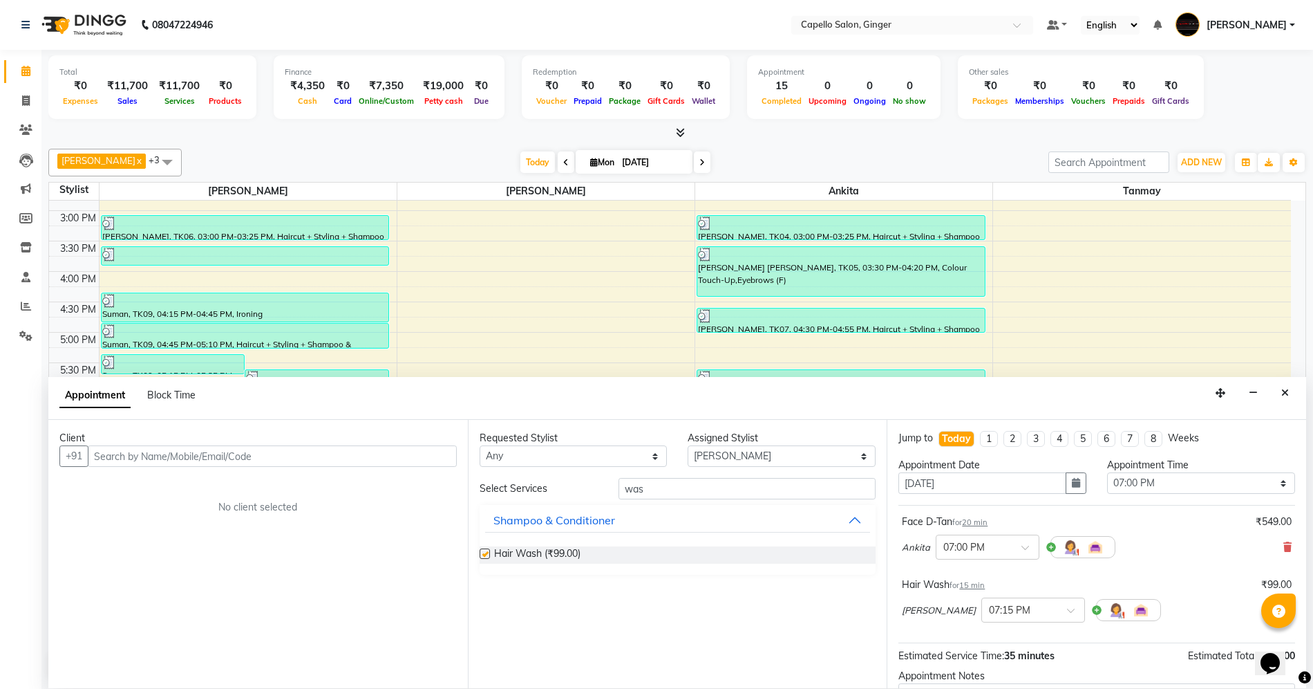
checkbox input "false"
click at [285, 456] on input "text" at bounding box center [272, 455] width 369 height 21
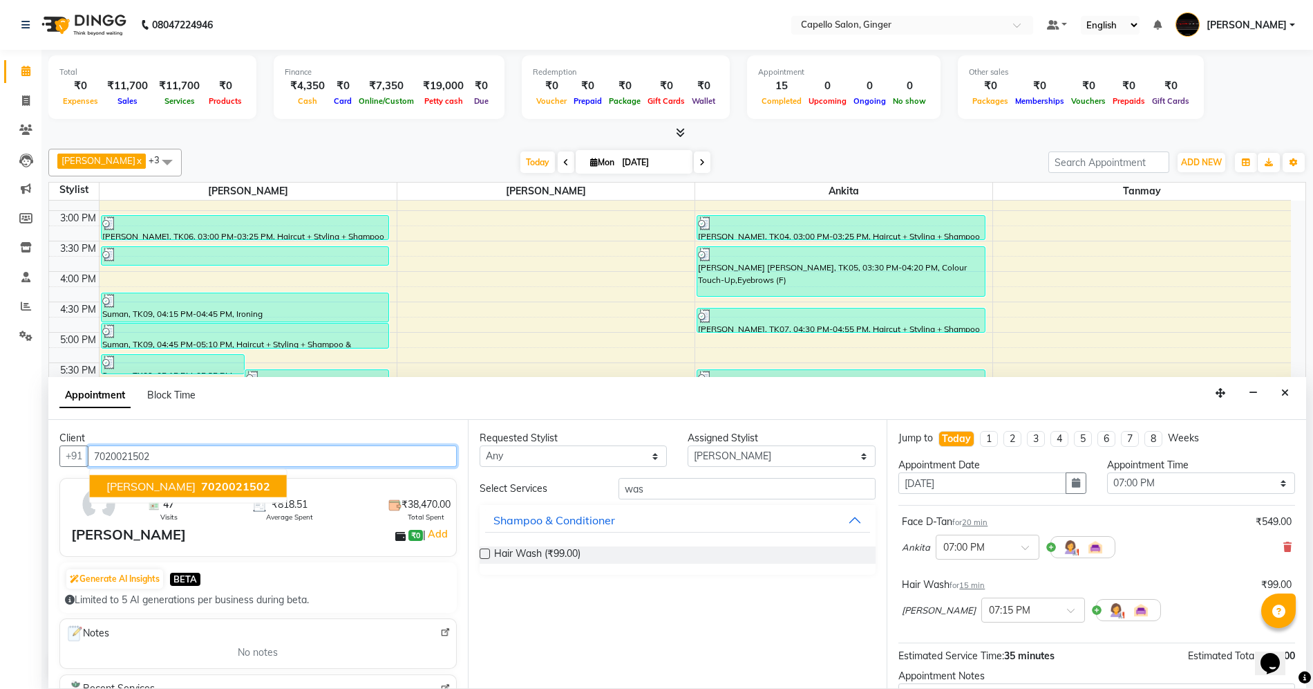
click at [147, 487] on span "[PERSON_NAME]" at bounding box center [150, 486] width 89 height 14
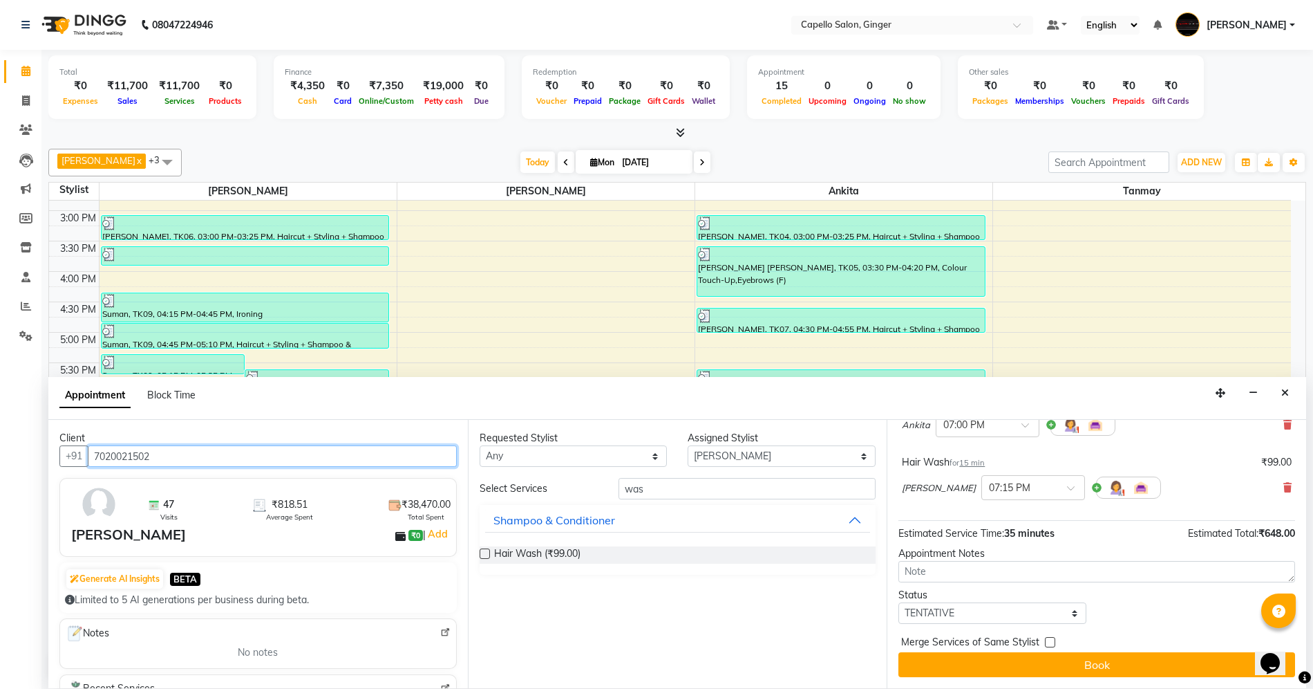
type input "7020021502"
click at [972, 613] on select "Select TENTATIVE CONFIRM CHECK-IN UPCOMING" at bounding box center [993, 612] width 188 height 21
select select "confirm booking"
click at [899, 602] on select "Select TENTATIVE CONFIRM CHECK-IN UPCOMING" at bounding box center [993, 612] width 188 height 21
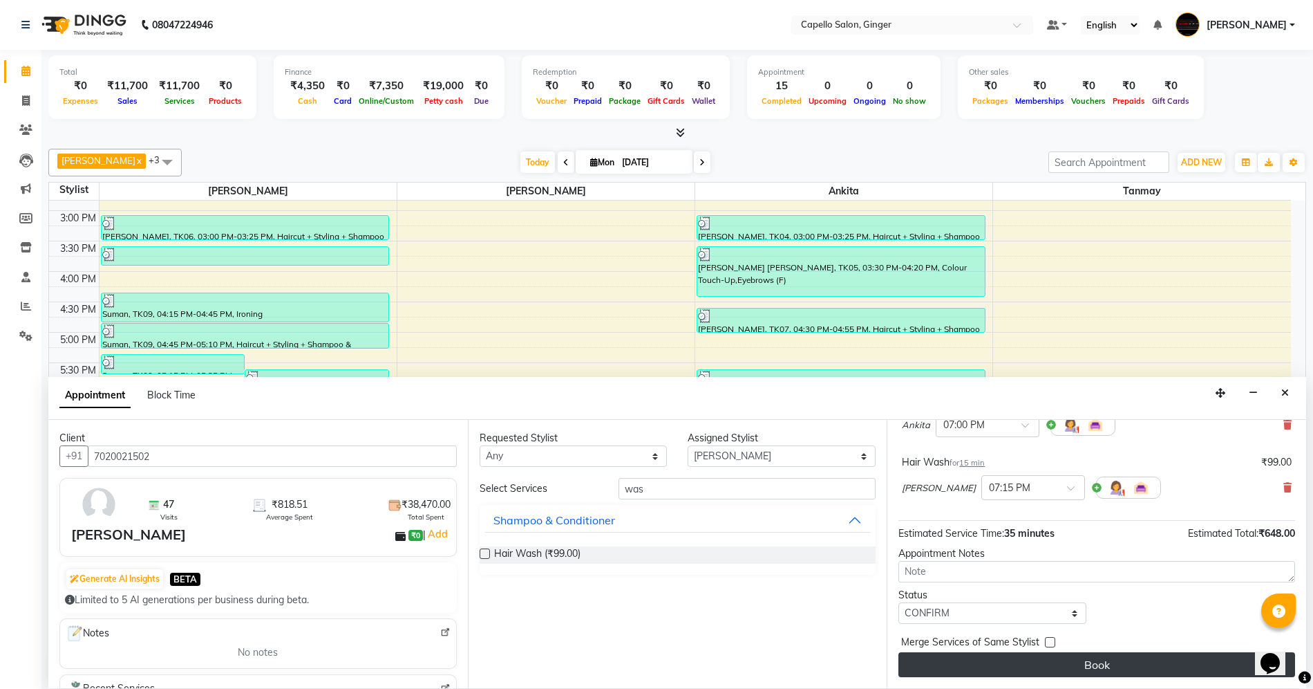
click at [960, 668] on button "Book" at bounding box center [1097, 664] width 397 height 25
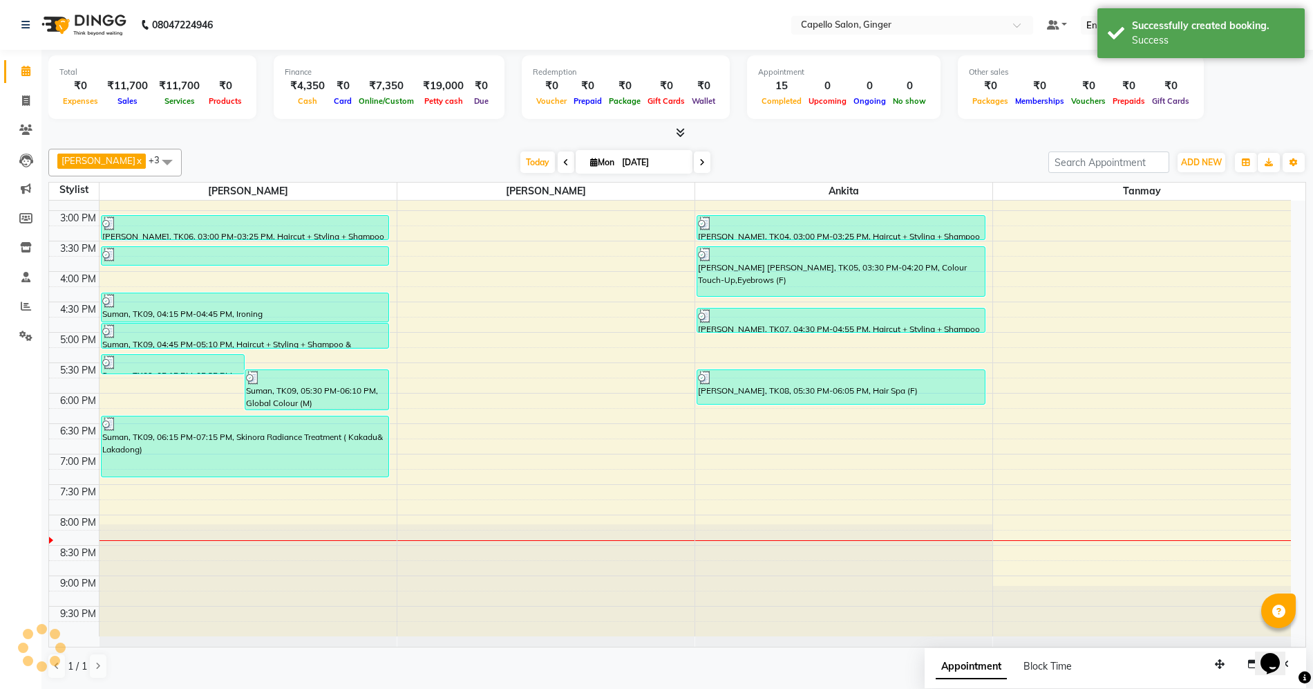
scroll to position [0, 0]
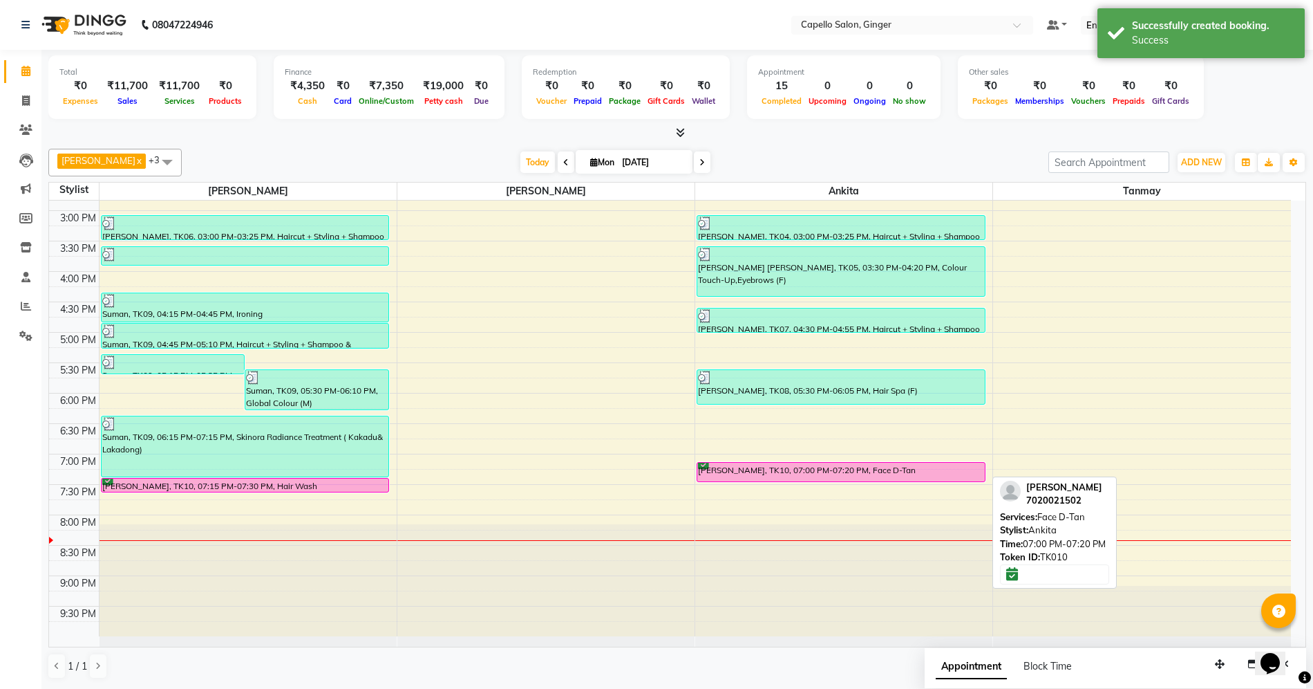
click at [758, 474] on div "[PERSON_NAME], TK10, 07:00 PM-07:20 PM, Face D-Tan" at bounding box center [842, 471] width 288 height 19
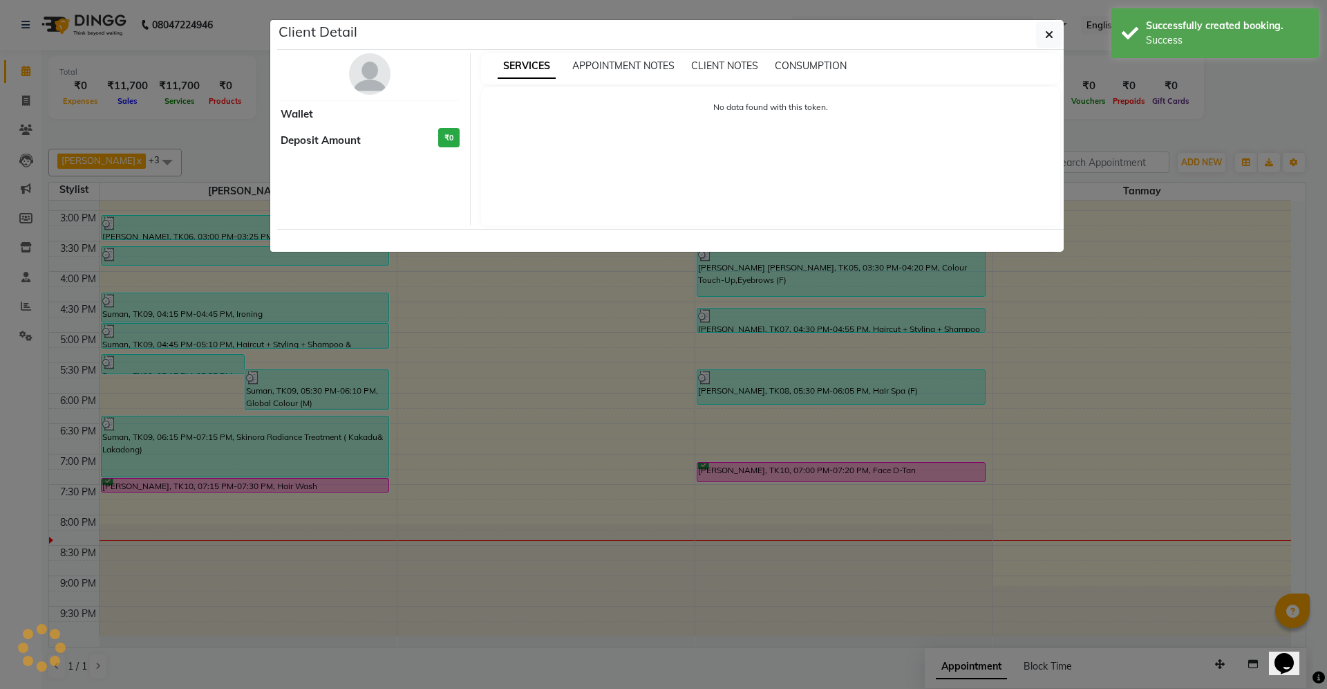
select select "6"
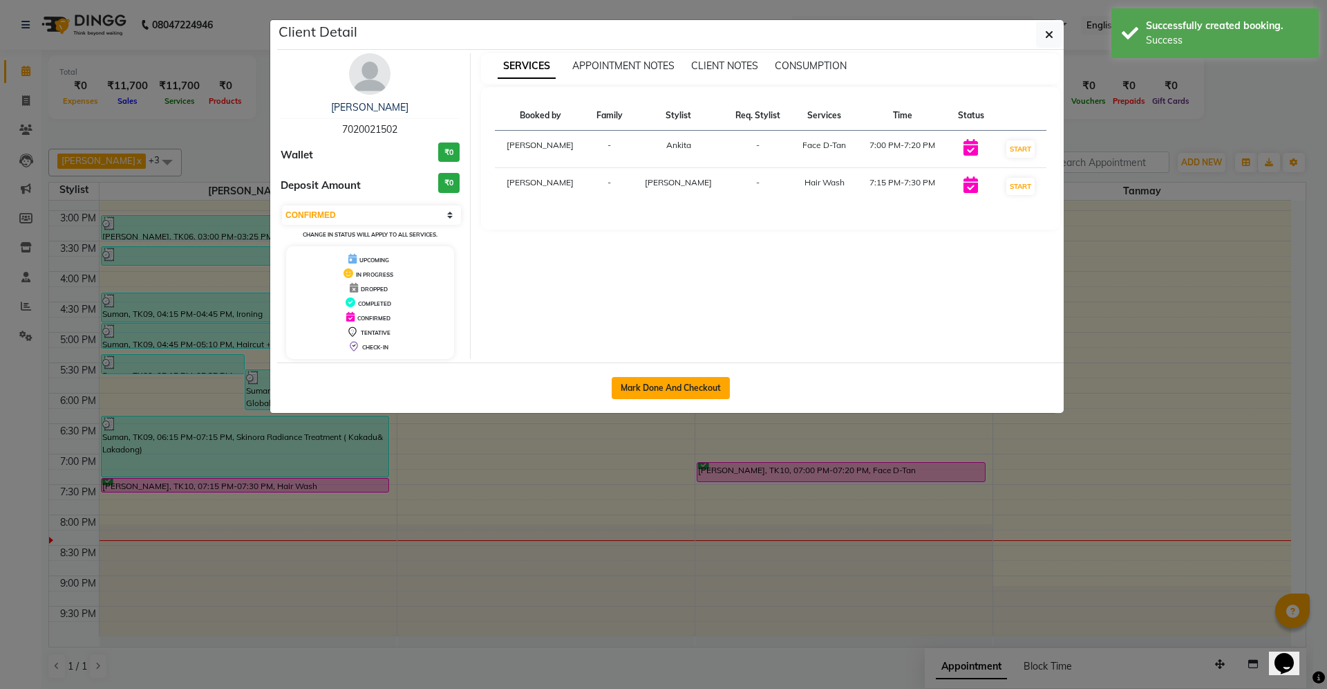
click at [667, 391] on button "Mark Done And Checkout" at bounding box center [671, 388] width 118 height 22
select select "service"
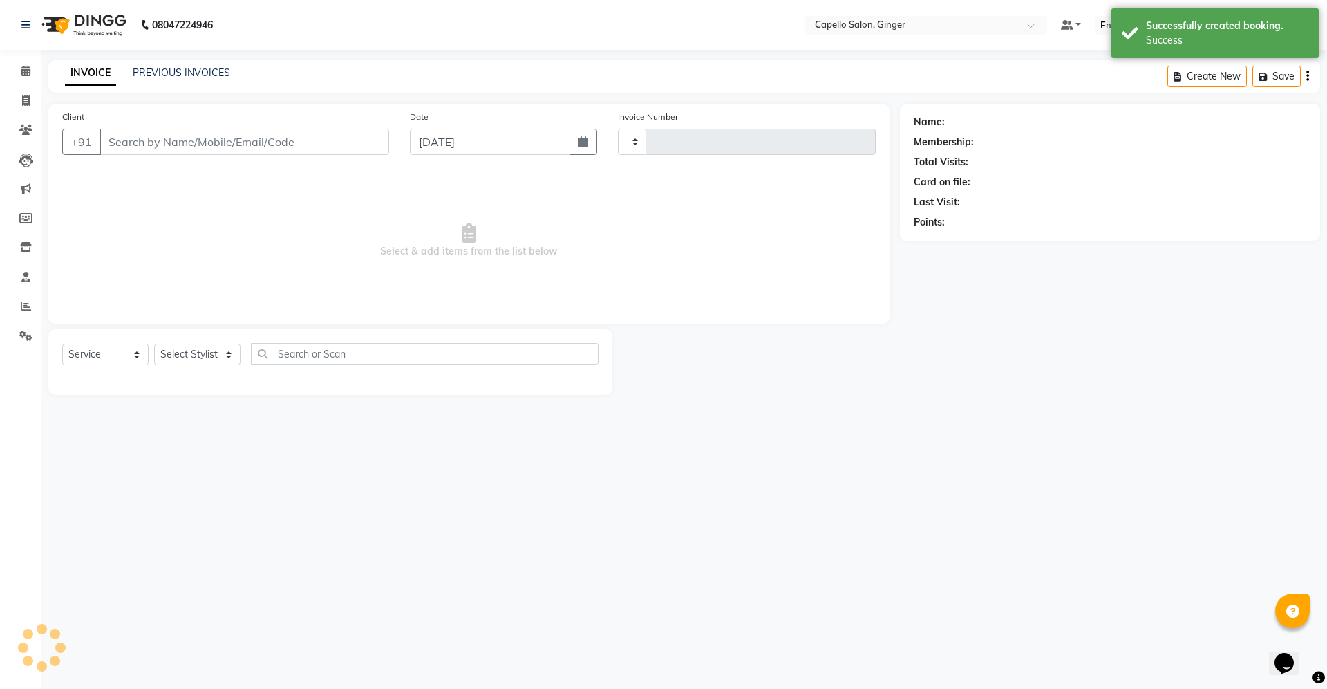
type input "1855"
select select "832"
type input "7020021502"
select select "41186"
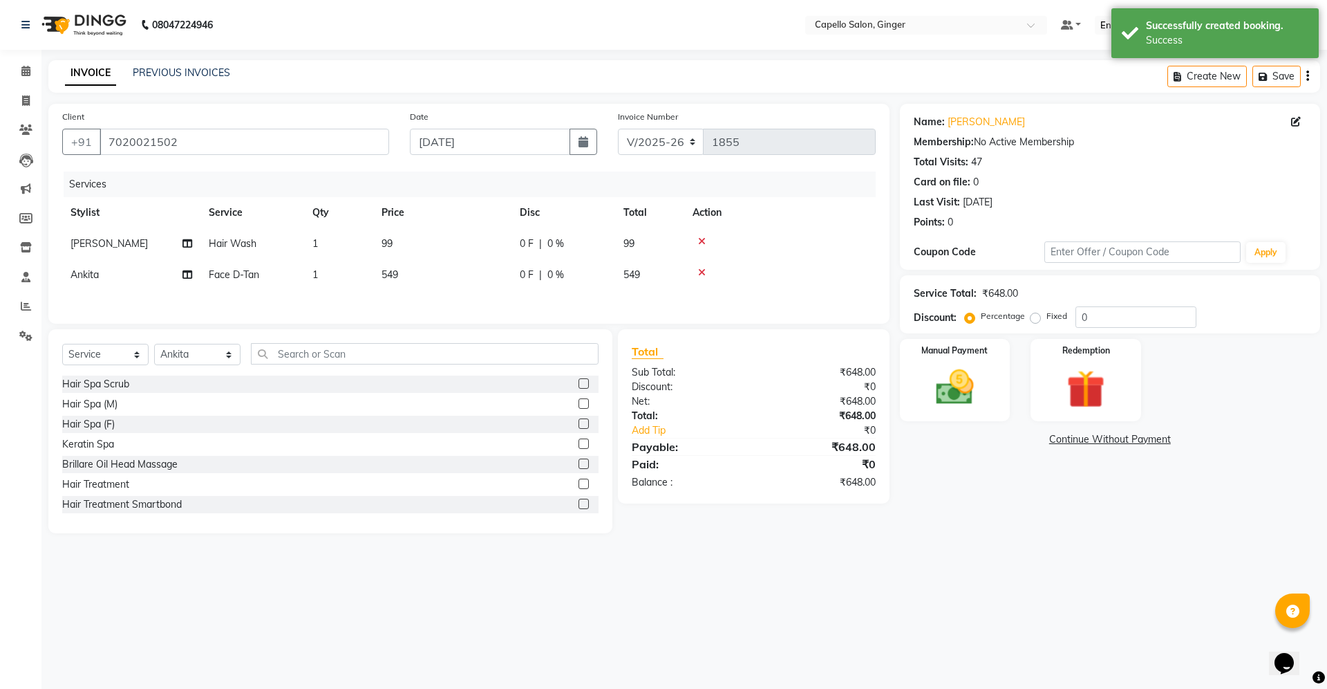
click at [391, 246] on span "99" at bounding box center [387, 243] width 11 height 12
select select "23806"
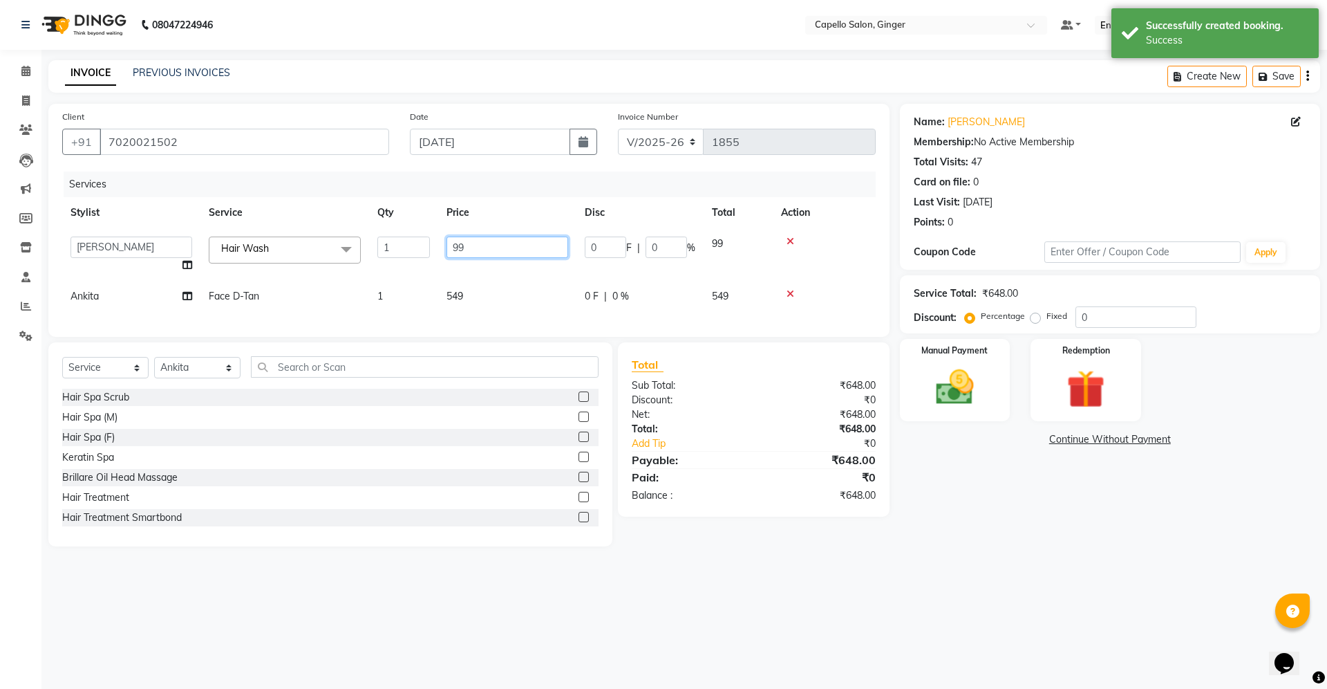
click at [491, 243] on input "99" at bounding box center [508, 246] width 122 height 21
type input "9"
type input "200"
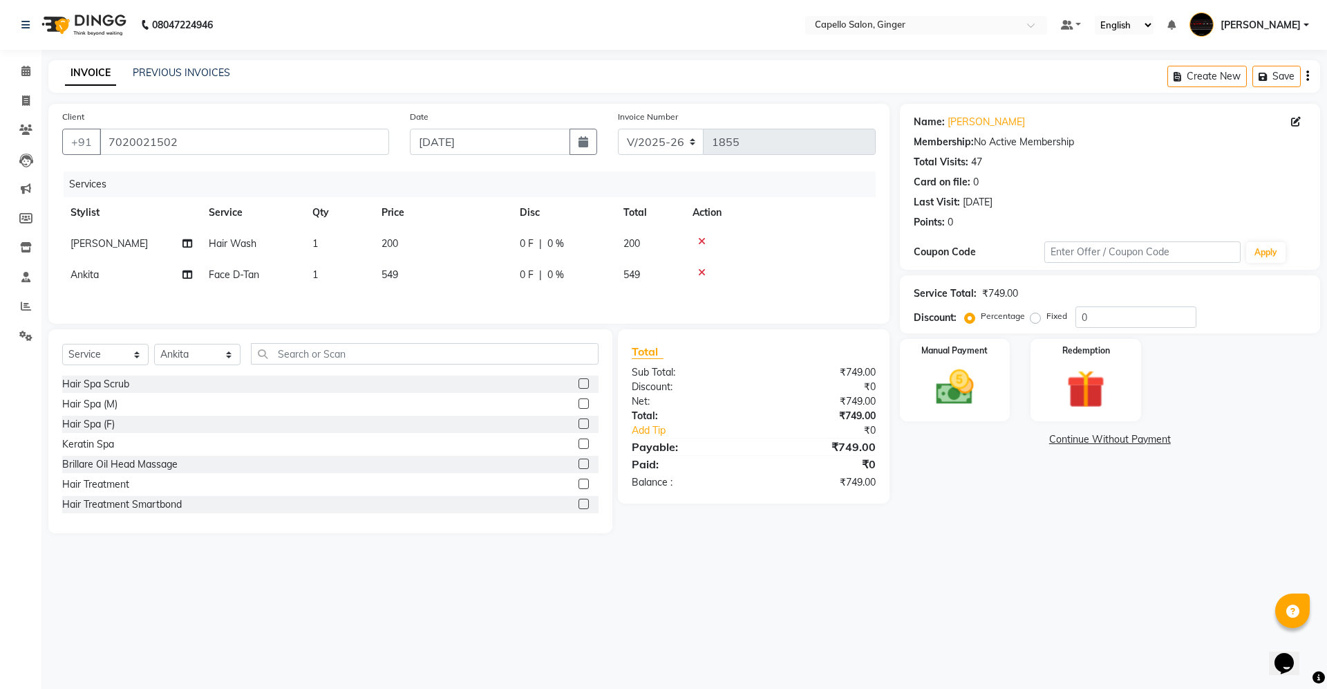
click at [460, 294] on div "Services Stylist Service Qty Price Disc Total Action [PERSON_NAME] Hair Wash 1 …" at bounding box center [469, 240] width 814 height 138
click at [383, 272] on span "549" at bounding box center [390, 274] width 17 height 12
select select "41186"
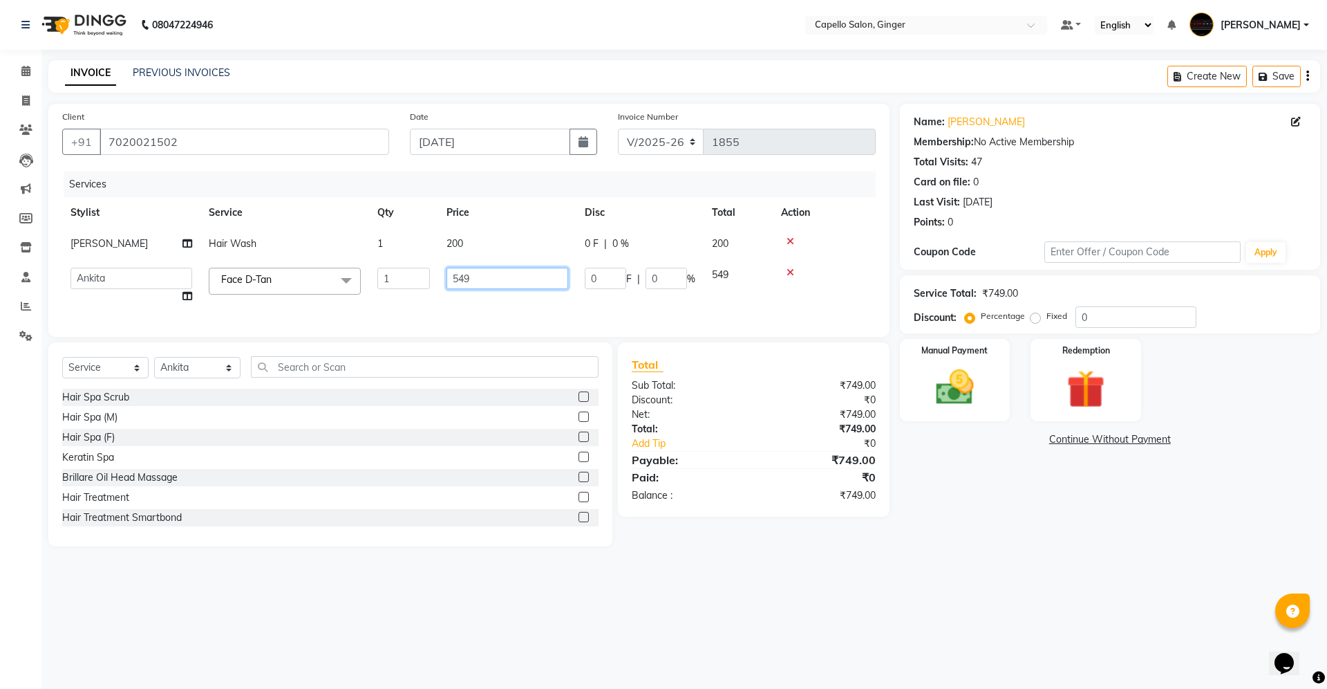
click at [477, 278] on input "549" at bounding box center [508, 278] width 122 height 21
type input "5"
type input "600"
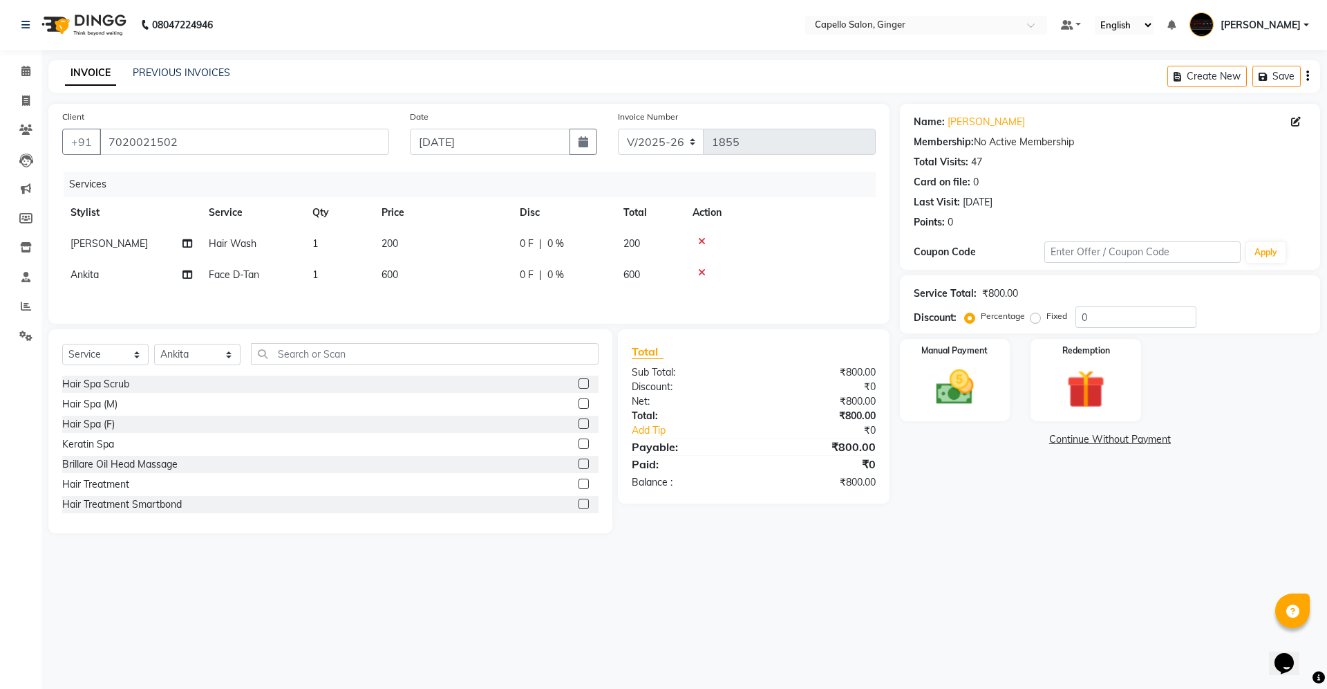
click at [460, 232] on td "200" at bounding box center [442, 243] width 138 height 31
select select "23806"
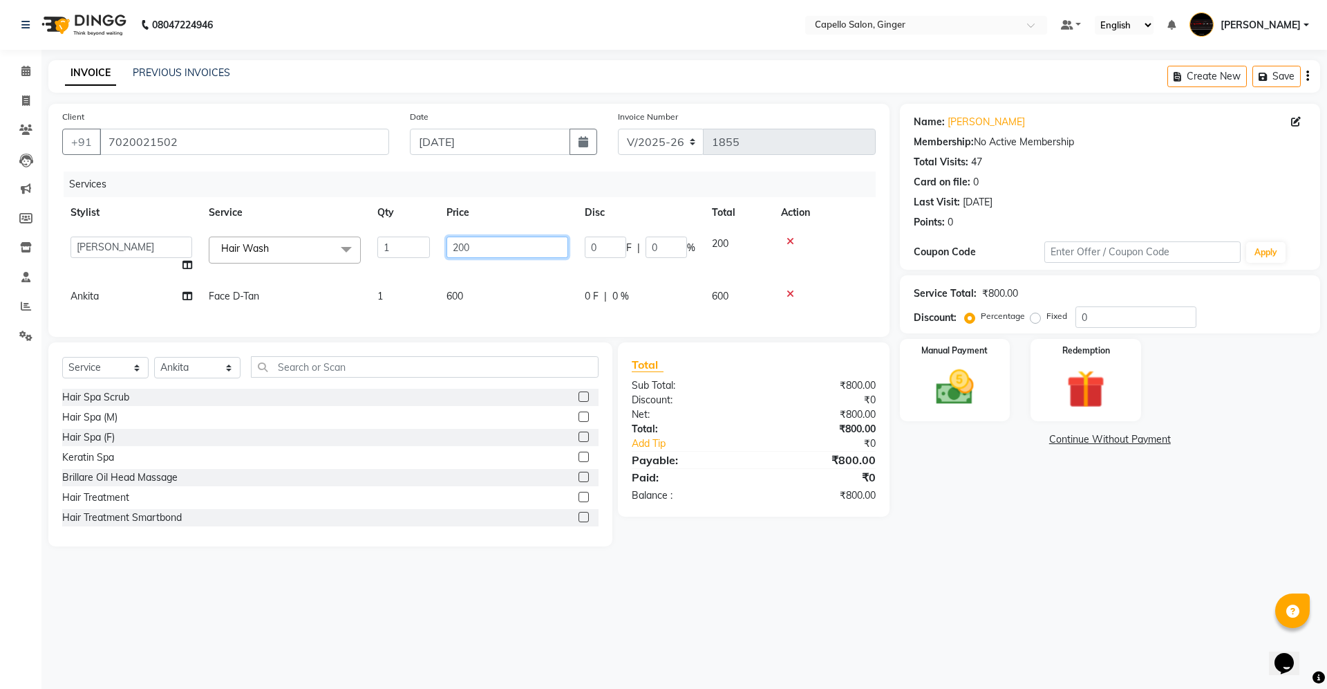
click at [490, 245] on input "200" at bounding box center [508, 246] width 122 height 21
type input "300"
click at [467, 321] on div "Client [PHONE_NUMBER] Date [DATE] Invoice Number V/2025 V/[PHONE_NUMBER] Servic…" at bounding box center [468, 220] width 841 height 233
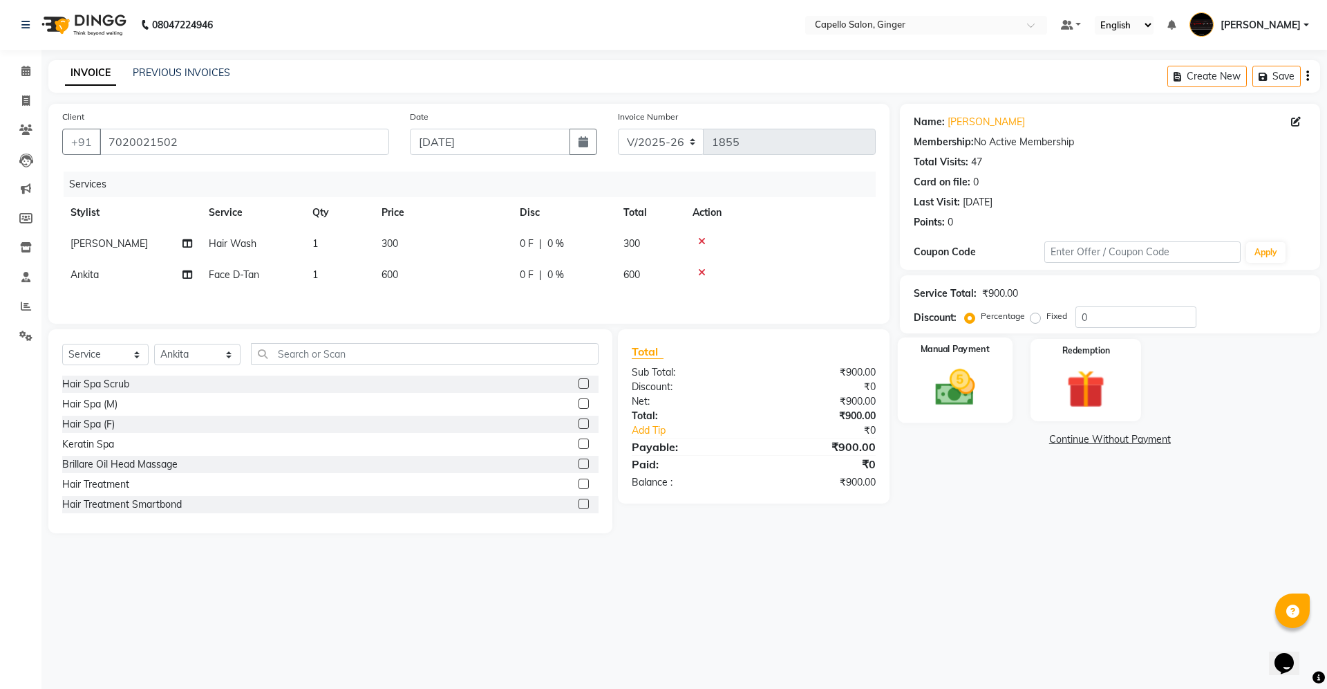
click at [957, 382] on img at bounding box center [955, 387] width 64 height 46
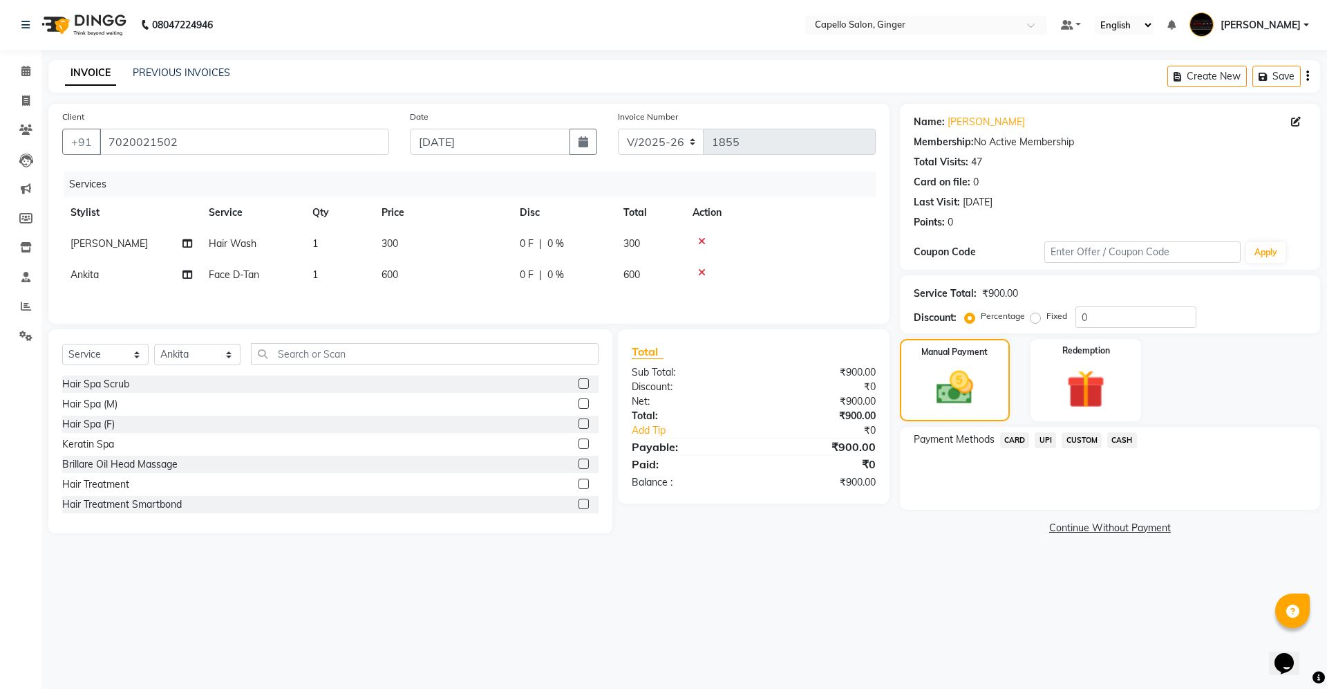
click at [1044, 437] on span "UPI" at bounding box center [1045, 440] width 21 height 16
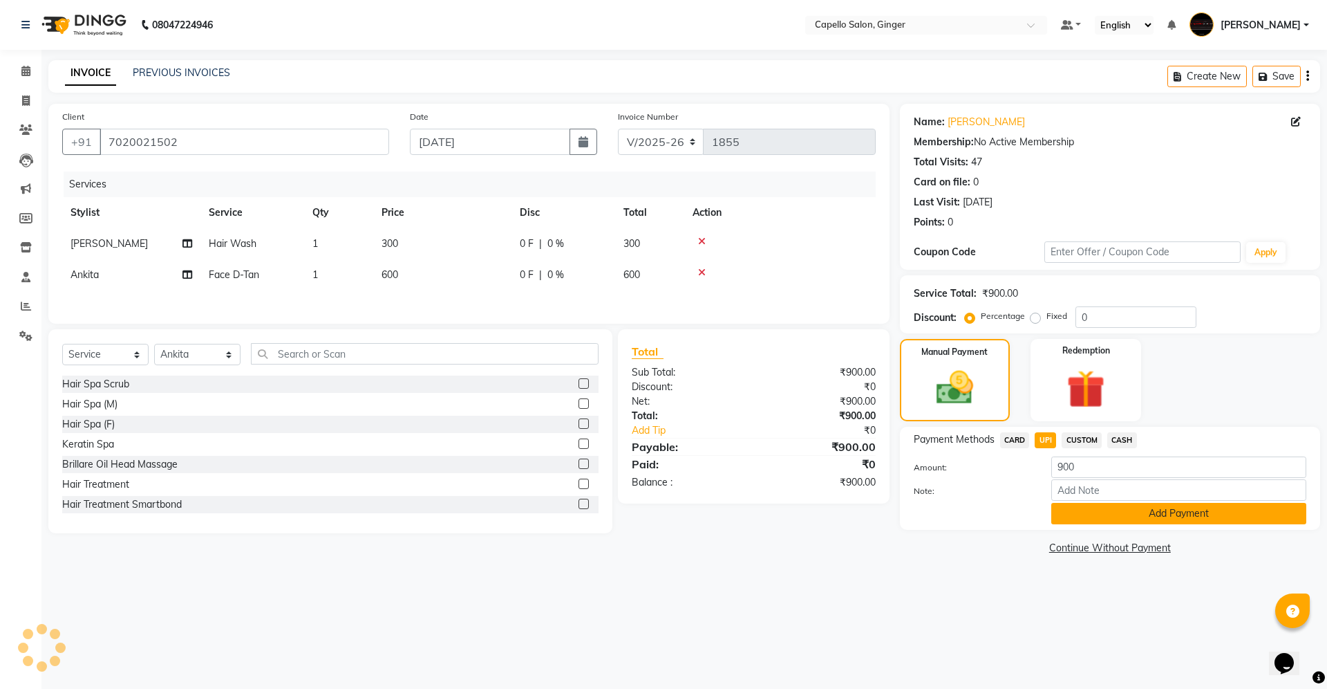
click at [1082, 518] on button "Add Payment" at bounding box center [1178, 513] width 255 height 21
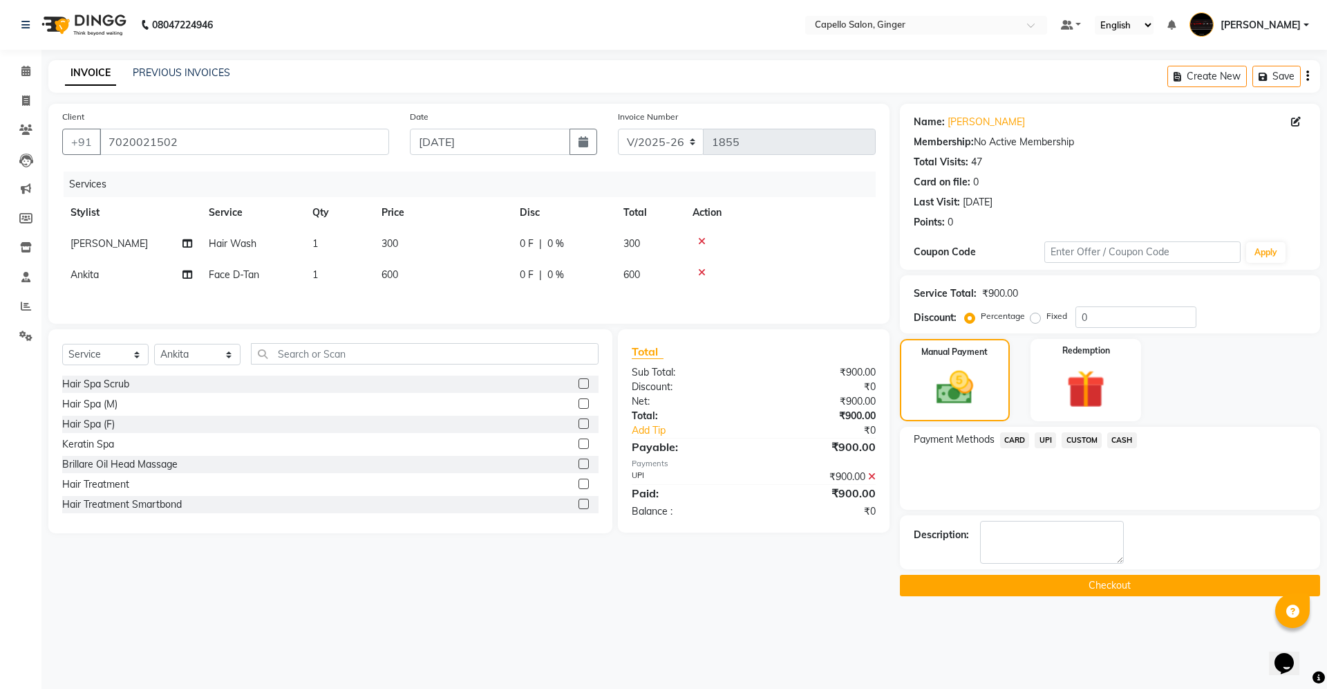
click at [1027, 589] on button "Checkout" at bounding box center [1110, 584] width 420 height 21
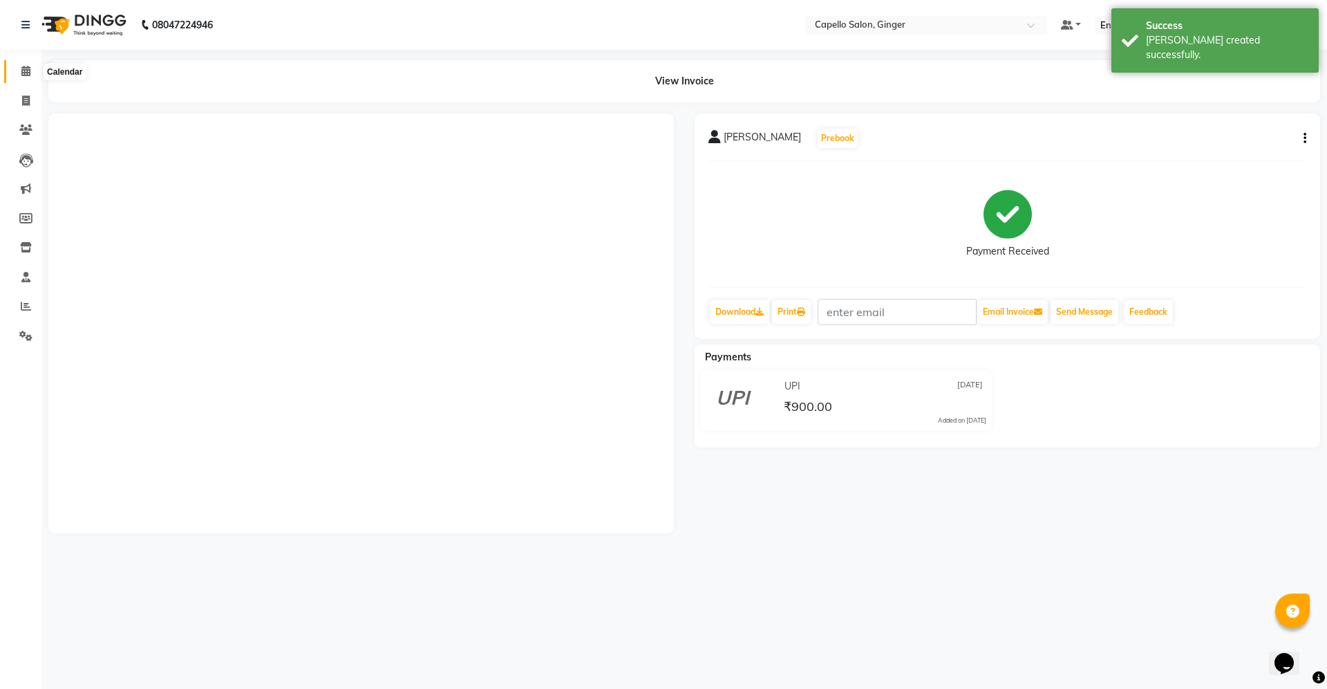
click at [26, 73] on icon at bounding box center [25, 71] width 9 height 10
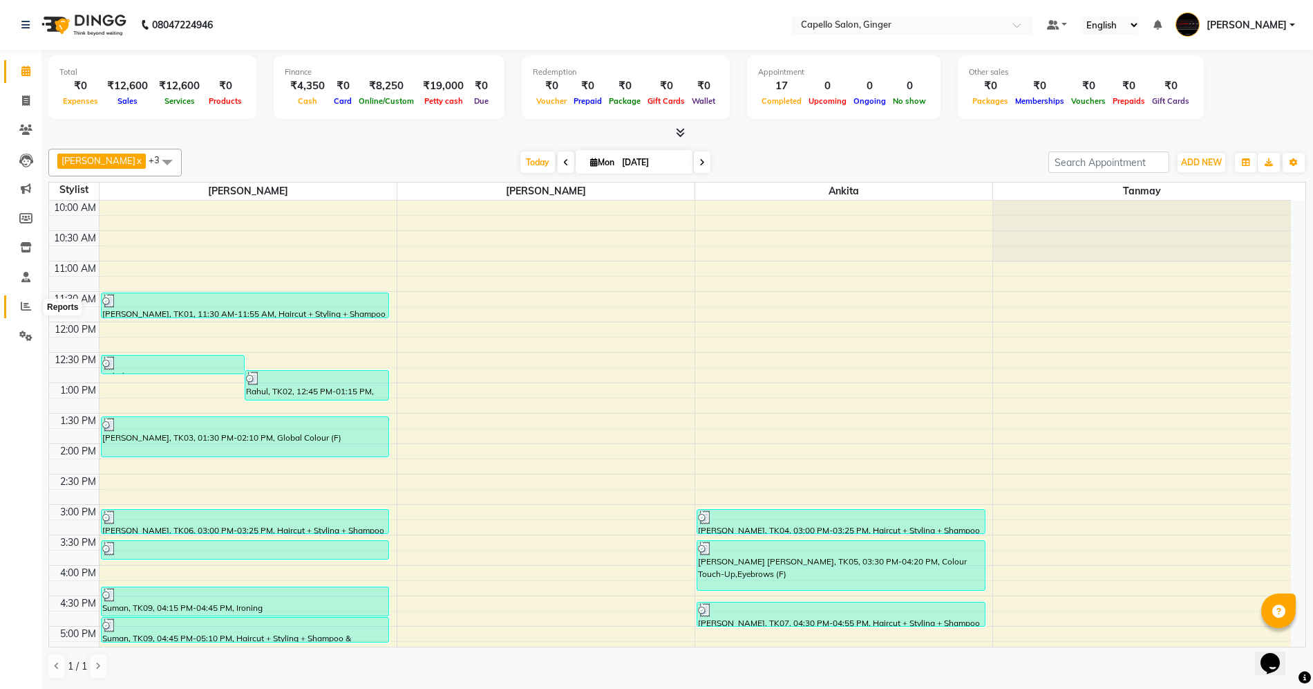
click at [23, 308] on icon at bounding box center [26, 306] width 10 height 10
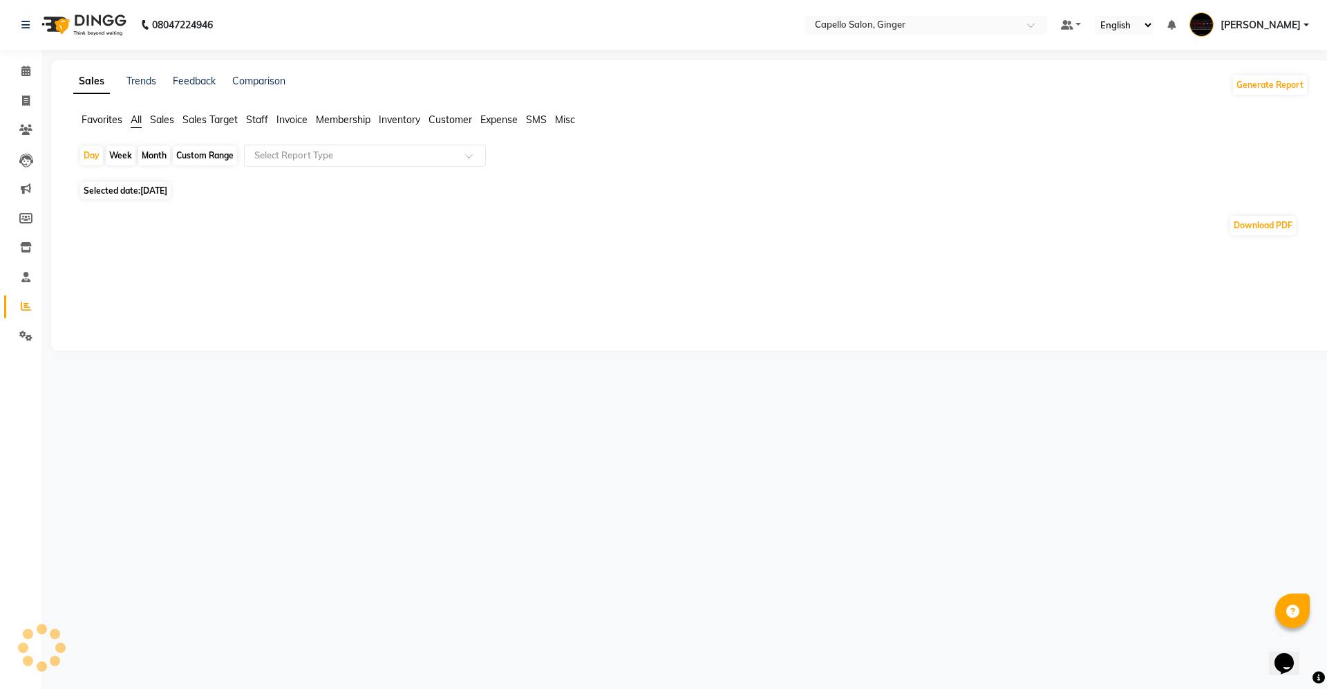
click at [449, 116] on span "Customer" at bounding box center [451, 119] width 44 height 12
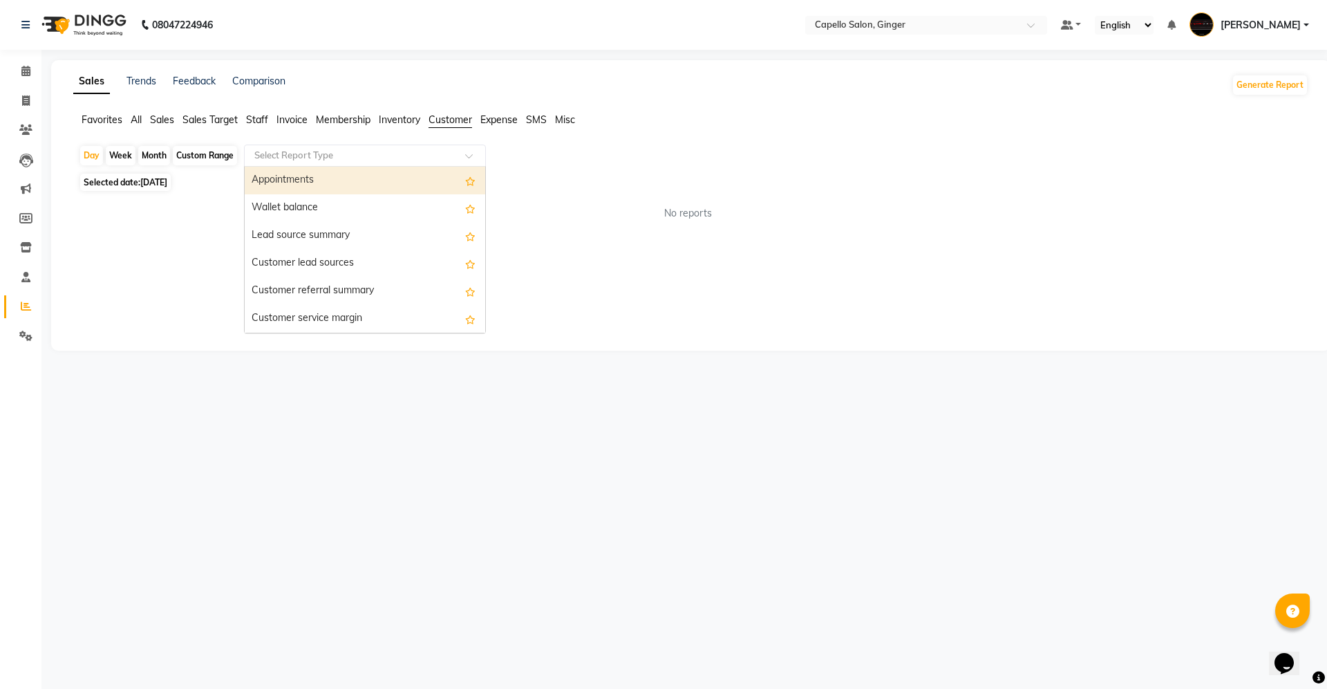
click at [307, 153] on input "text" at bounding box center [351, 156] width 199 height 14
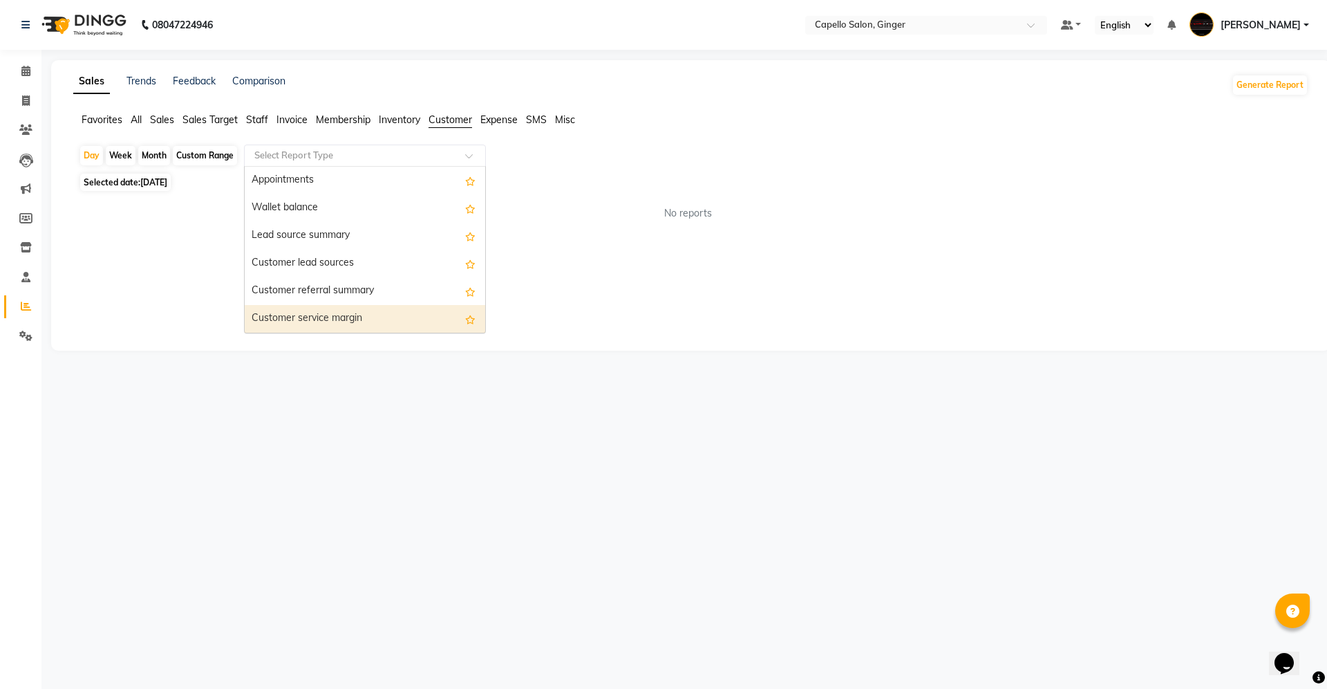
click at [300, 317] on div "Customer service margin" at bounding box center [365, 319] width 241 height 28
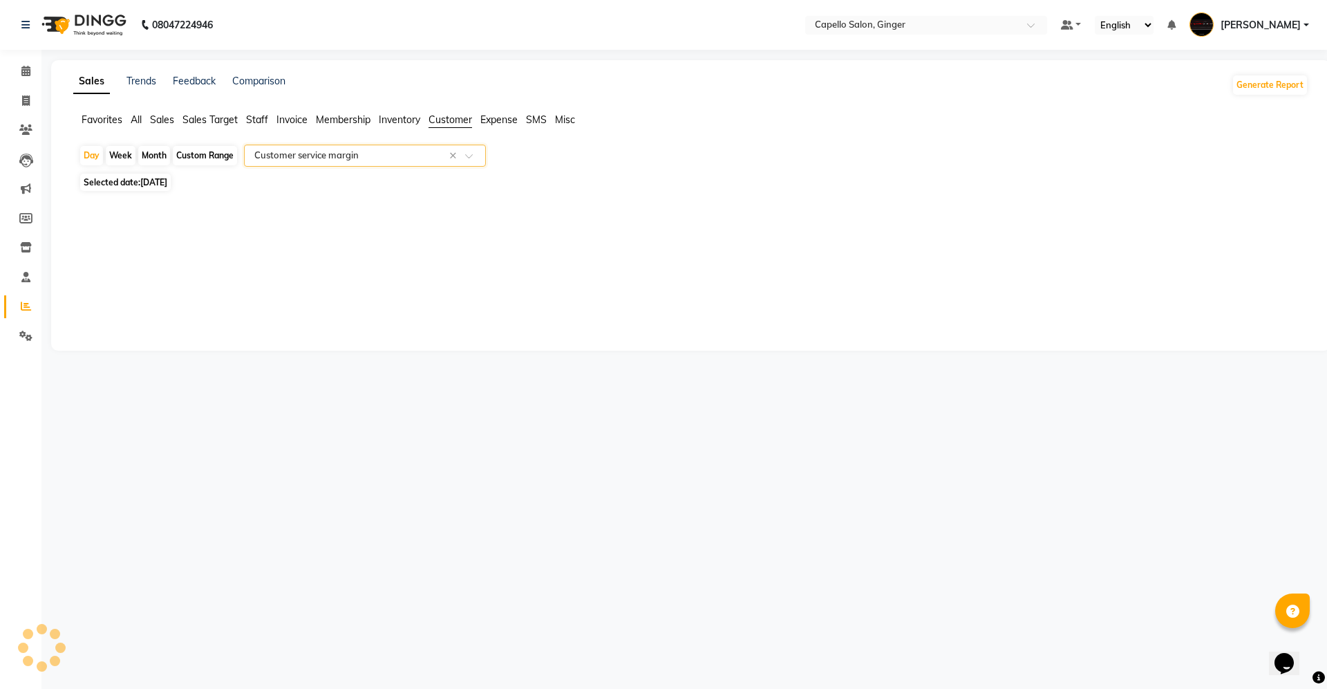
select select "full_report"
select select "csv"
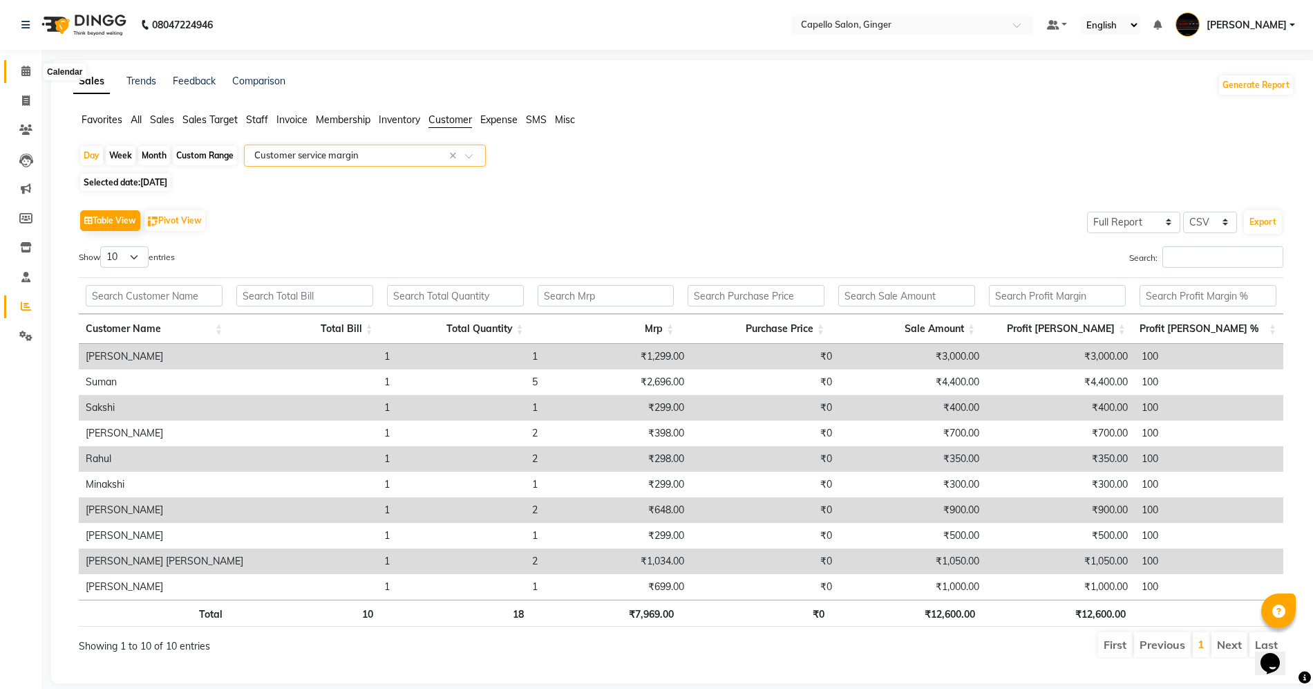
click at [24, 70] on icon at bounding box center [25, 71] width 9 height 10
